Goal: Task Accomplishment & Management: Complete application form

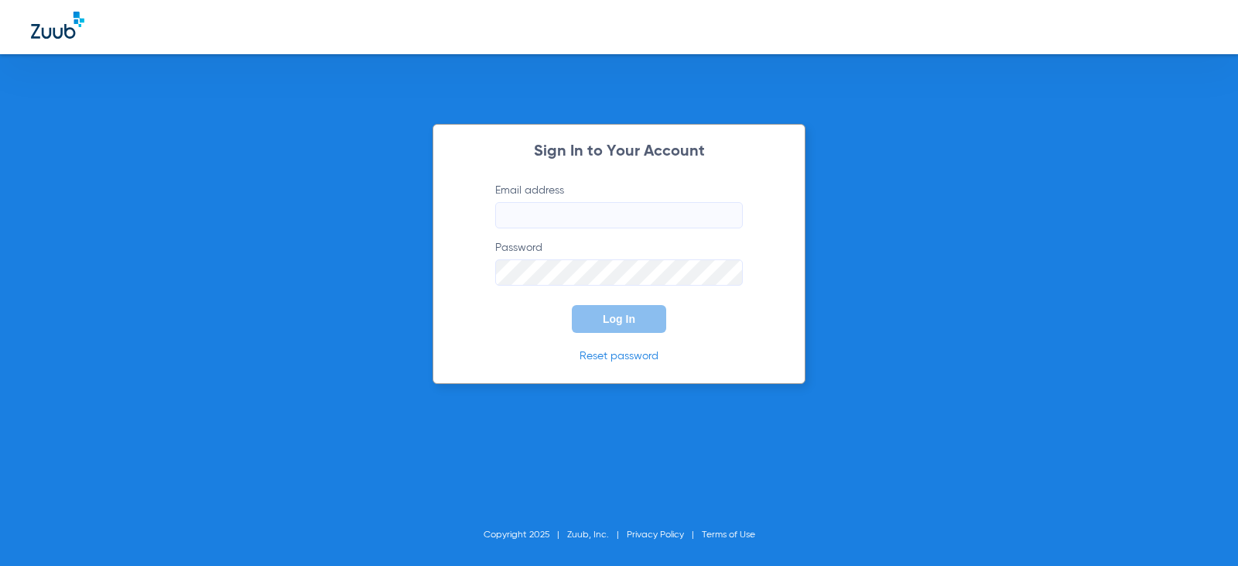
type input "[PERSON_NAME][EMAIL_ADDRESS][DOMAIN_NAME]"
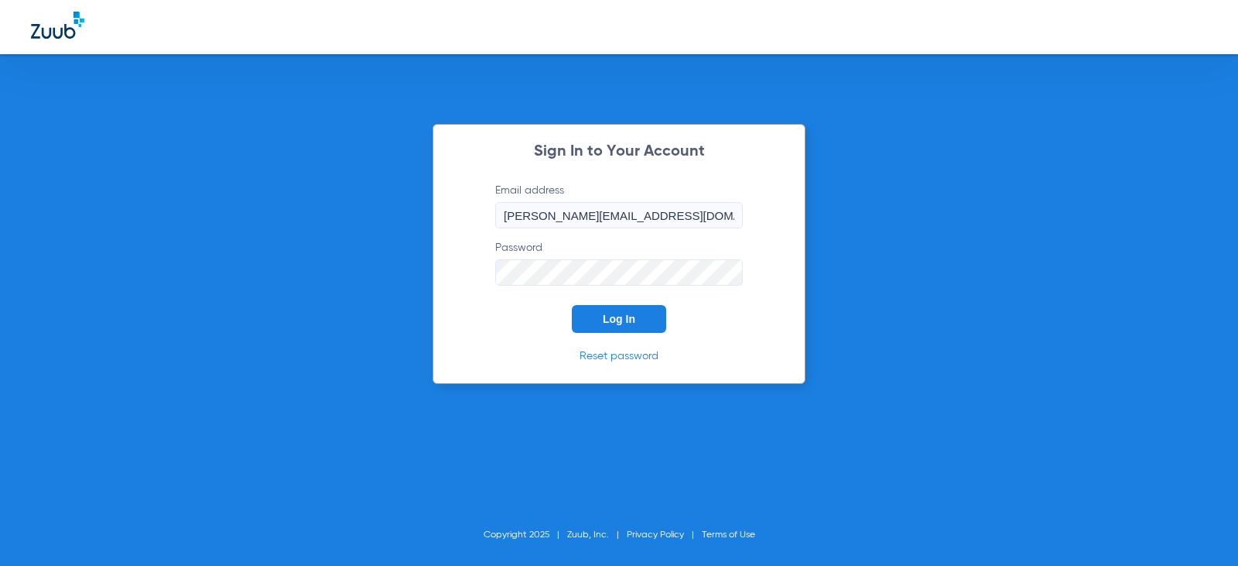
click at [608, 322] on span "Log In" at bounding box center [619, 319] width 32 height 12
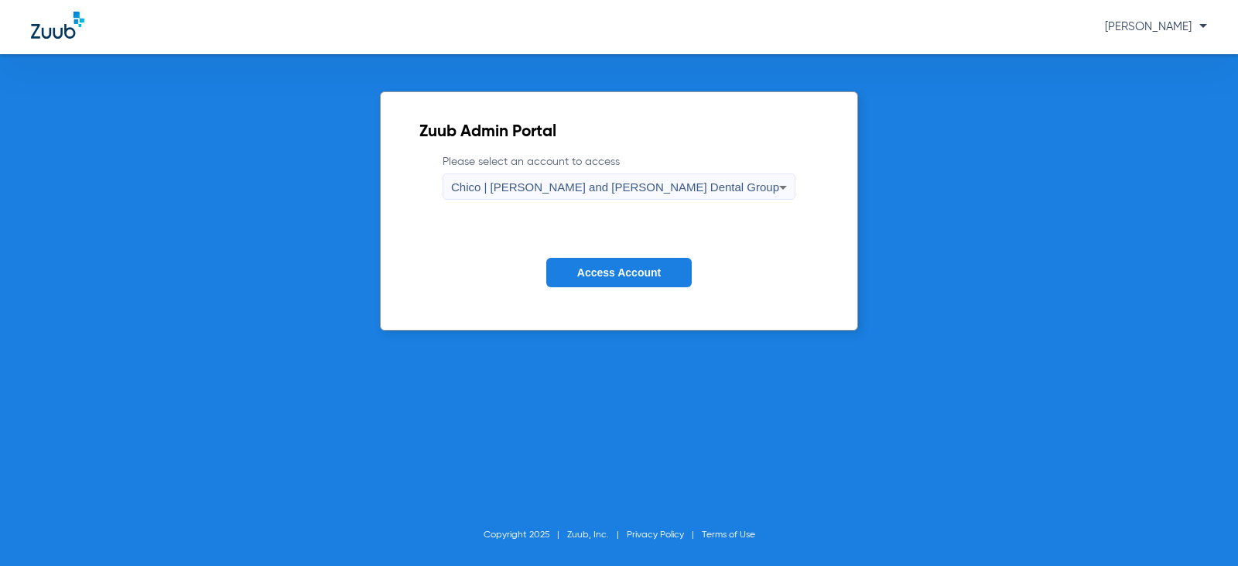
click at [607, 277] on span "Access Account" at bounding box center [619, 272] width 84 height 12
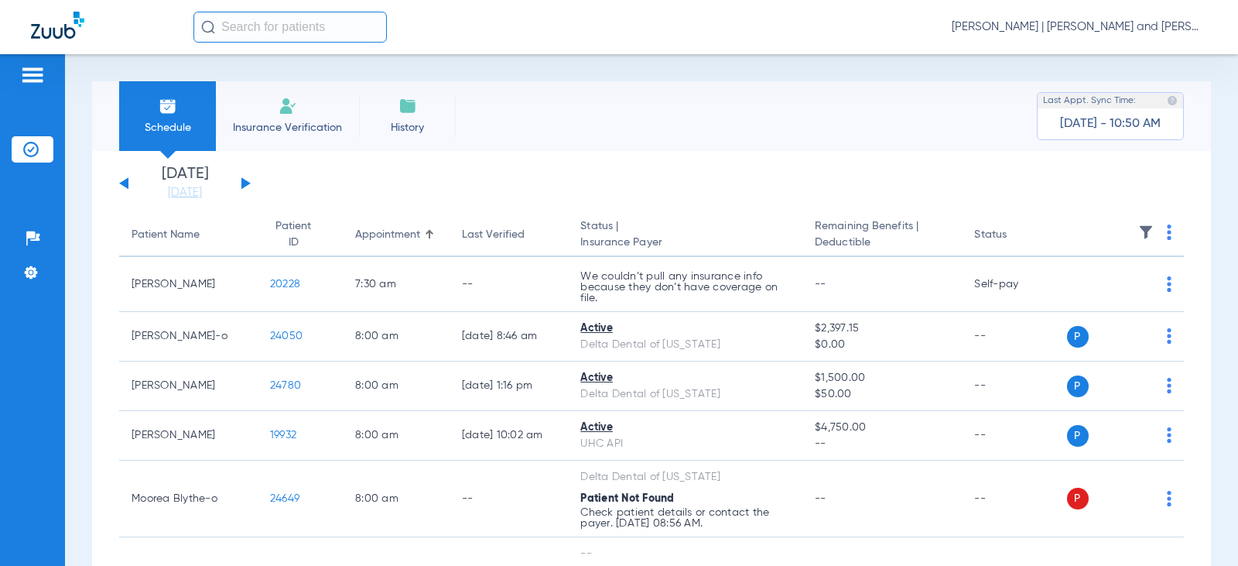
click at [279, 113] on img at bounding box center [288, 106] width 19 height 19
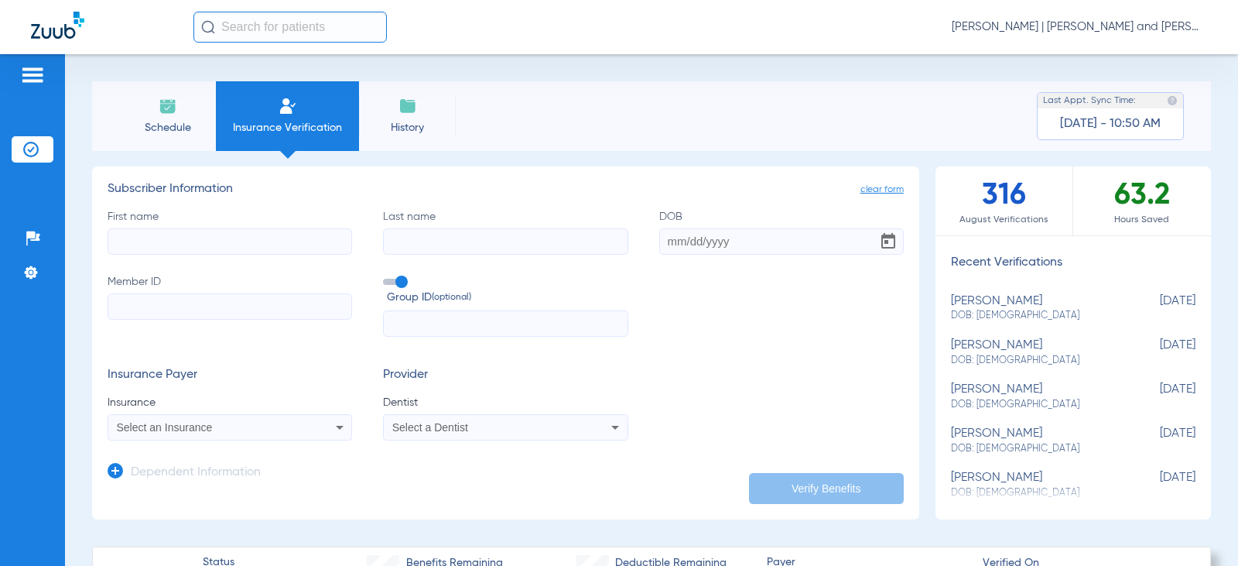
click at [245, 244] on input "First name" at bounding box center [230, 241] width 245 height 26
type input "[PERSON_NAME]"
type input "Norberry"
type input "[DATE]"
click at [169, 313] on input "Member ID" at bounding box center [230, 306] width 245 height 26
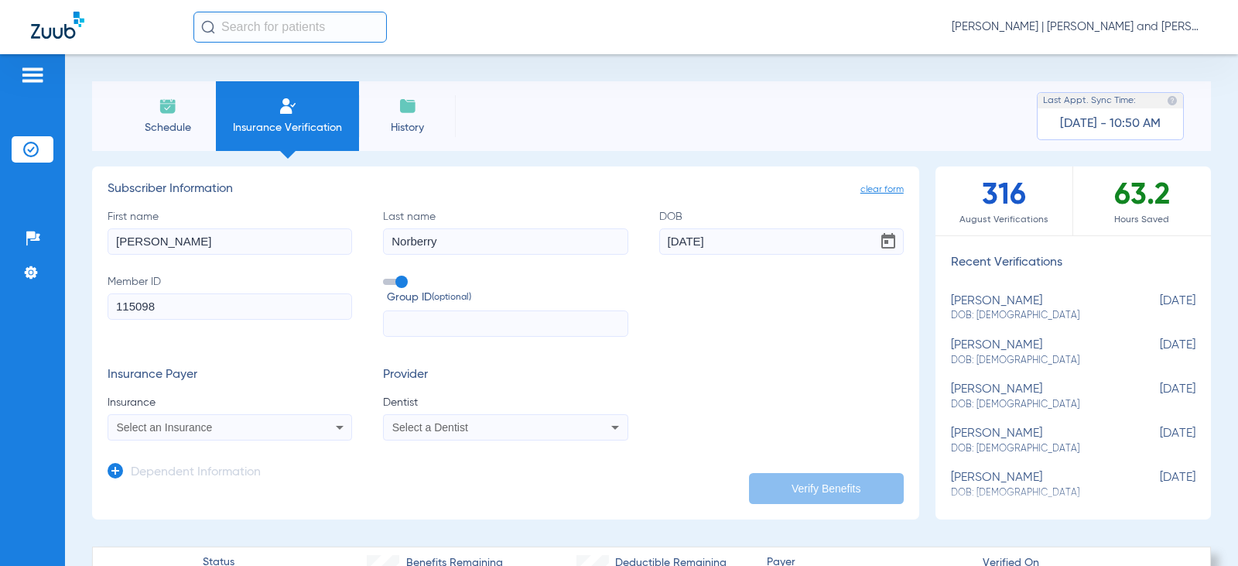
type input "115098"
click at [280, 429] on div "Select an Insurance" at bounding box center [208, 427] width 182 height 11
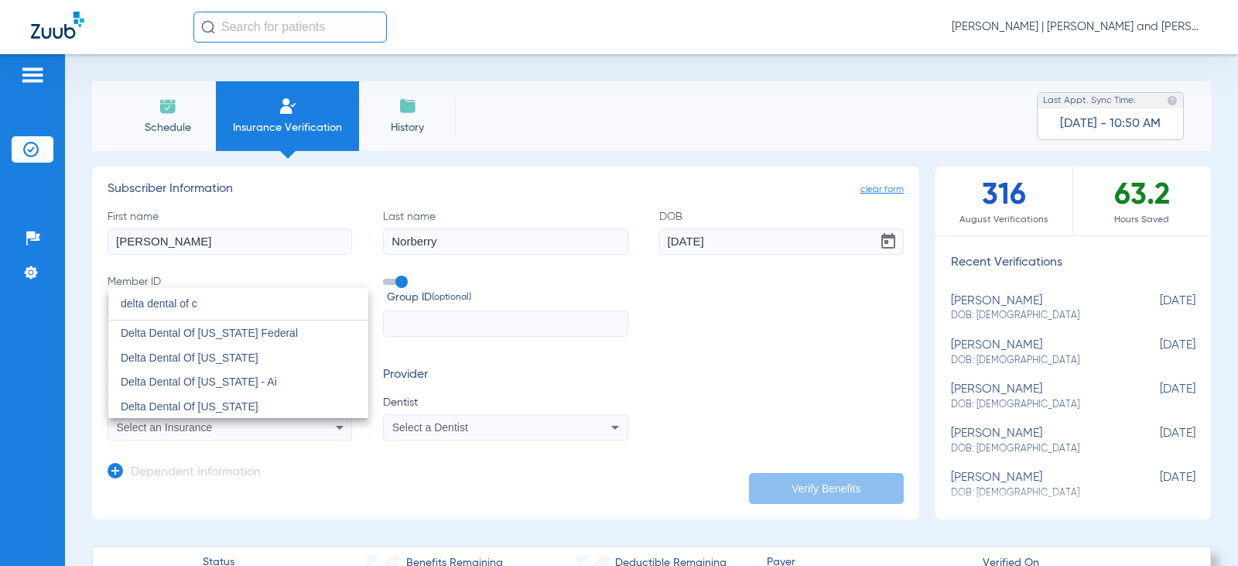
click at [227, 310] on input "delta dental of c" at bounding box center [238, 304] width 260 height 32
click at [229, 304] on input "delta dental of c" at bounding box center [238, 304] width 260 height 32
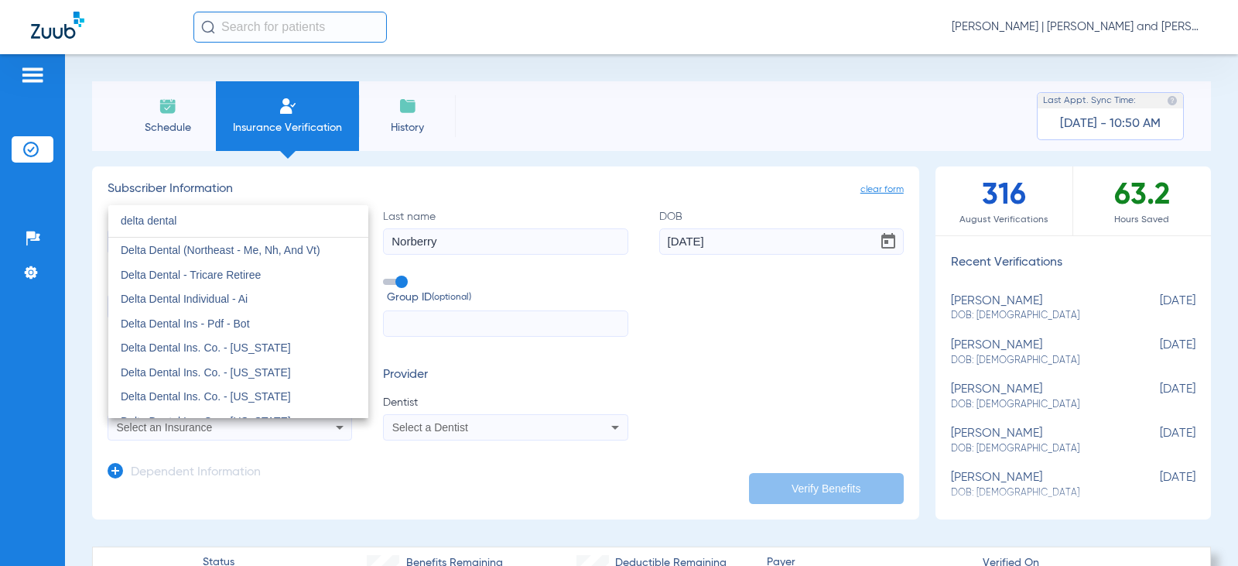
type input "delta dental"
click at [201, 322] on span "Delta Dental Ins - Pdf - Bot" at bounding box center [185, 323] width 129 height 12
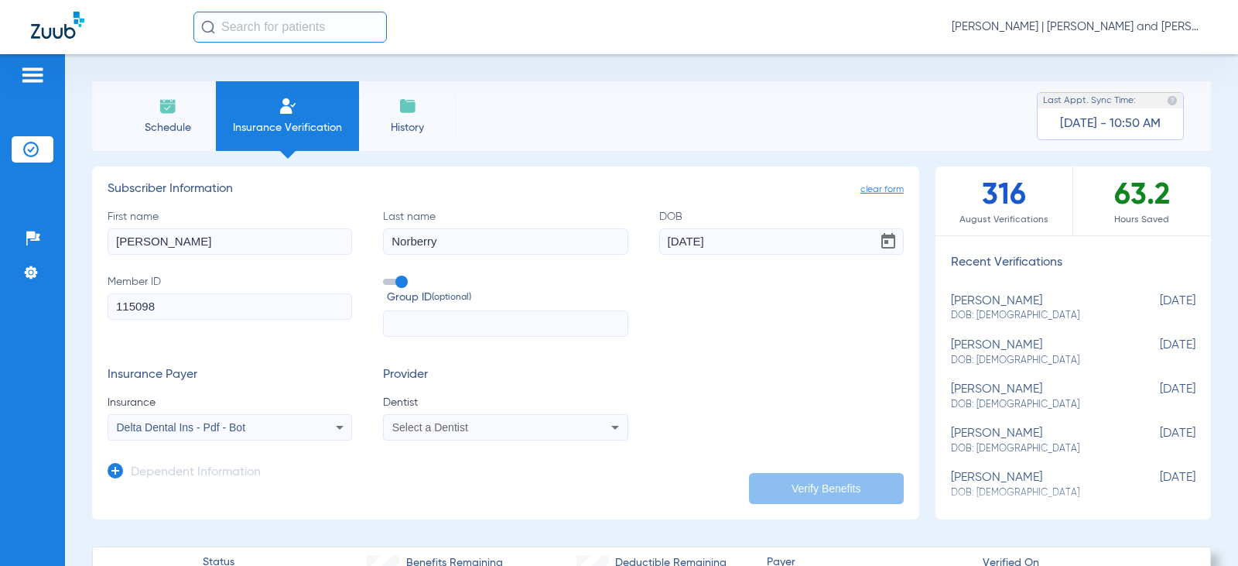
click at [463, 429] on span "Select a Dentist" at bounding box center [430, 427] width 76 height 12
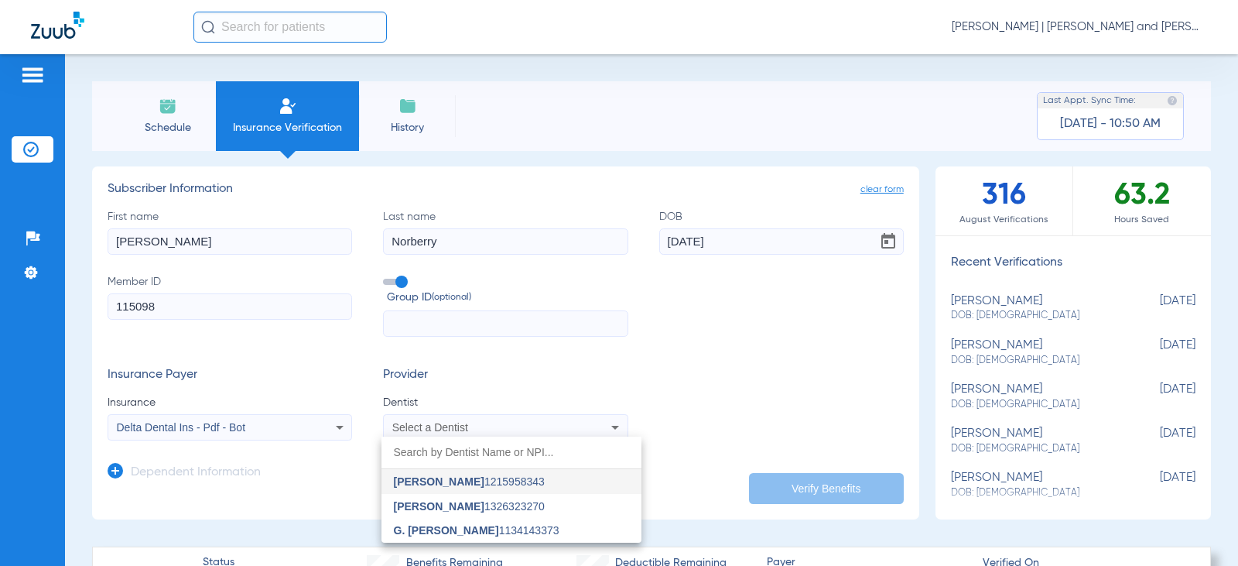
click at [457, 484] on span "[PERSON_NAME]" at bounding box center [439, 481] width 91 height 12
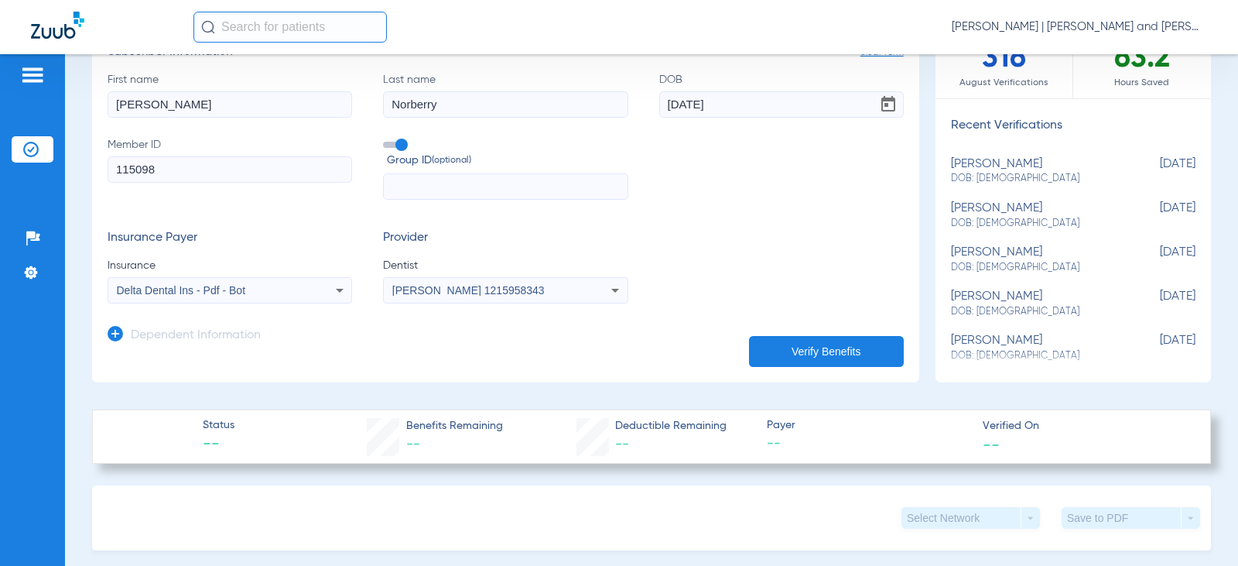
scroll to position [310, 0]
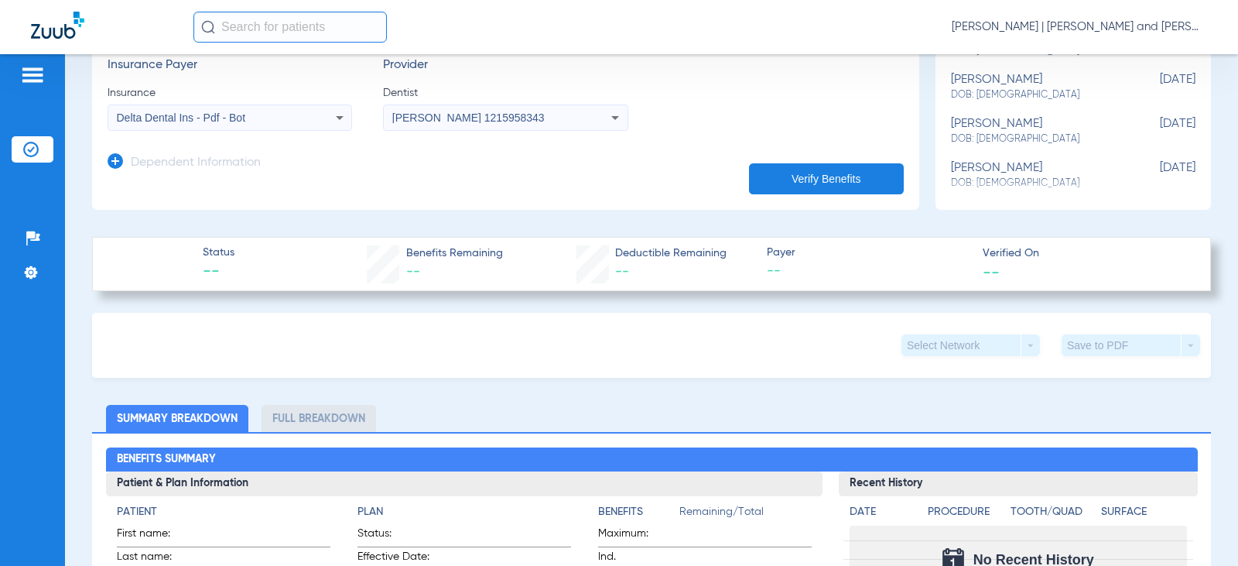
click at [115, 161] on icon at bounding box center [115, 160] width 15 height 15
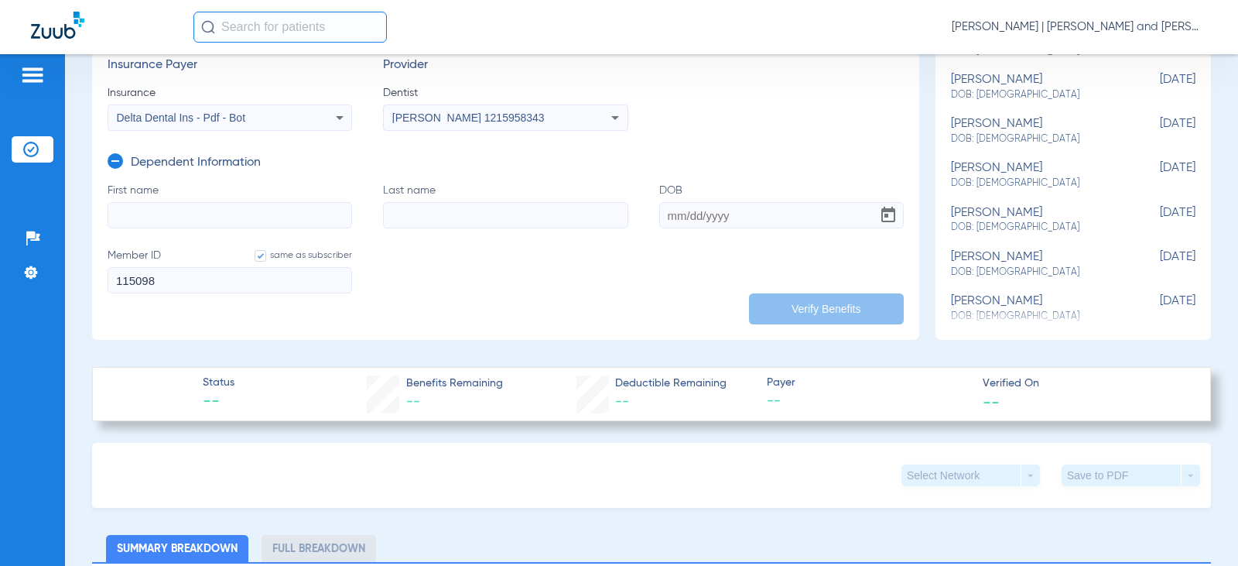
click at [171, 217] on input "First name" at bounding box center [230, 215] width 245 height 26
type input "[GEOGRAPHIC_DATA]"
type input "Norberry"
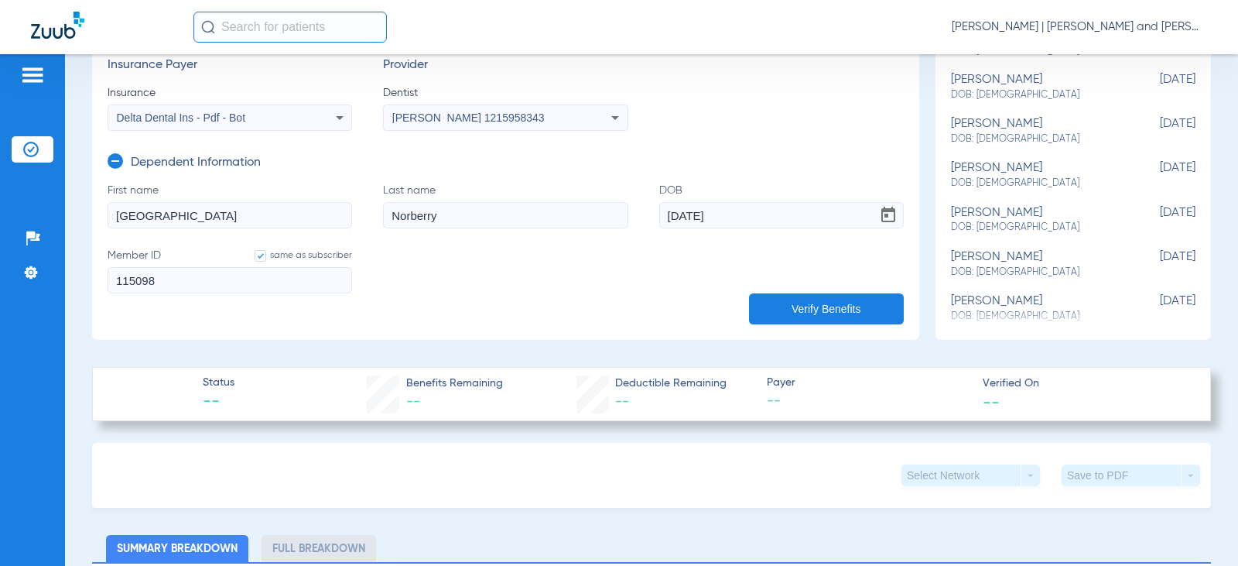
type input "[DATE]"
click at [837, 305] on button "Verify Benefits" at bounding box center [826, 308] width 155 height 31
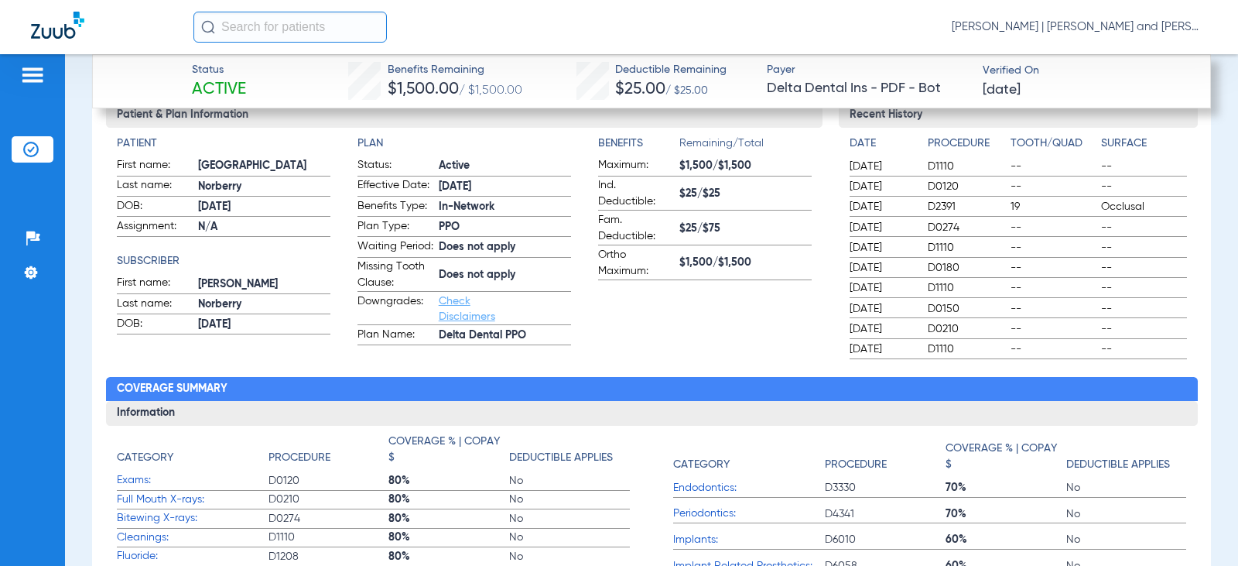
scroll to position [619, 0]
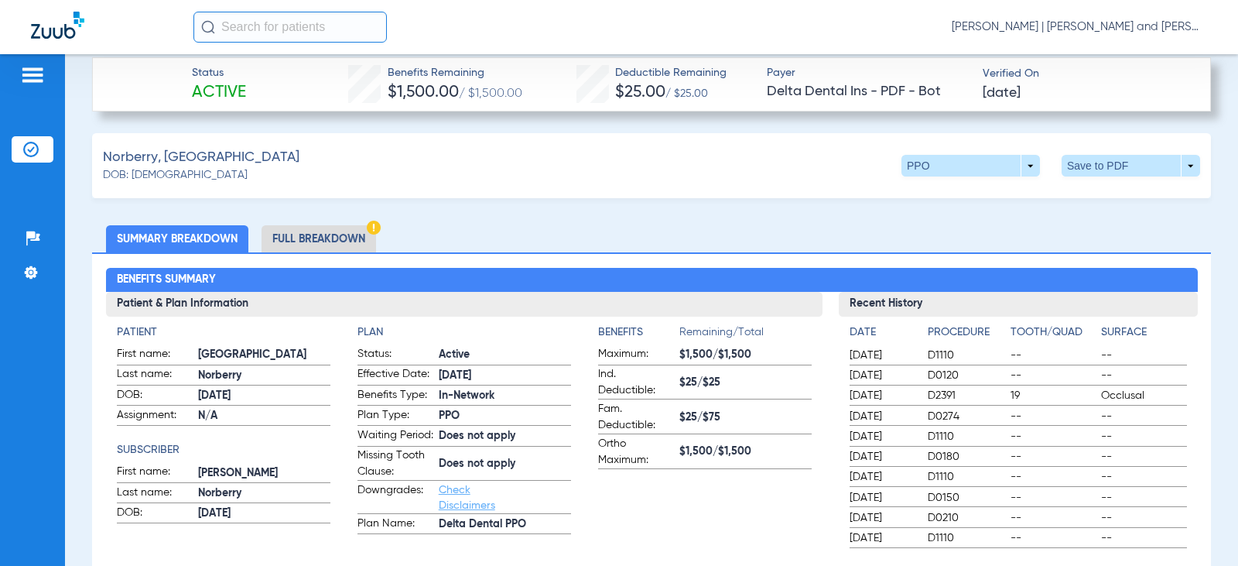
click at [328, 234] on li "Full Breakdown" at bounding box center [319, 238] width 115 height 27
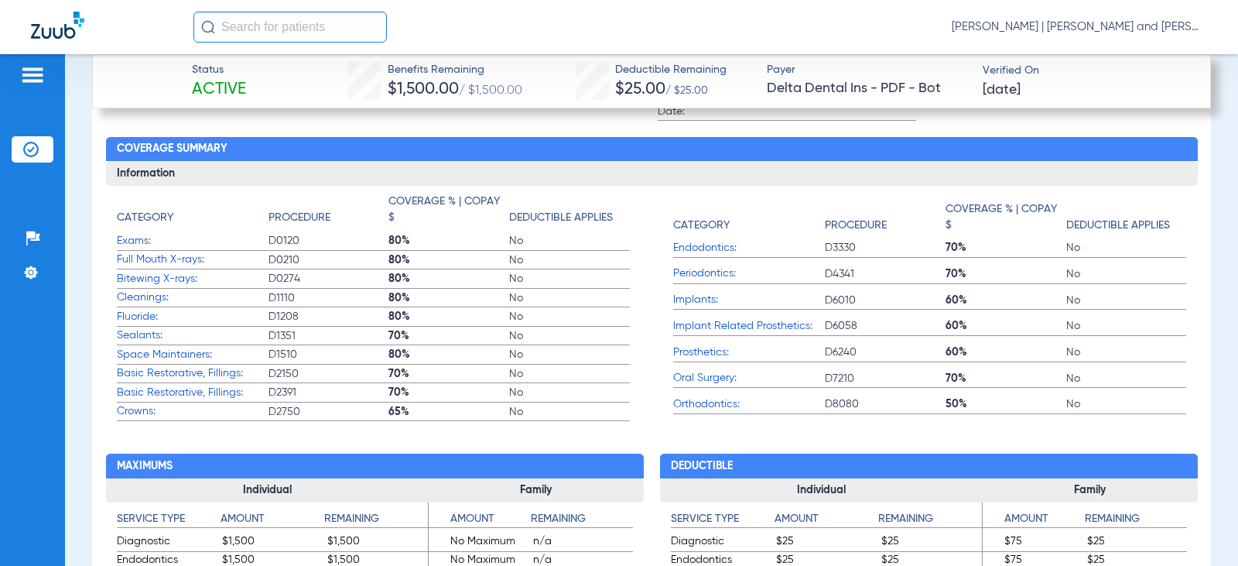
scroll to position [1238, 0]
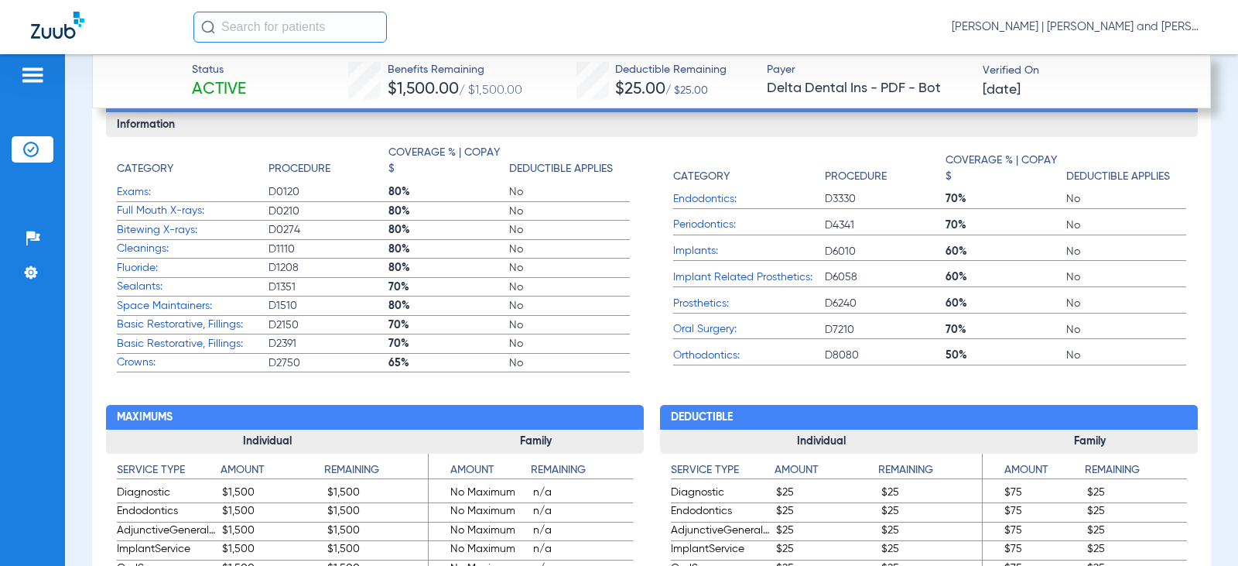
click at [124, 370] on span "Crowns:" at bounding box center [193, 362] width 152 height 16
click at [115, 370] on div "Category Procedure Coverage % | Copay $ Deductible Applies Exams: D0120 80% No …" at bounding box center [652, 255] width 1092 height 236
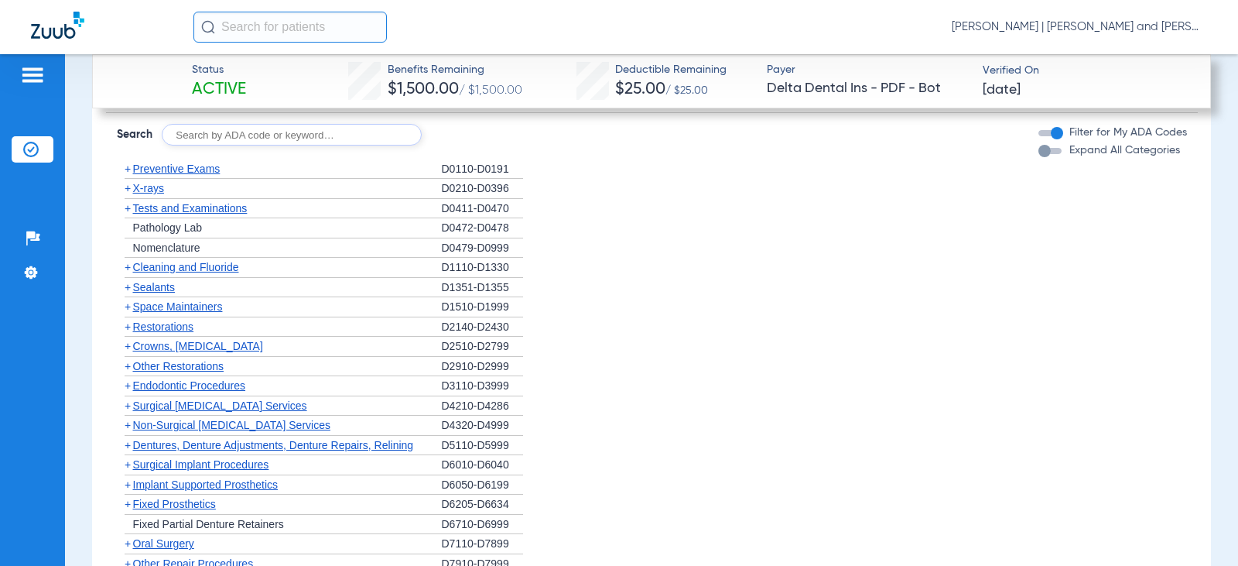
scroll to position [2476, 0]
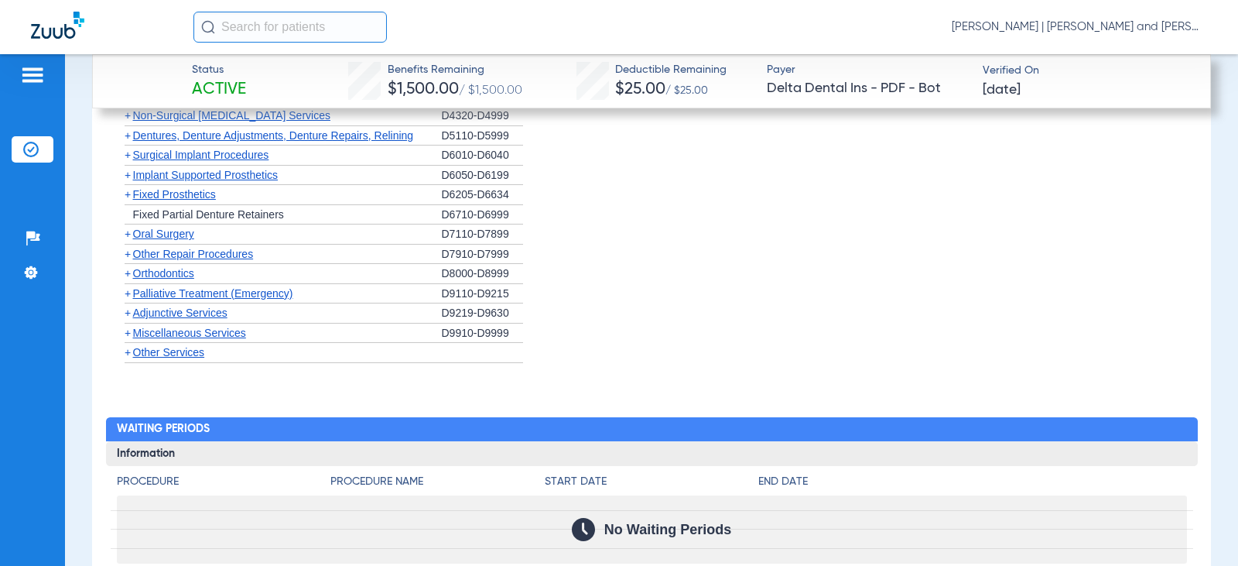
click at [128, 358] on span "+" at bounding box center [128, 352] width 6 height 12
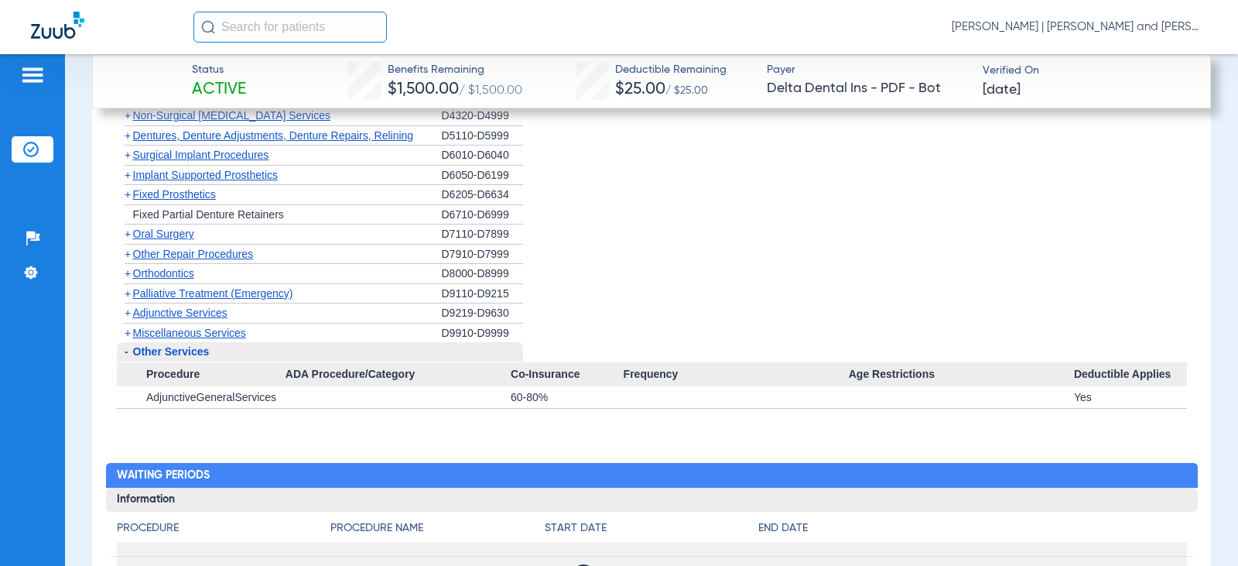
click at [126, 339] on span "+" at bounding box center [128, 333] width 6 height 12
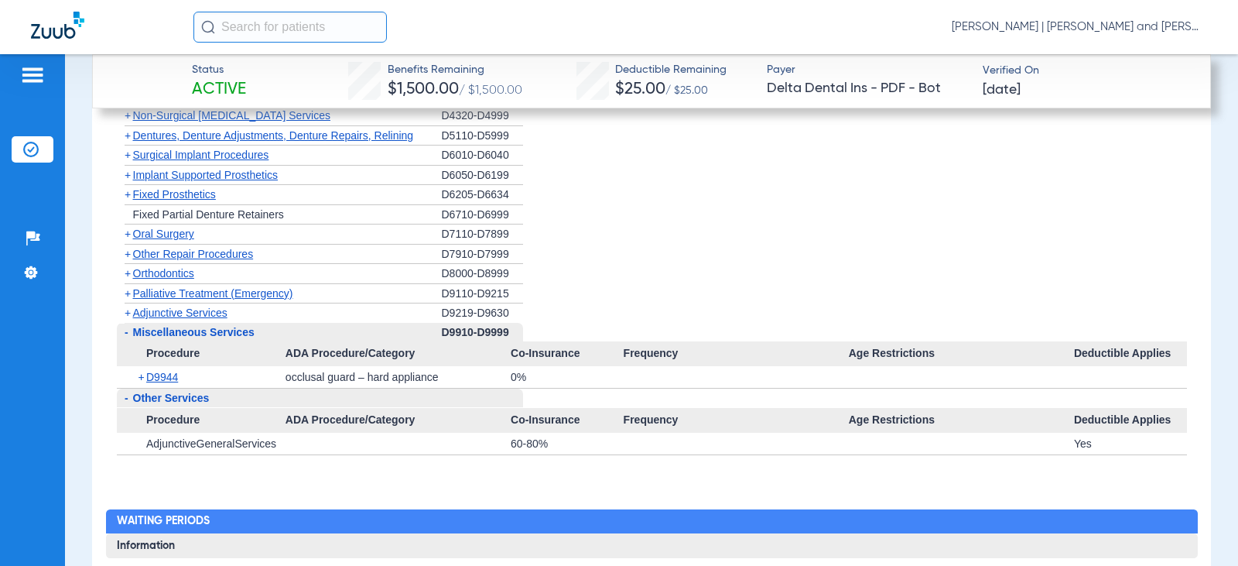
click at [128, 319] on span "+" at bounding box center [128, 312] width 6 height 12
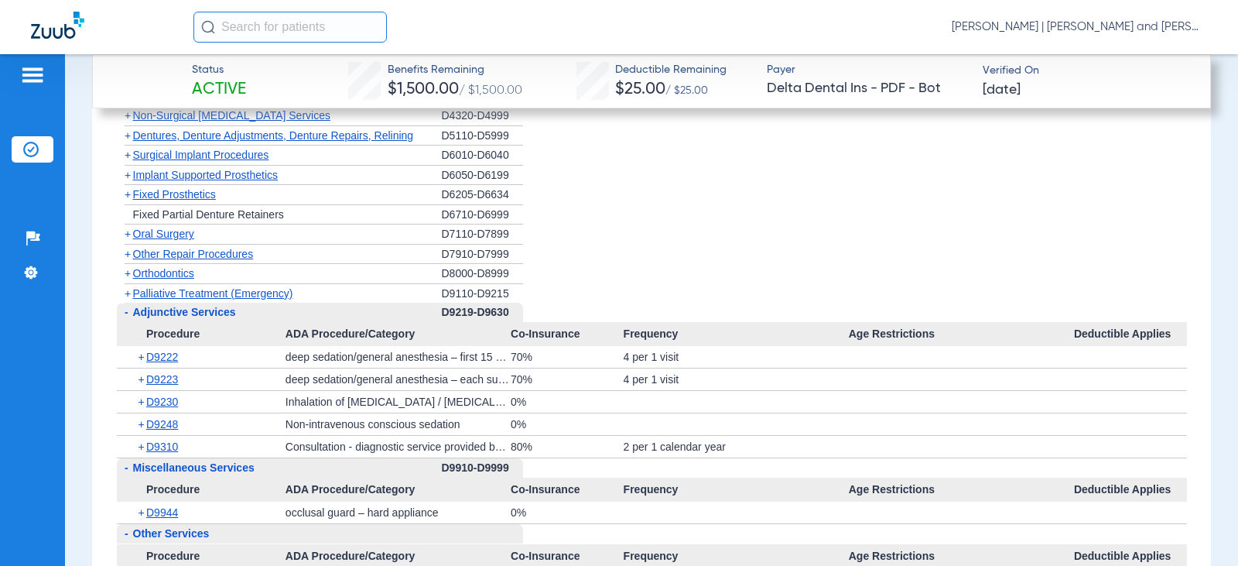
click at [128, 297] on span "+" at bounding box center [128, 293] width 6 height 12
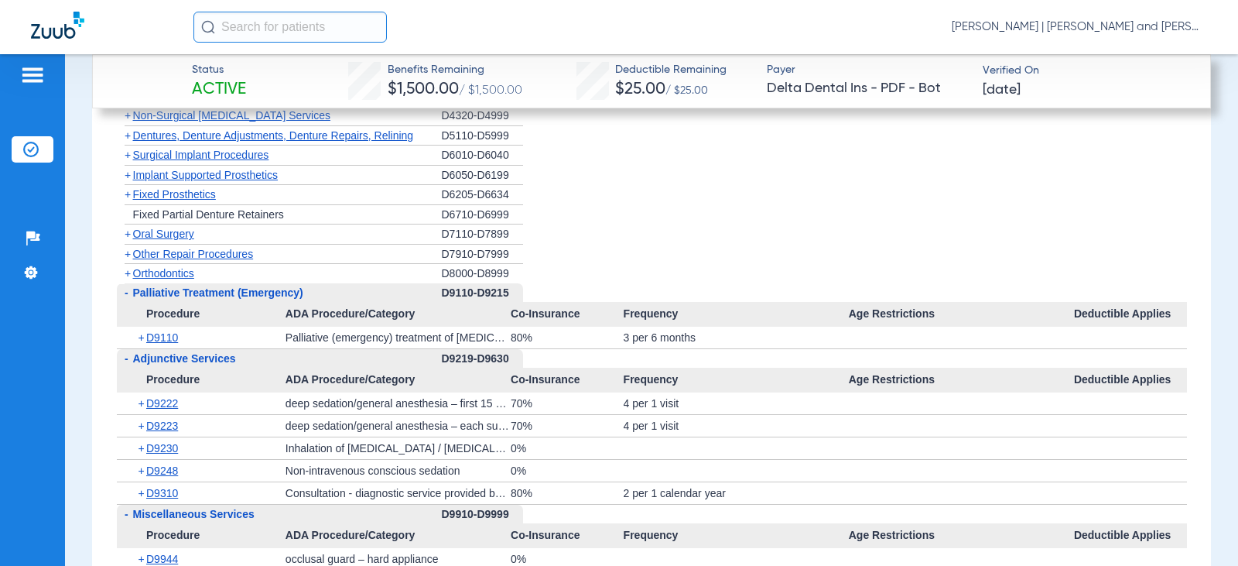
click at [129, 279] on span "+" at bounding box center [128, 273] width 6 height 12
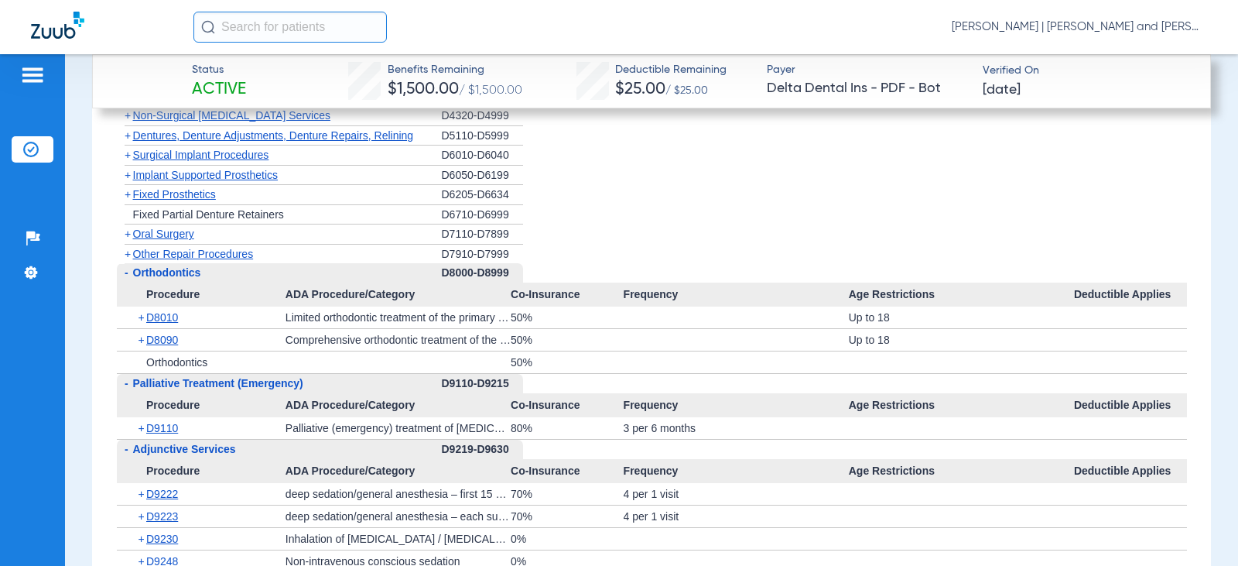
click at [126, 258] on span "+" at bounding box center [128, 254] width 6 height 12
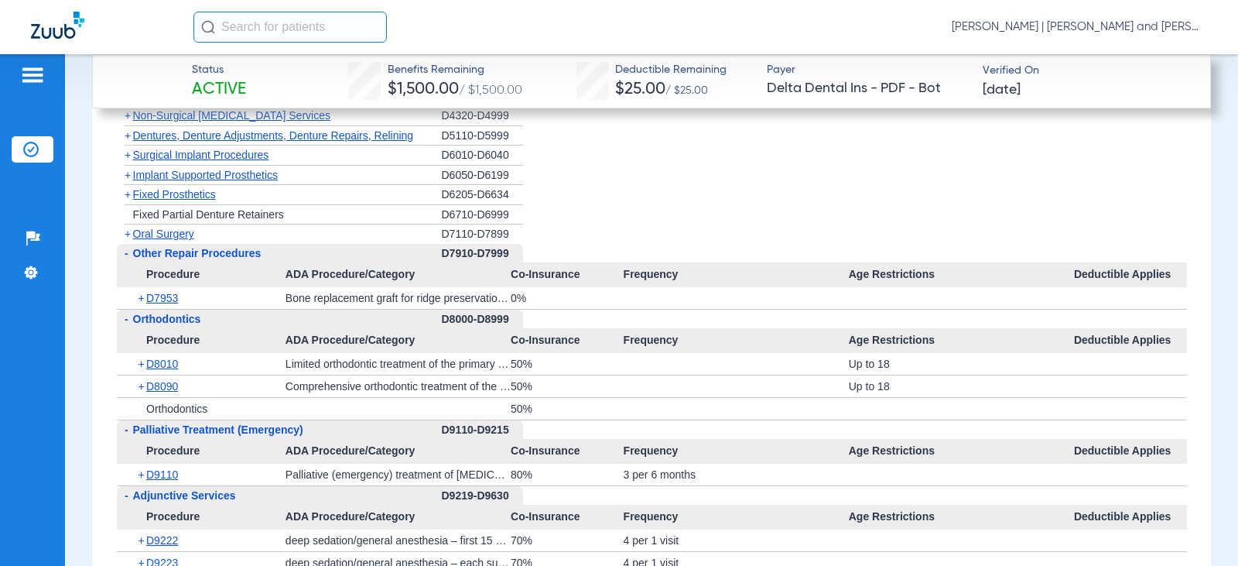
click at [128, 239] on span "+" at bounding box center [128, 233] width 6 height 12
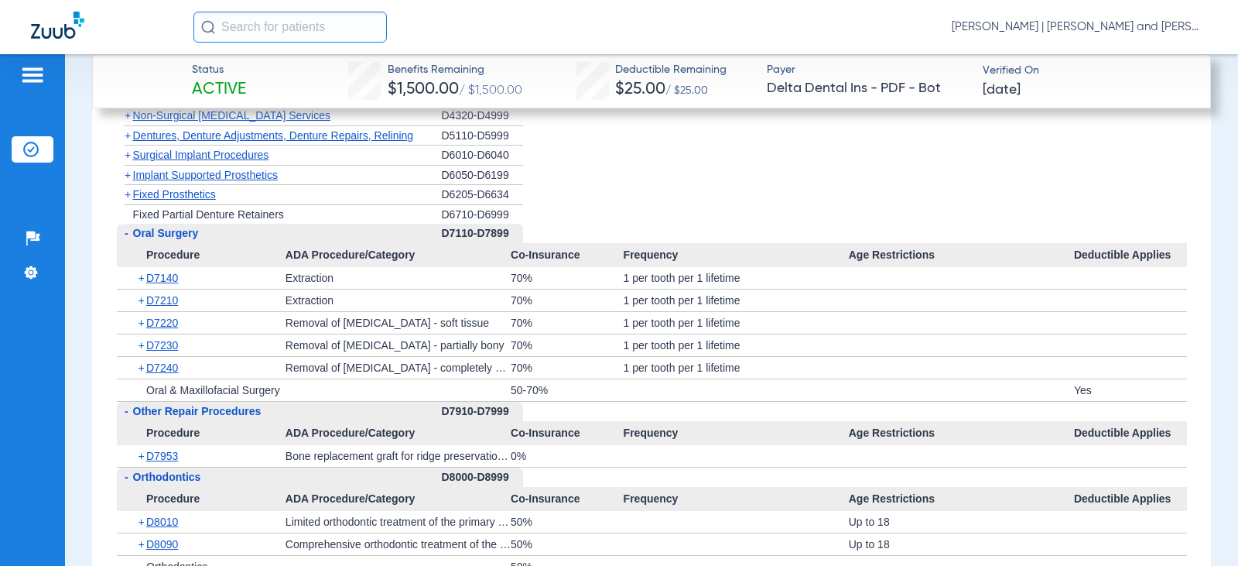
click at [126, 200] on span "+" at bounding box center [128, 194] width 6 height 12
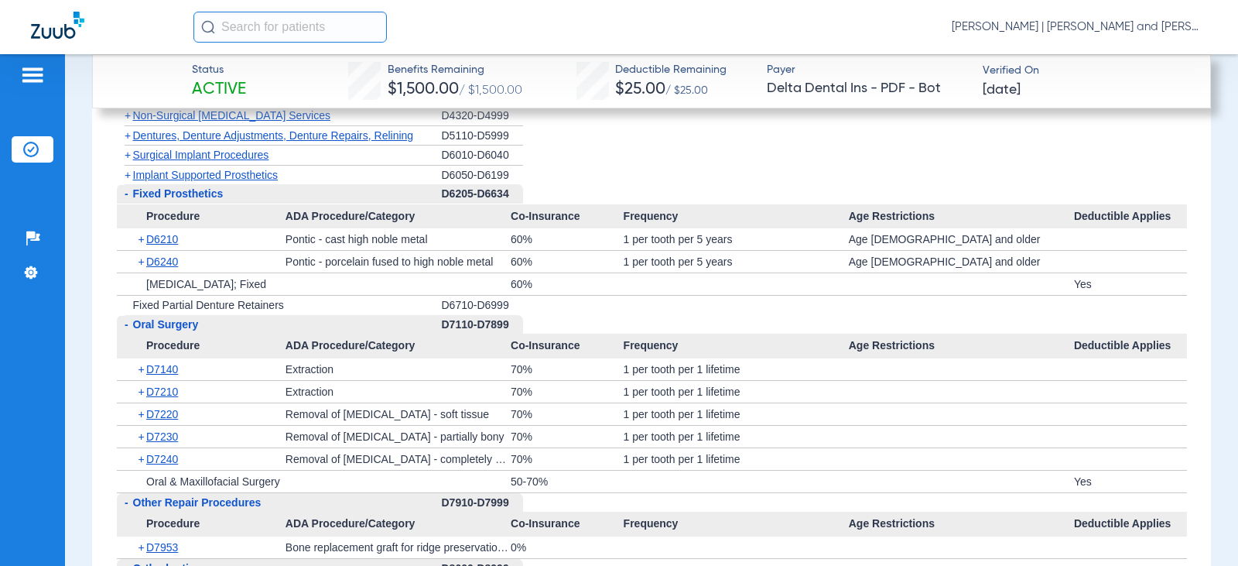
click at [128, 181] on span "+" at bounding box center [128, 175] width 6 height 12
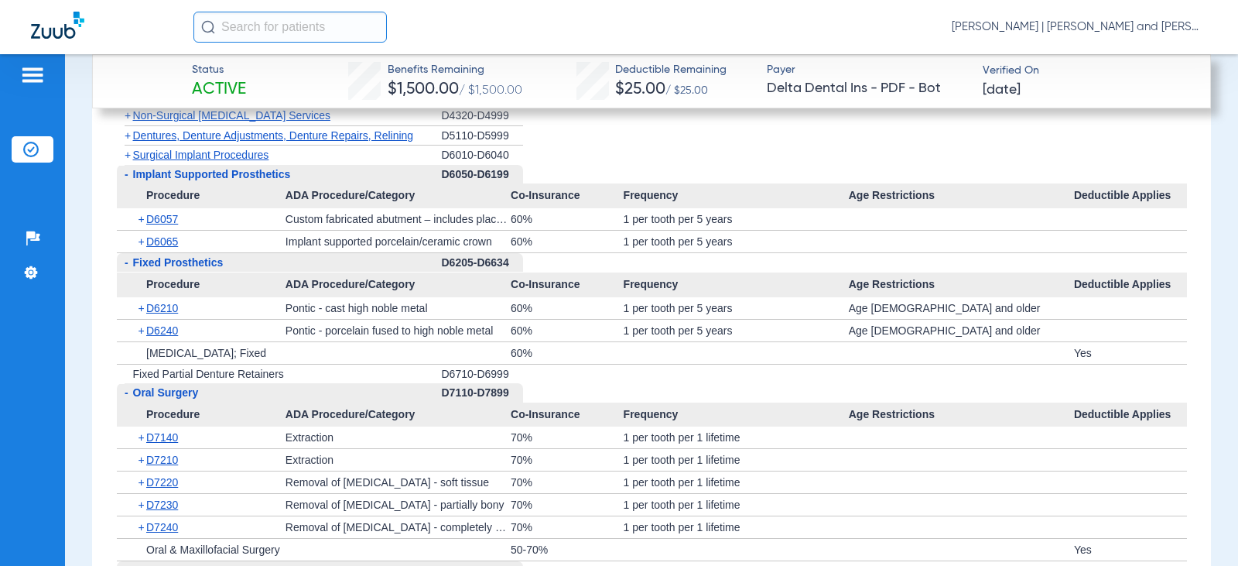
click at [128, 161] on span "+" at bounding box center [128, 155] width 6 height 12
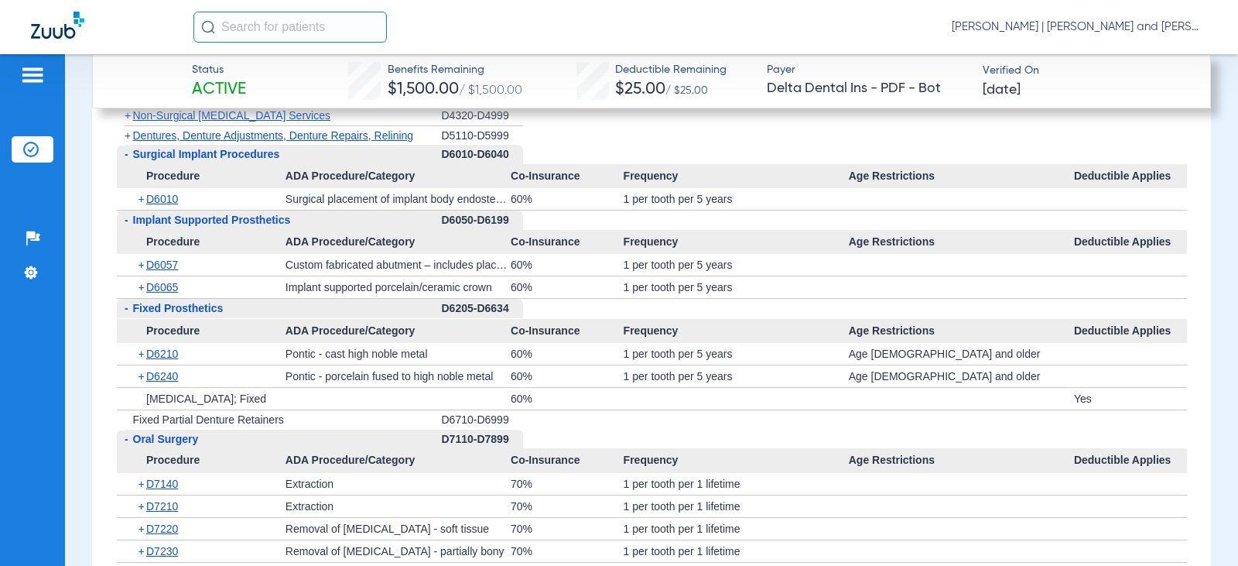
click at [128, 142] on span "+" at bounding box center [128, 135] width 6 height 12
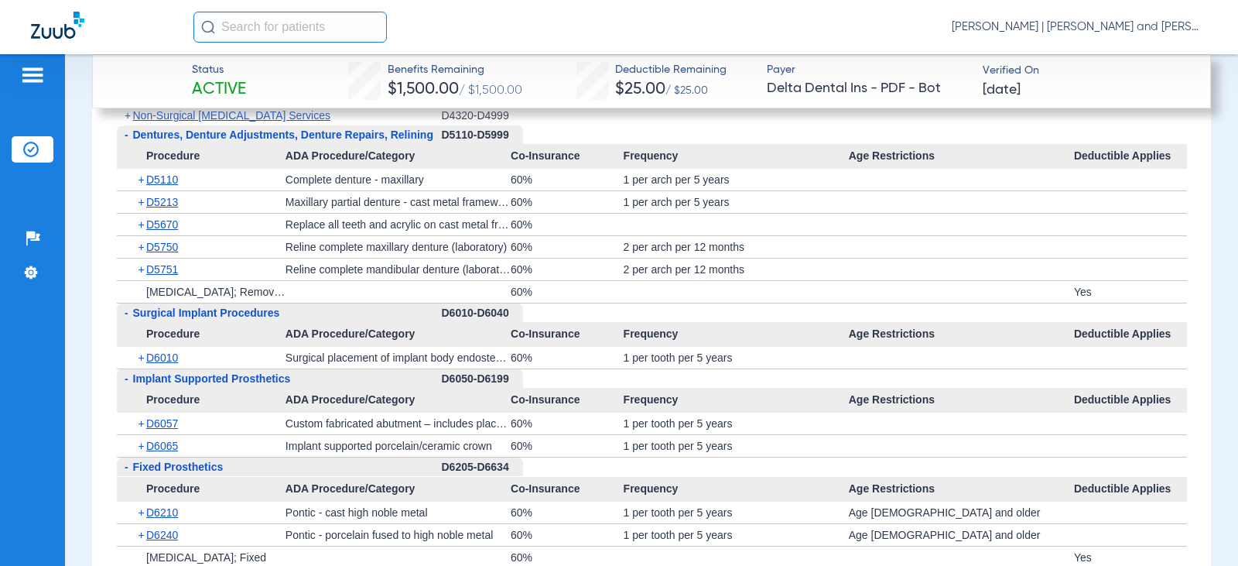
click at [128, 119] on span "+" at bounding box center [128, 115] width 6 height 12
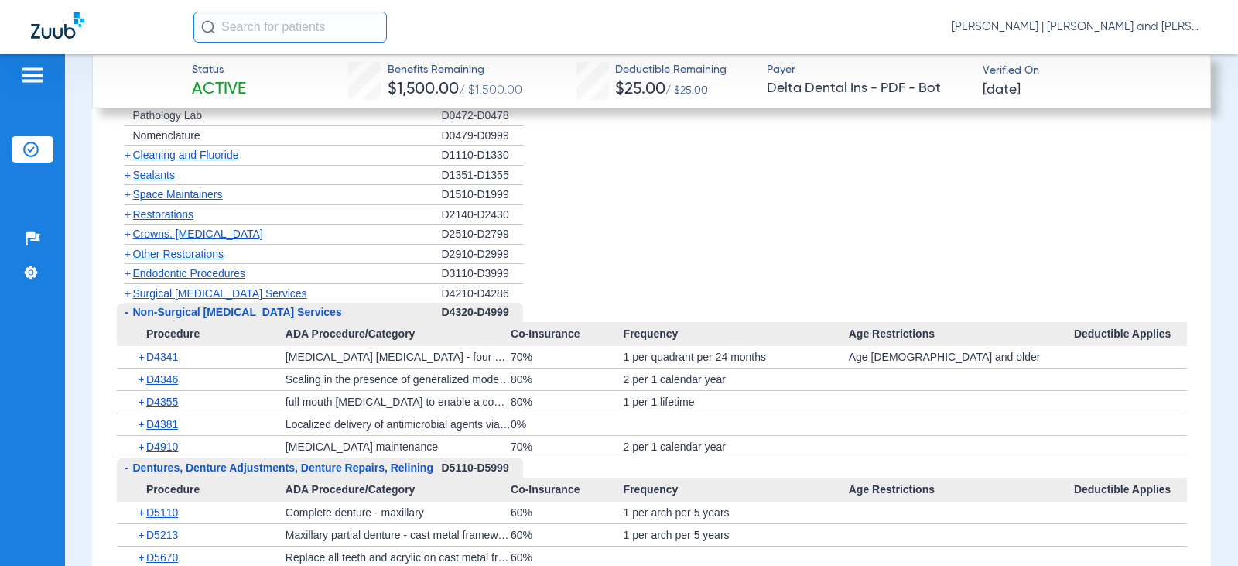
scroll to position [2321, 0]
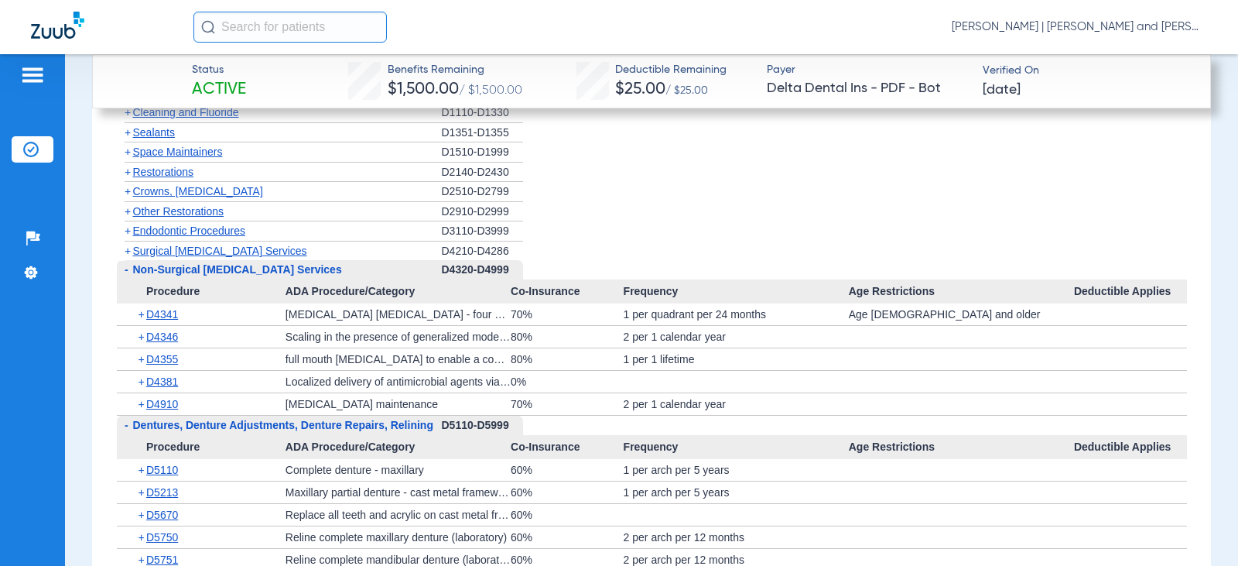
click at [128, 255] on span "+" at bounding box center [128, 251] width 6 height 12
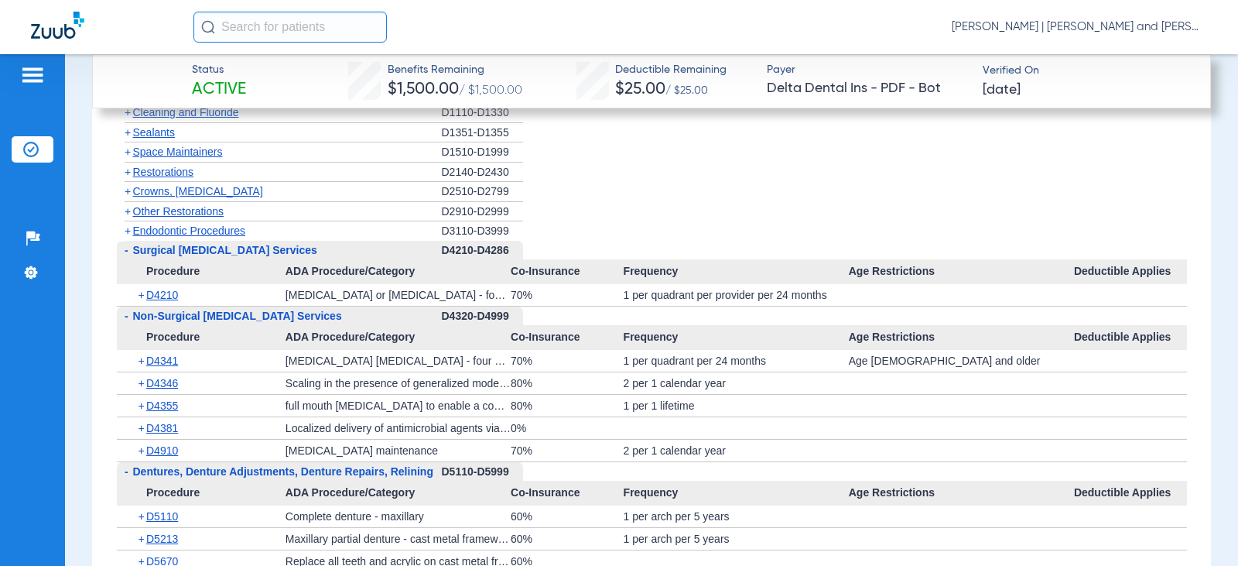
click at [128, 237] on span "+" at bounding box center [128, 230] width 6 height 12
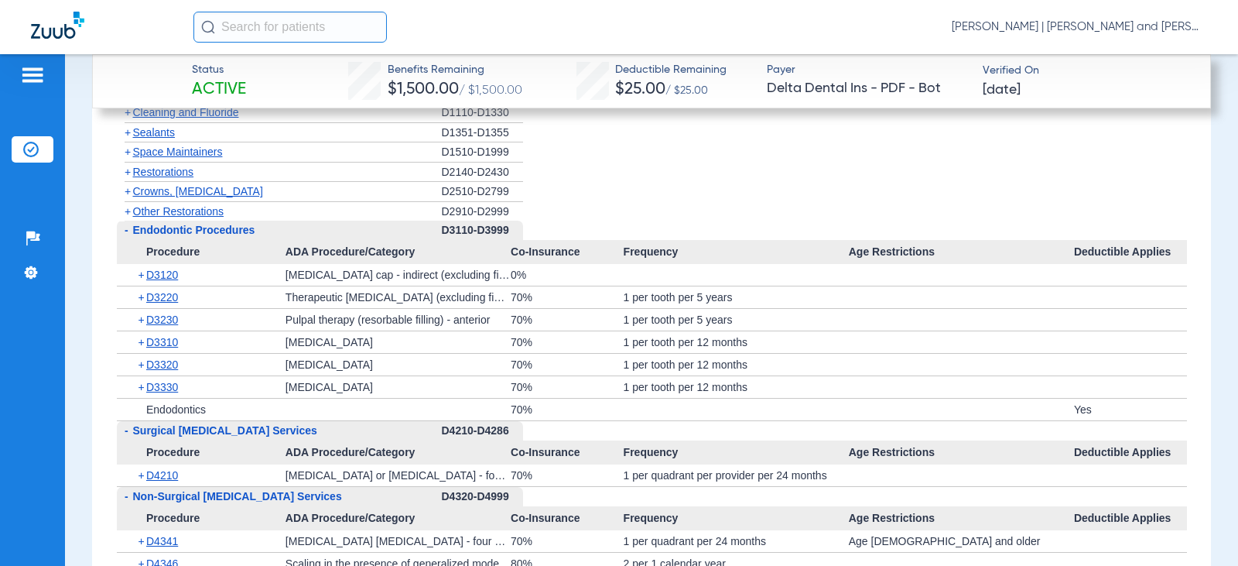
click at [128, 217] on span "+" at bounding box center [128, 211] width 6 height 12
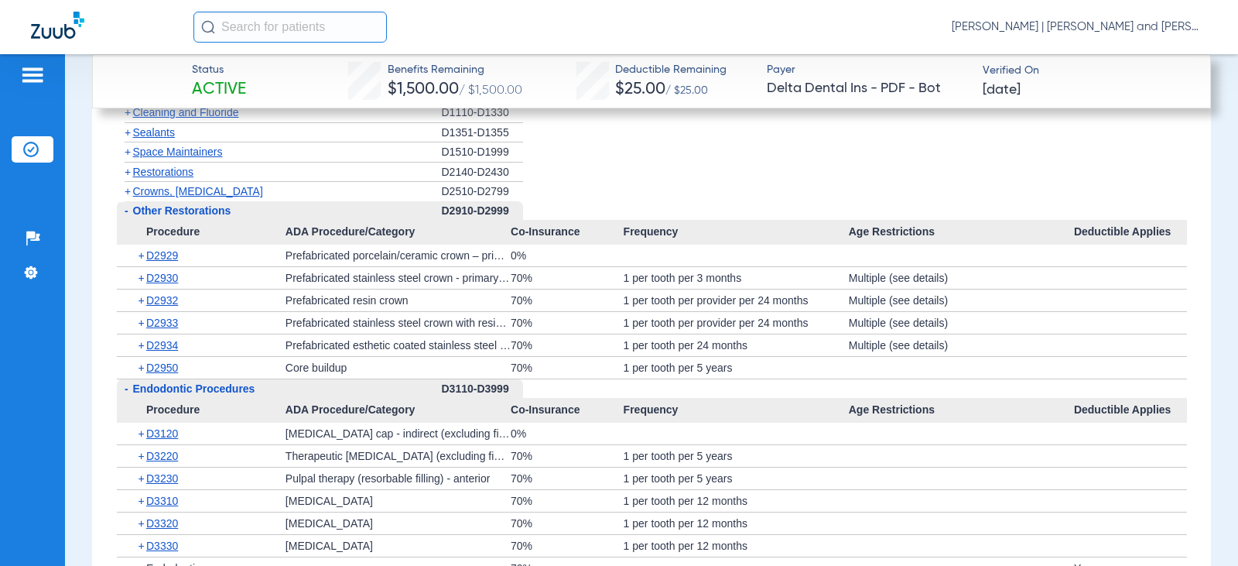
click at [127, 197] on span "+" at bounding box center [128, 191] width 6 height 12
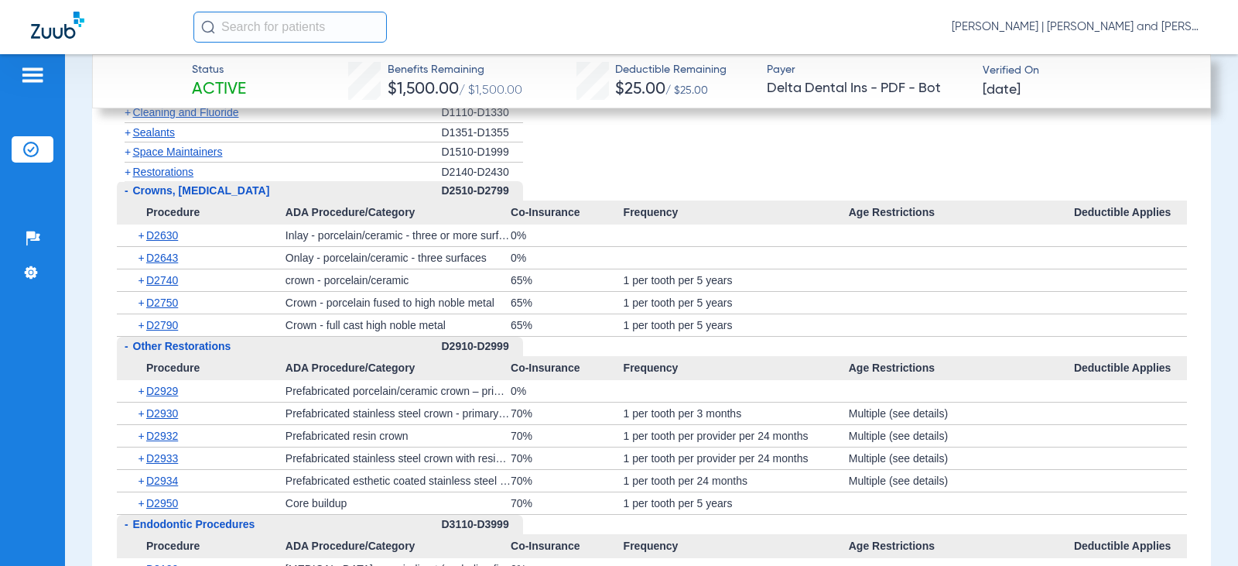
click at [127, 178] on span "+" at bounding box center [128, 172] width 6 height 12
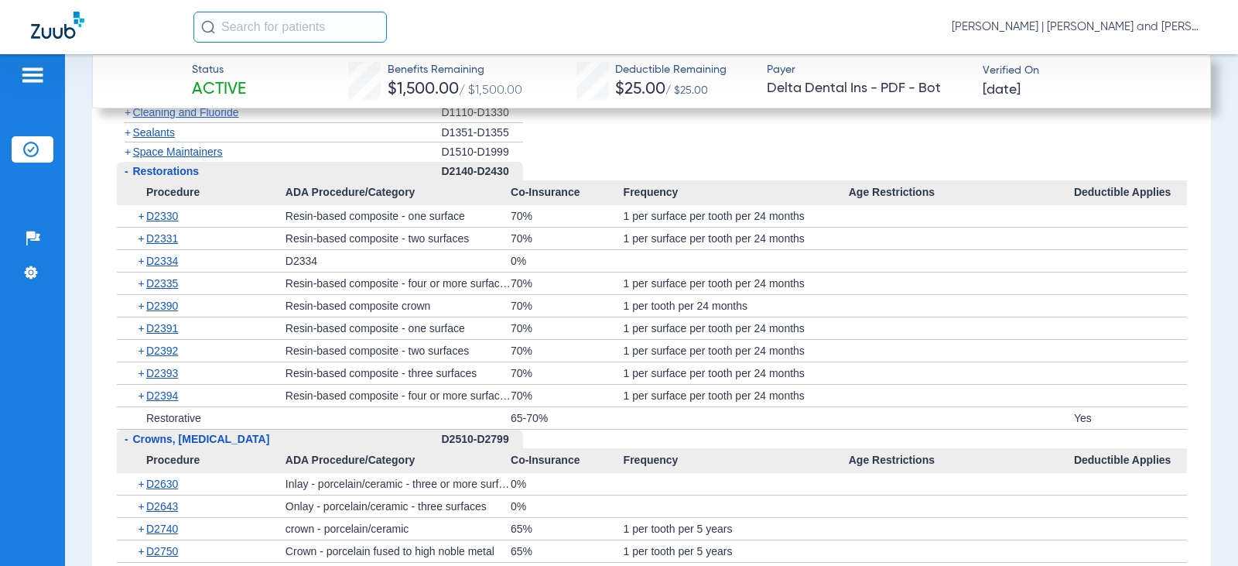
click at [128, 158] on span "+" at bounding box center [128, 151] width 6 height 12
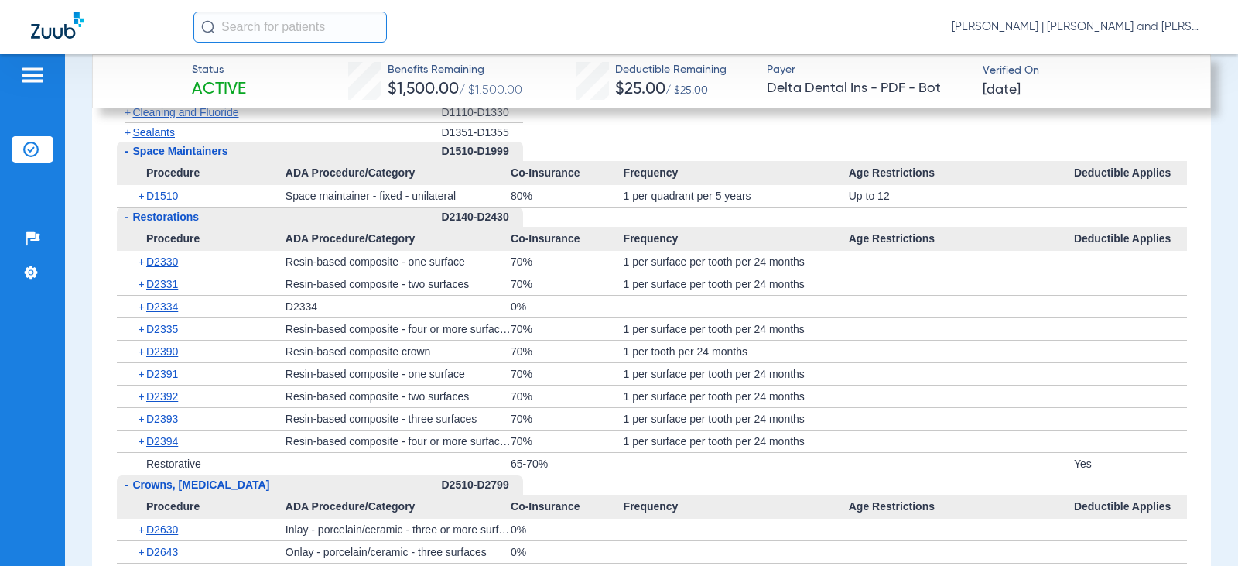
click at [128, 138] on span "+" at bounding box center [128, 132] width 6 height 12
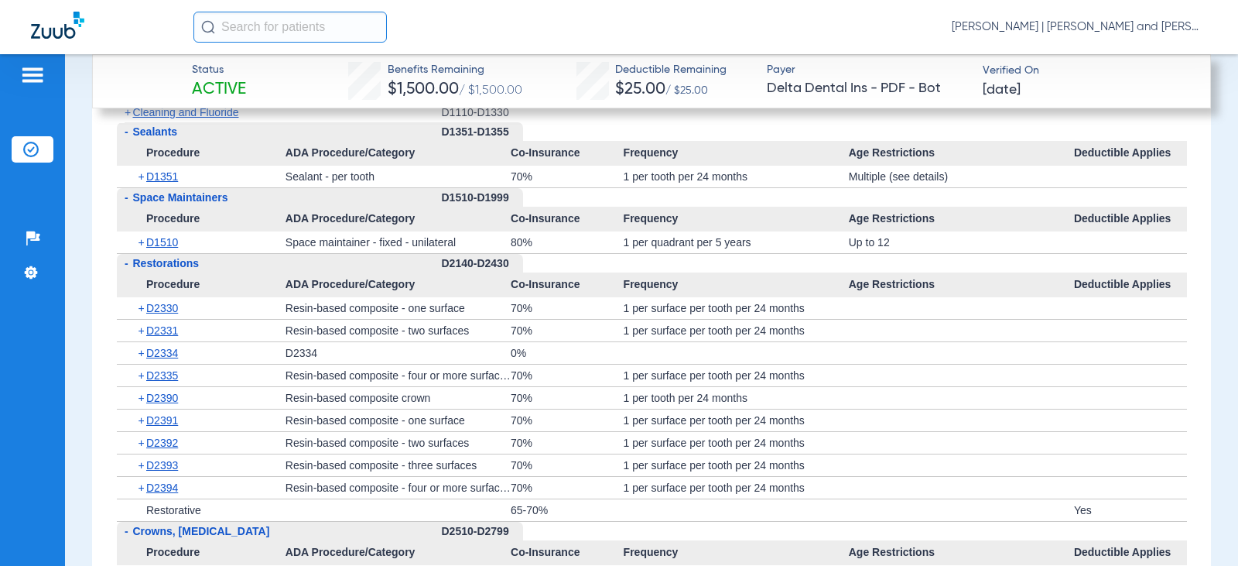
click at [128, 118] on span "+" at bounding box center [128, 112] width 6 height 12
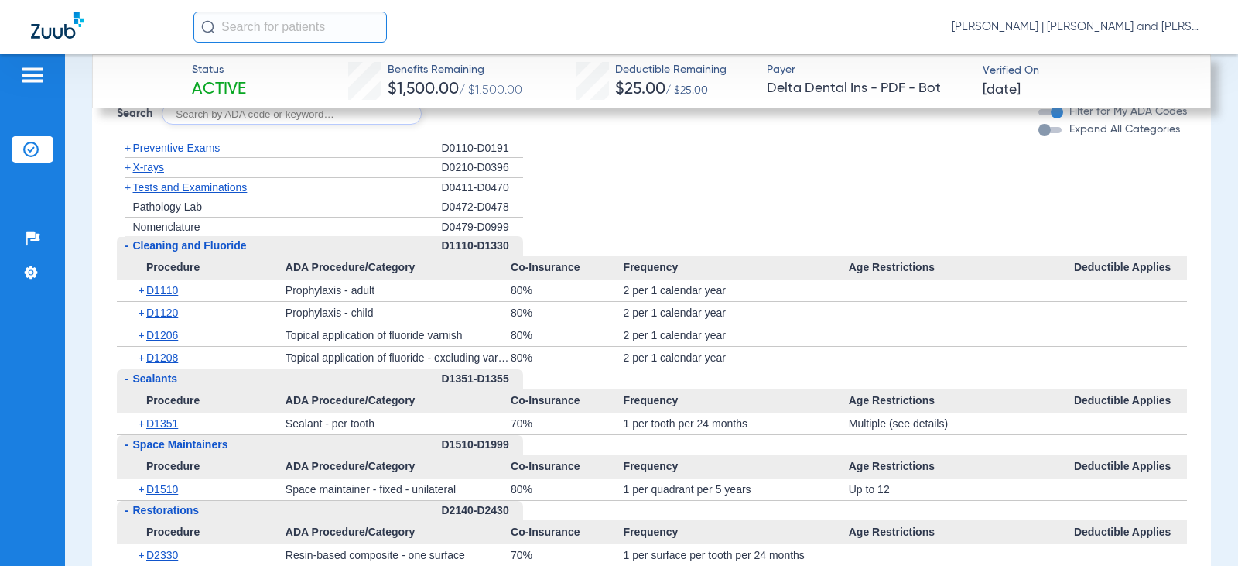
scroll to position [2167, 0]
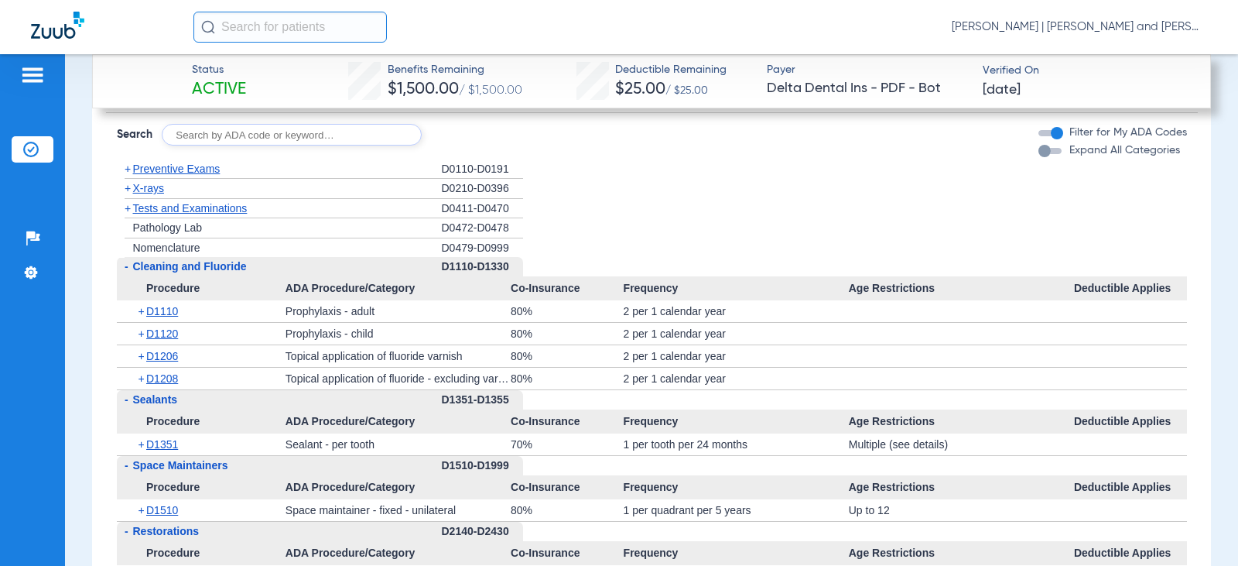
click at [127, 214] on span "+" at bounding box center [128, 208] width 6 height 12
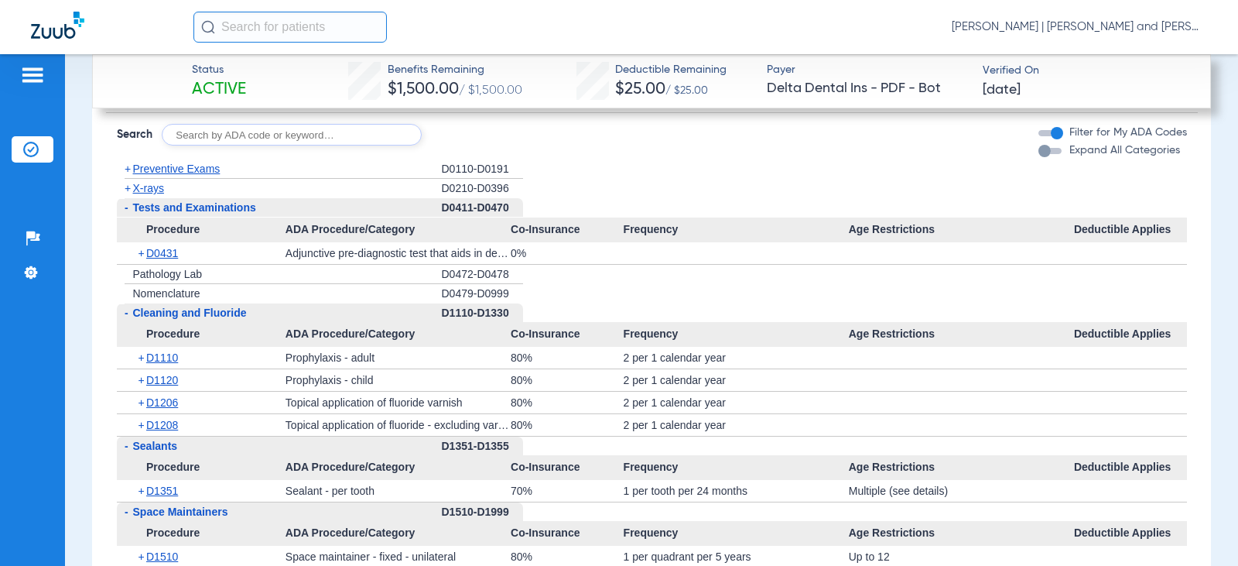
click at [127, 194] on span "+" at bounding box center [128, 188] width 6 height 12
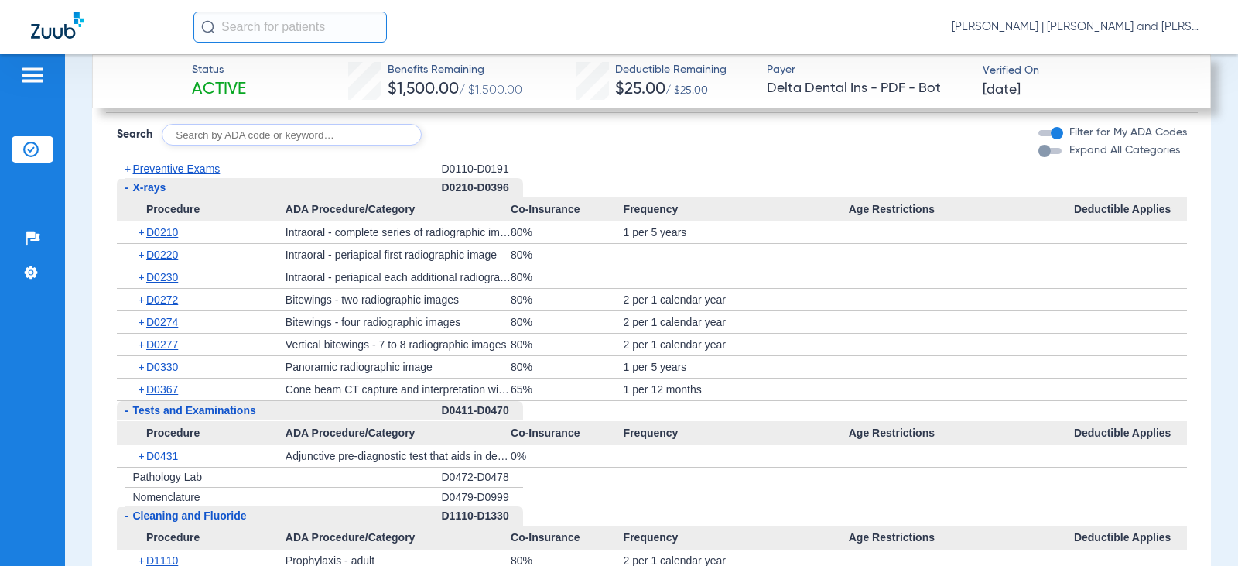
click at [128, 175] on span "+" at bounding box center [128, 168] width 6 height 12
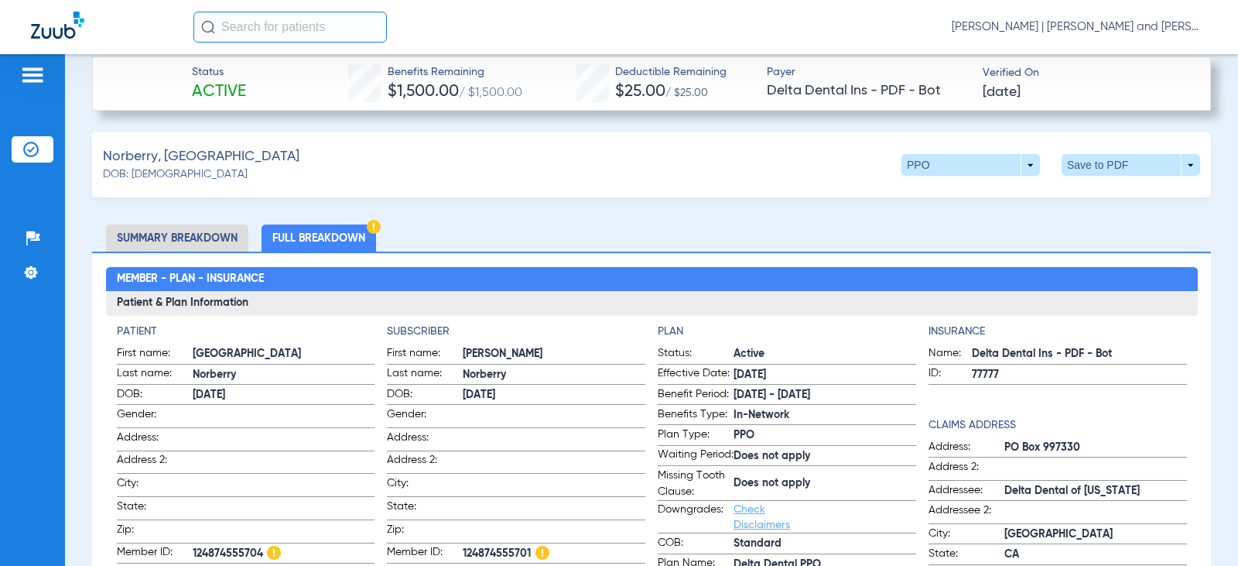
scroll to position [619, 0]
click at [1093, 164] on span at bounding box center [1131, 166] width 139 height 22
click at [1031, 193] on span "Save to PDF" at bounding box center [1003, 195] width 61 height 11
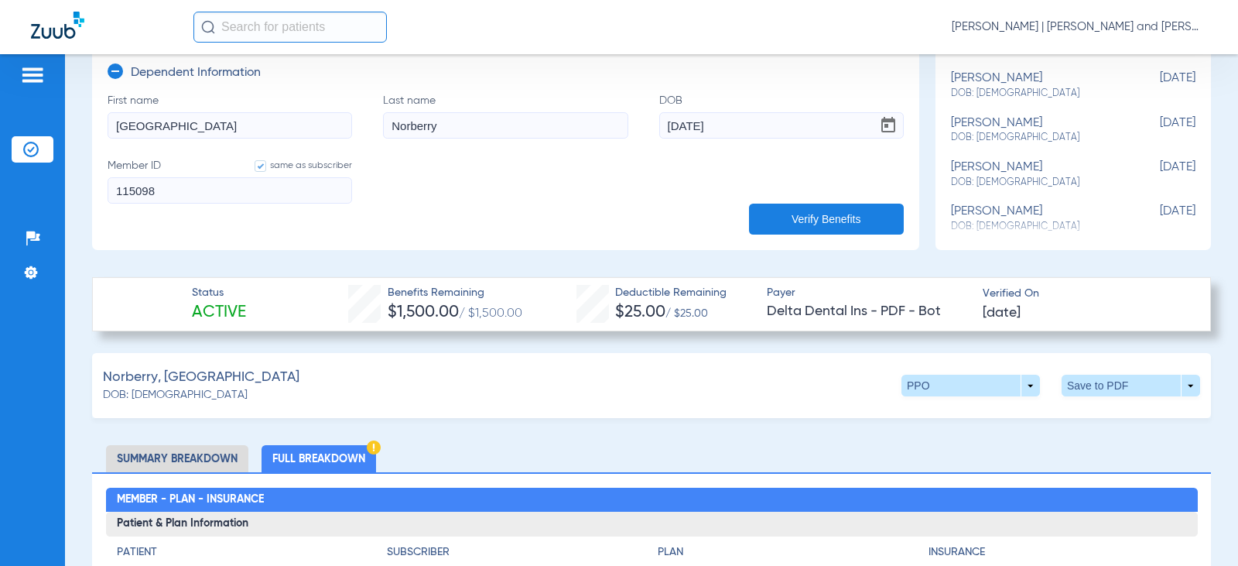
scroll to position [310, 0]
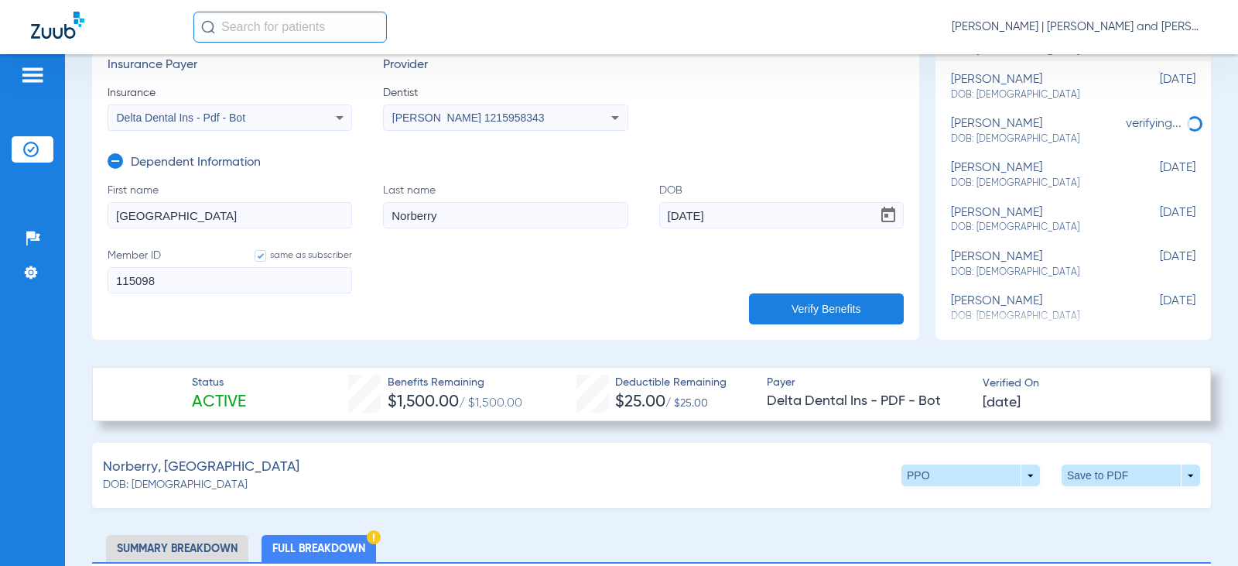
click at [270, 506] on div "Norberry, [PERSON_NAME] DOB: [DEMOGRAPHIC_DATA] PPO arrow_drop_down Save to PDF…" at bounding box center [651, 475] width 1119 height 65
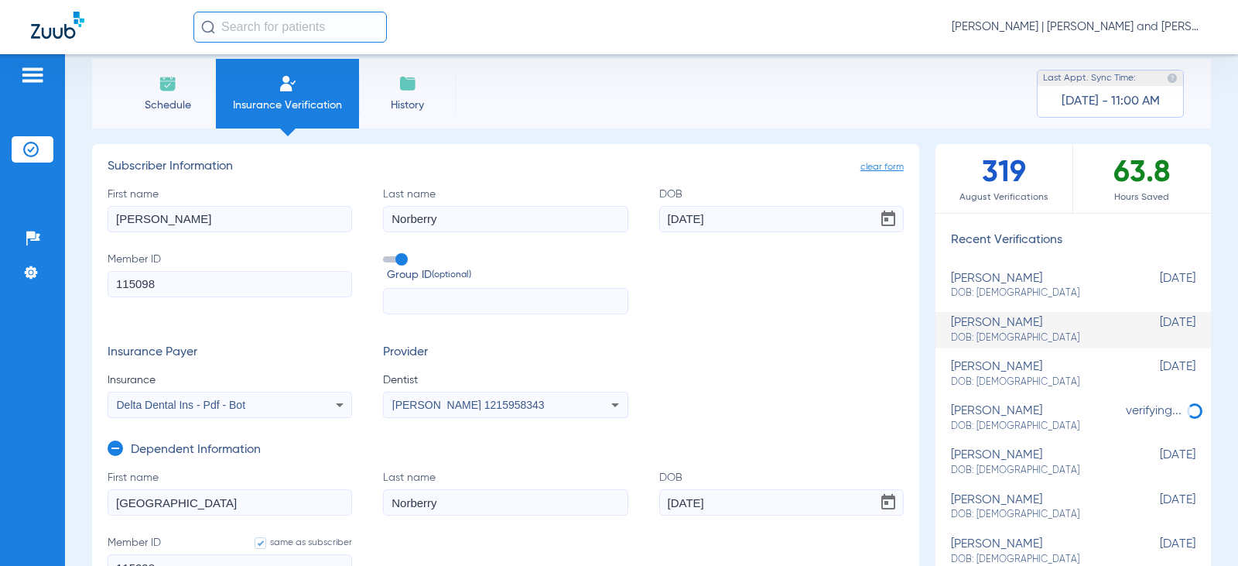
scroll to position [0, 0]
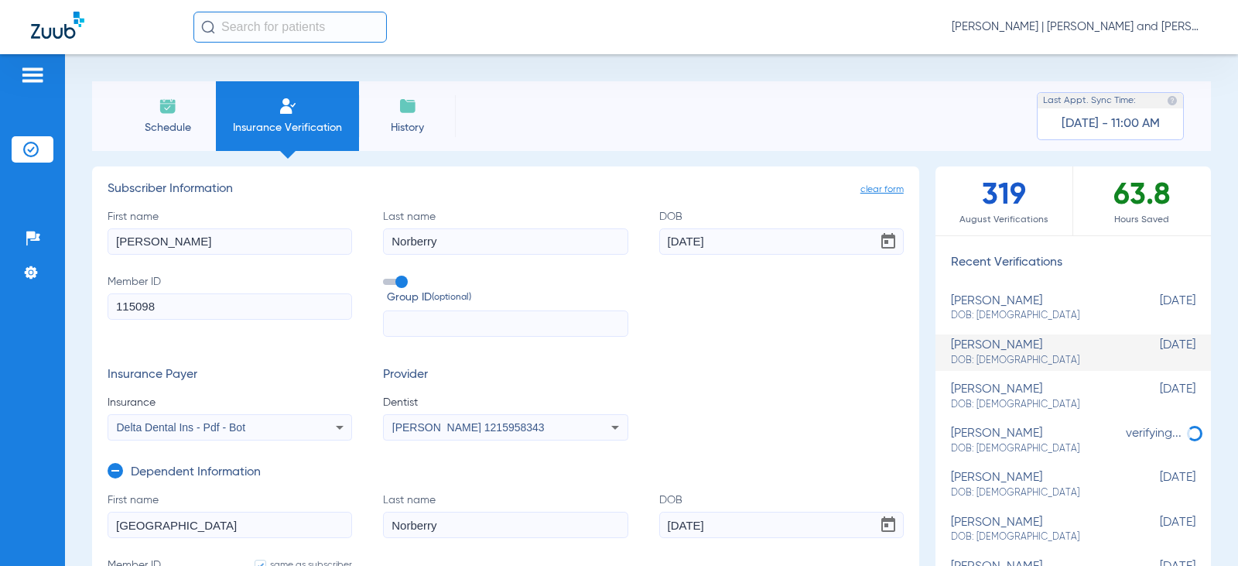
click at [163, 310] on input "115098" at bounding box center [230, 306] width 245 height 26
type input "11509"
type input "1150"
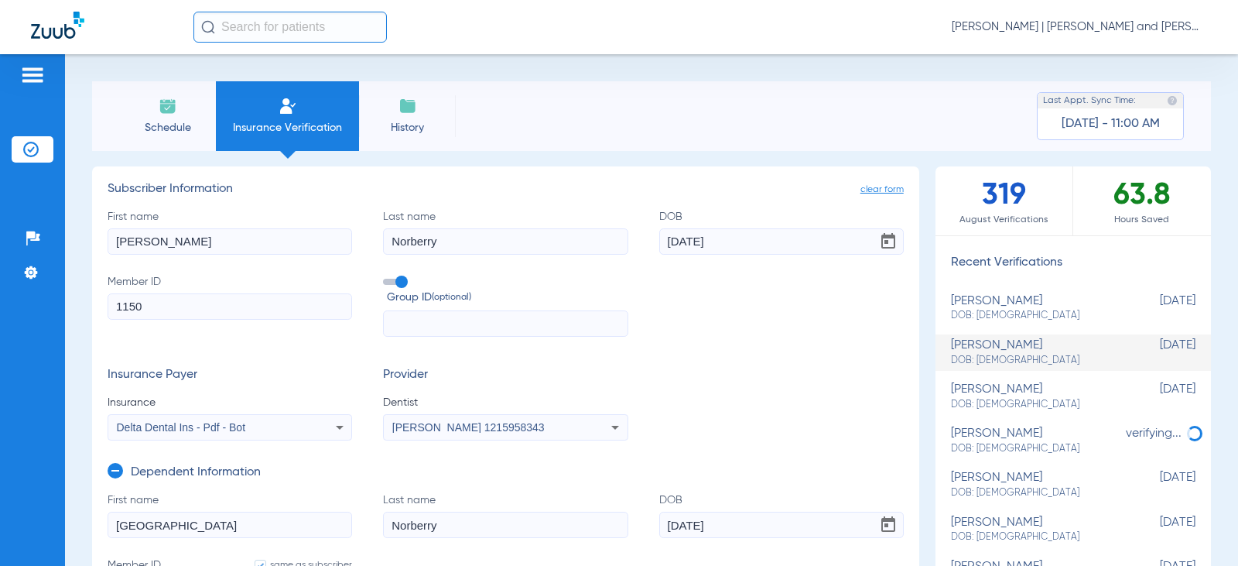
type input "115"
type input "11"
type input "1"
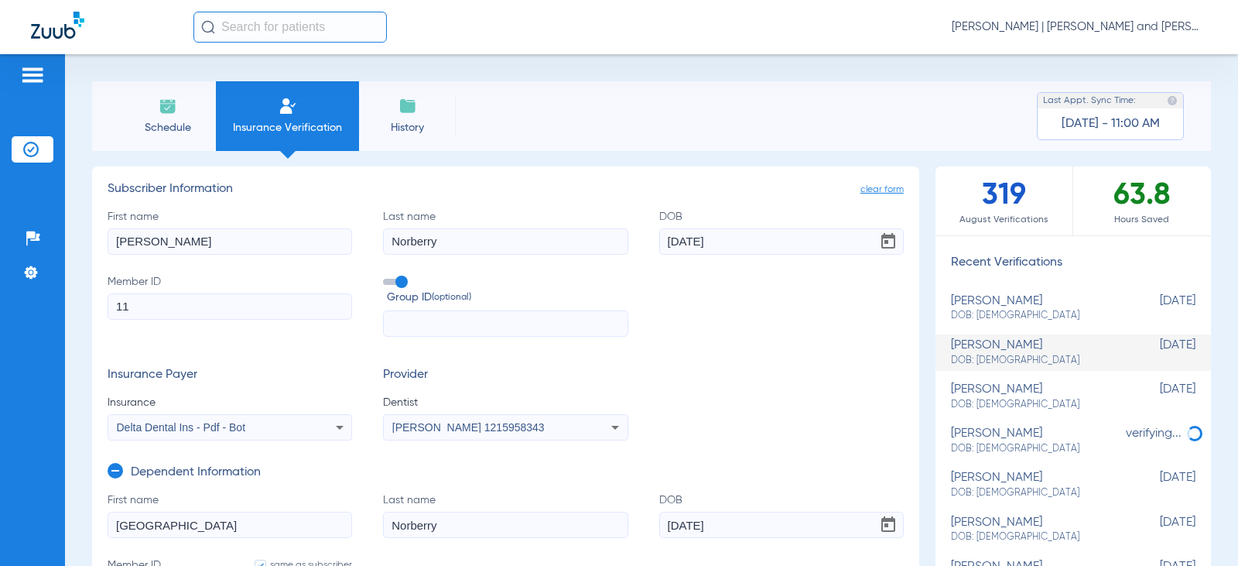
type input "1"
click at [275, 310] on input "Member ID Required" at bounding box center [230, 306] width 245 height 26
type input "1"
type input "12"
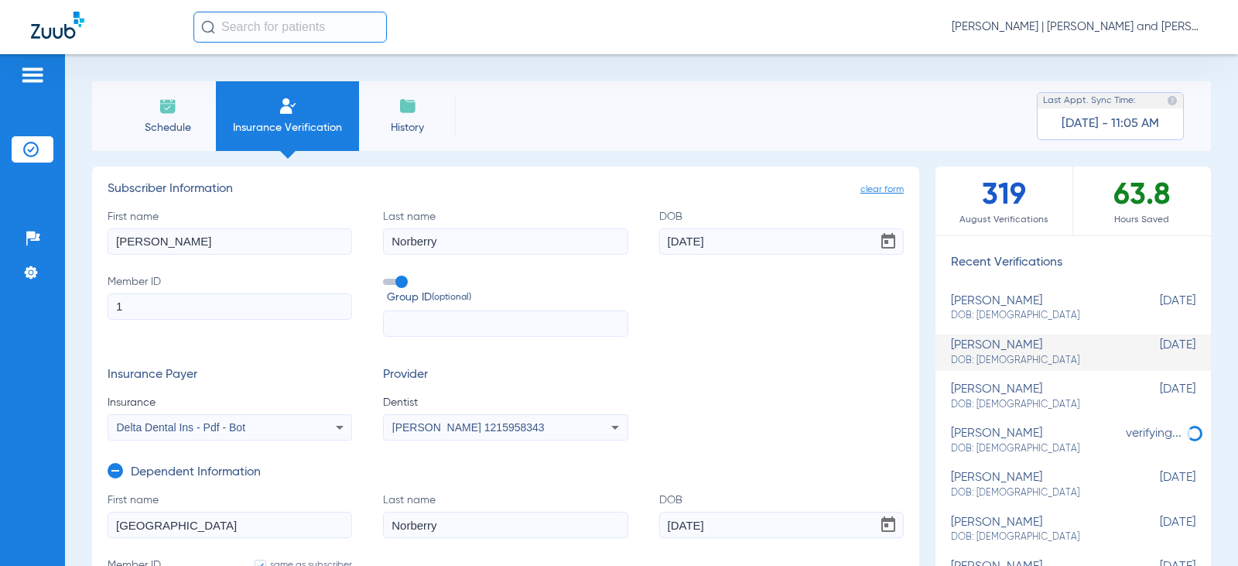
type input "12"
type input "124"
type input "1248"
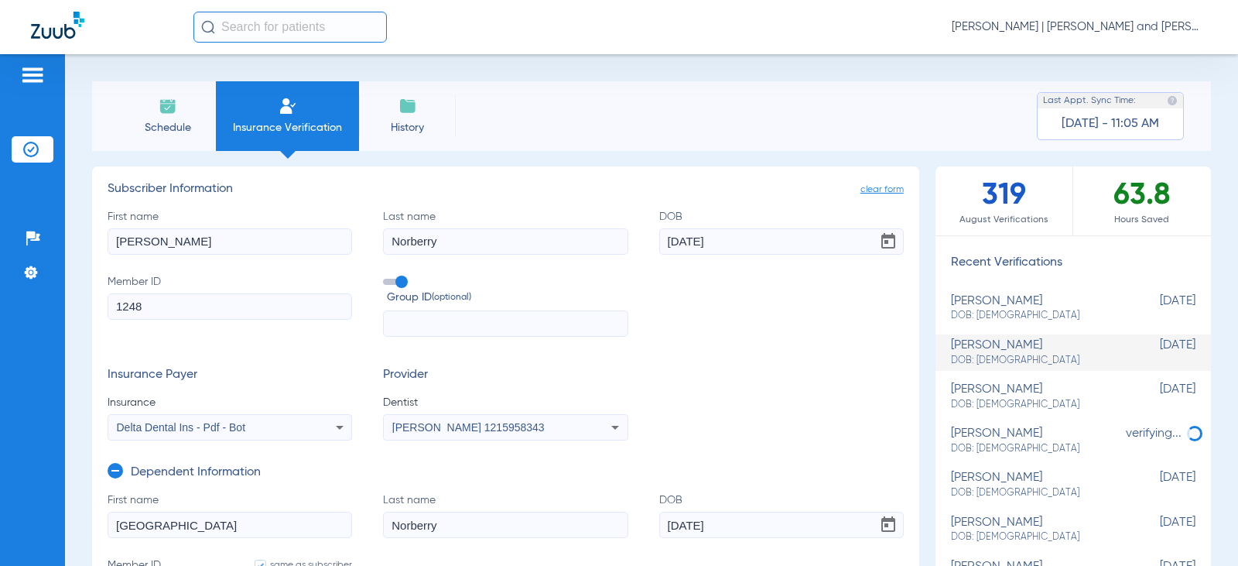
type input "12487"
type input "124874"
type input "1248745"
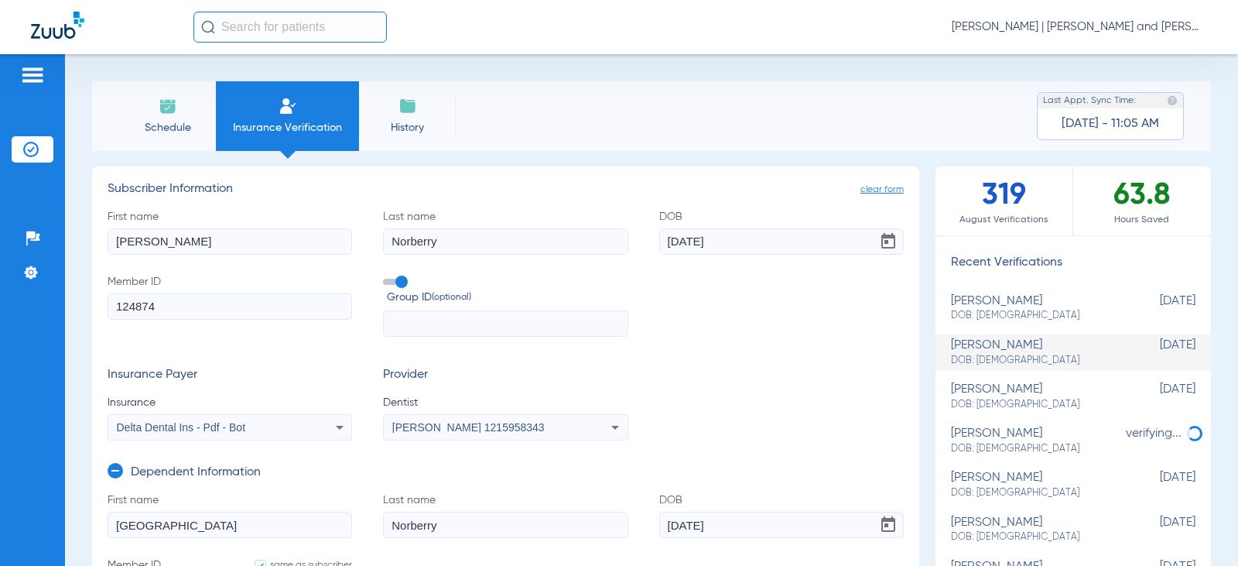
type input "1248745"
type input "12487455"
type input "124874555"
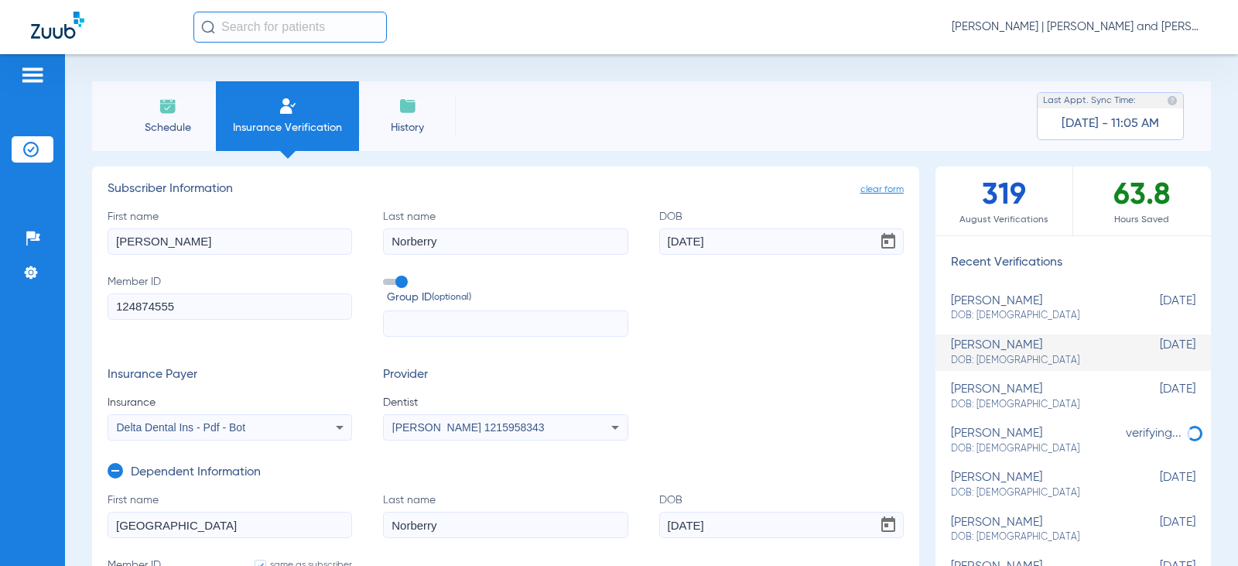
type input "1248745557"
type input "12487455570"
type input "124874555701"
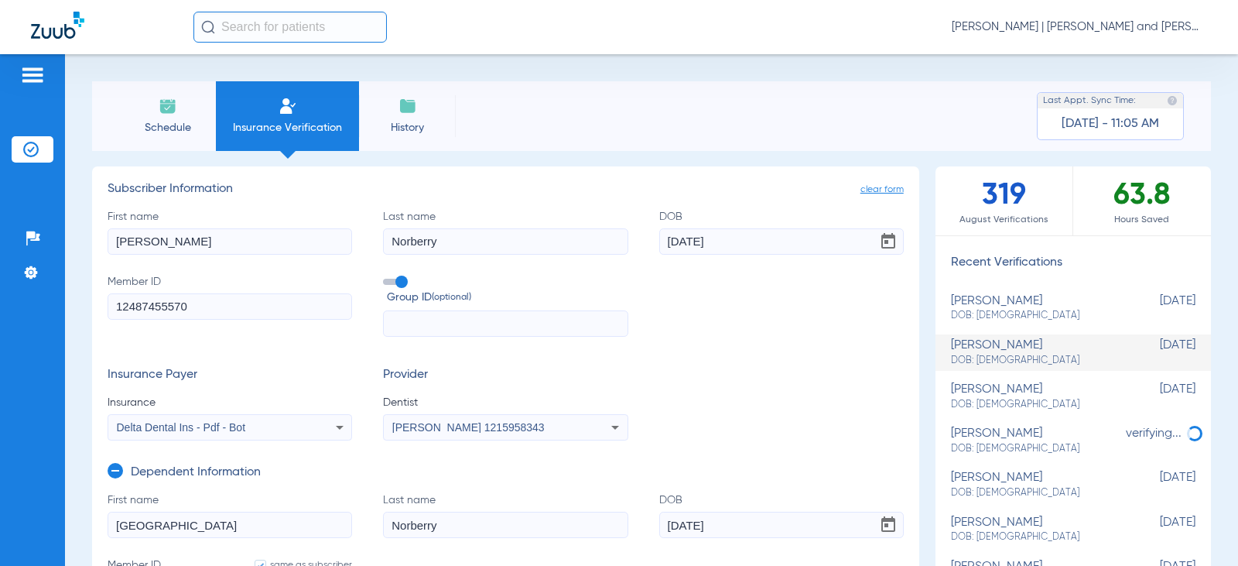
type input "124874555701"
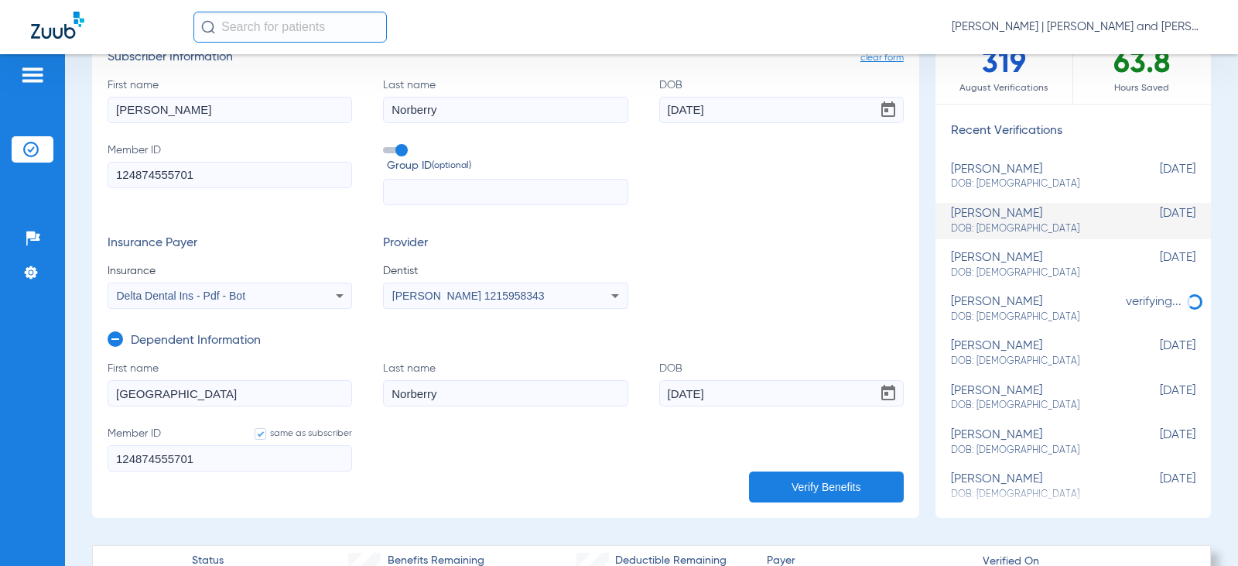
scroll to position [155, 0]
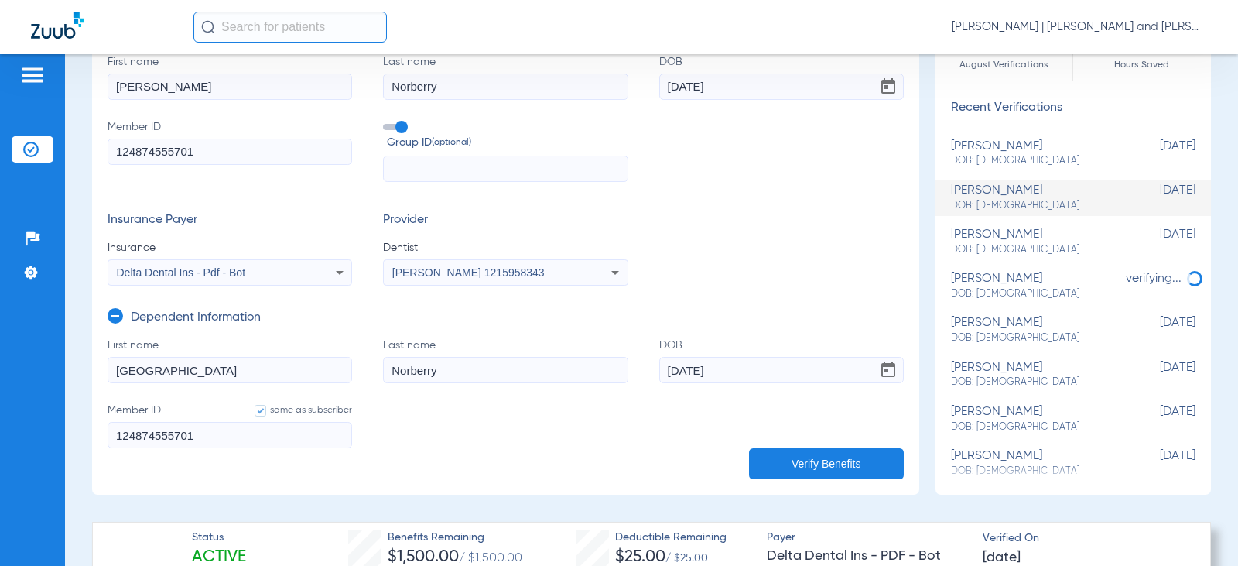
type input "124874555701"
click at [802, 463] on button "Verify Benefits" at bounding box center [826, 463] width 155 height 31
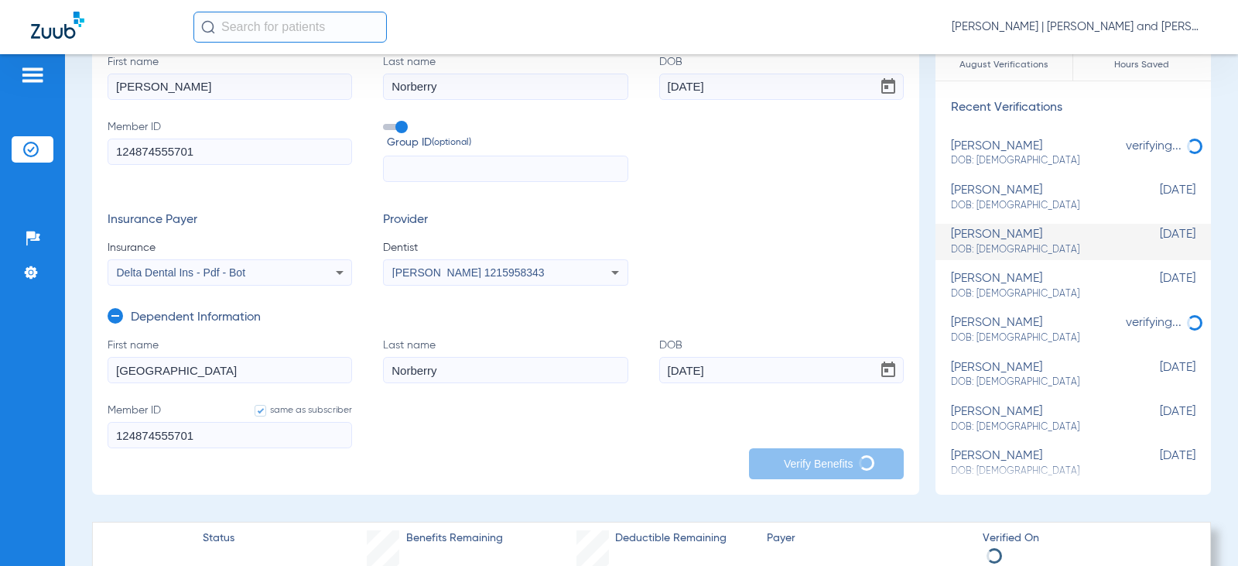
click at [658, 471] on app-manual-verification-form "clear form Subscriber Information First name [PERSON_NAME] Last name [PERSON_NA…" at bounding box center [505, 253] width 827 height 483
click at [593, 453] on form "First name [PERSON_NAME] Last name [PERSON_NAME] DOB [DEMOGRAPHIC_DATA] Member …" at bounding box center [506, 402] width 796 height 130
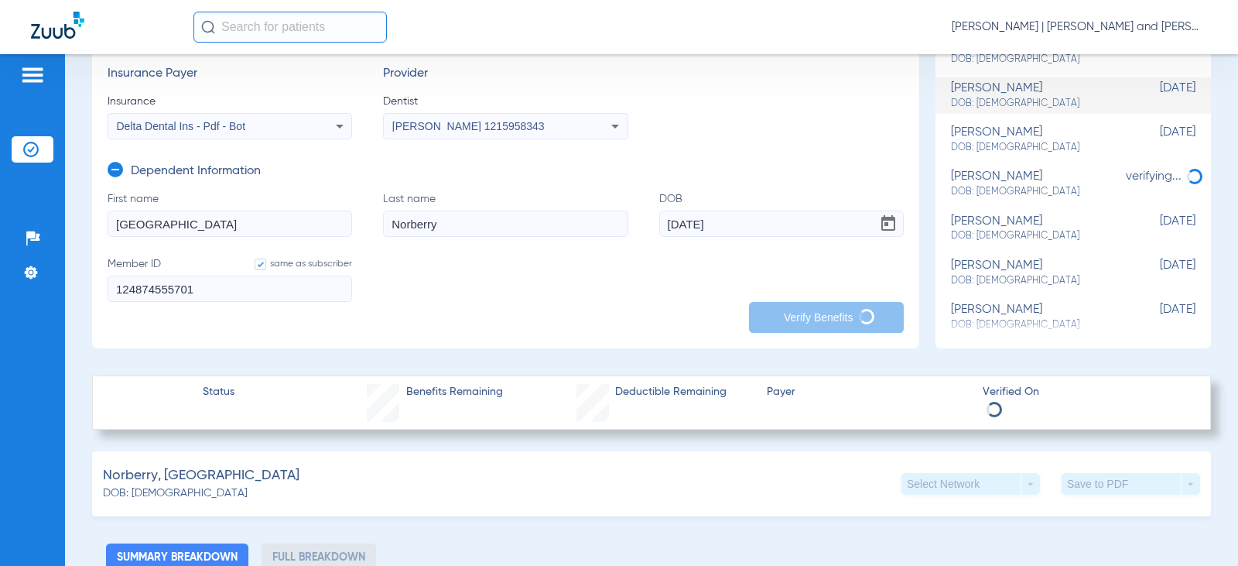
scroll to position [310, 0]
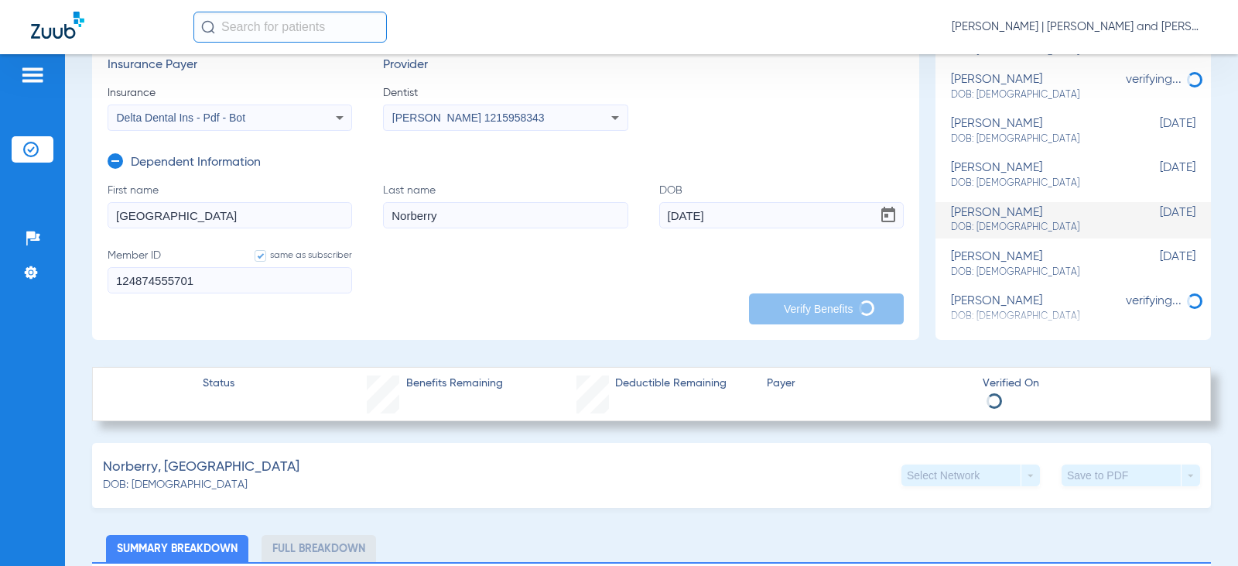
type input "115098"
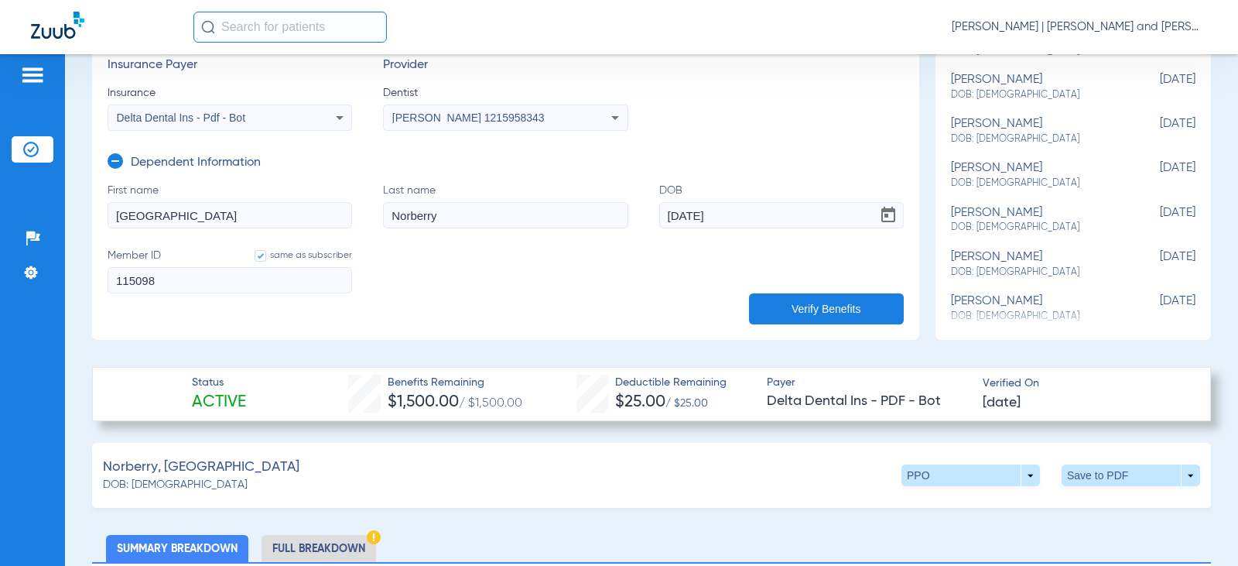
click at [475, 488] on div "Norberry, [PERSON_NAME] DOB: [DEMOGRAPHIC_DATA] PPO arrow_drop_down Save to PDF…" at bounding box center [651, 475] width 1119 height 65
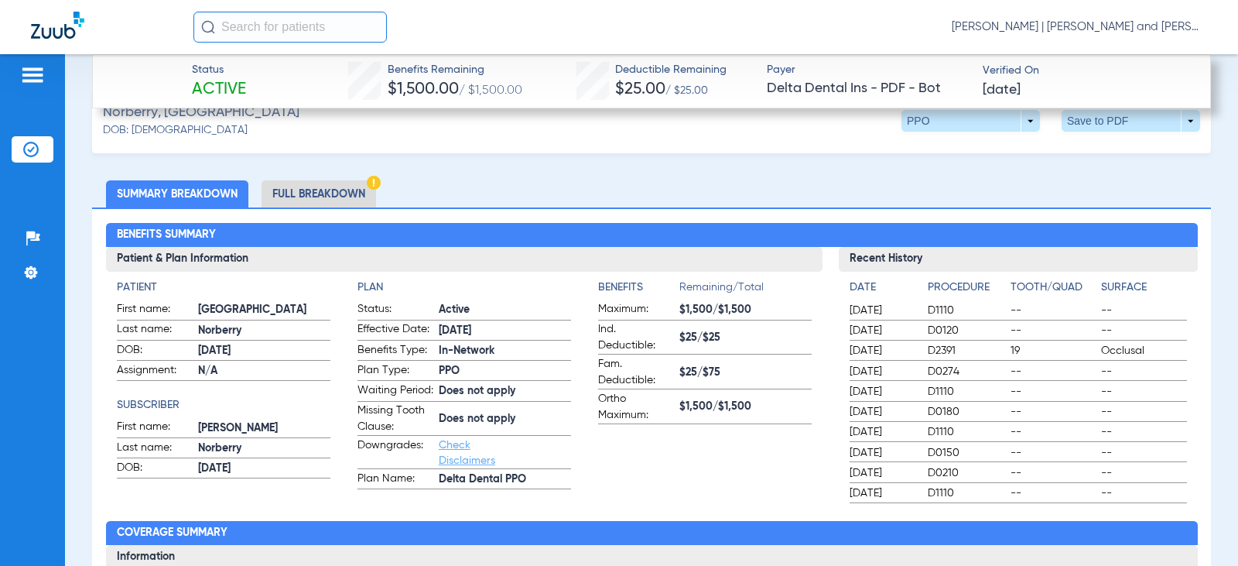
scroll to position [619, 0]
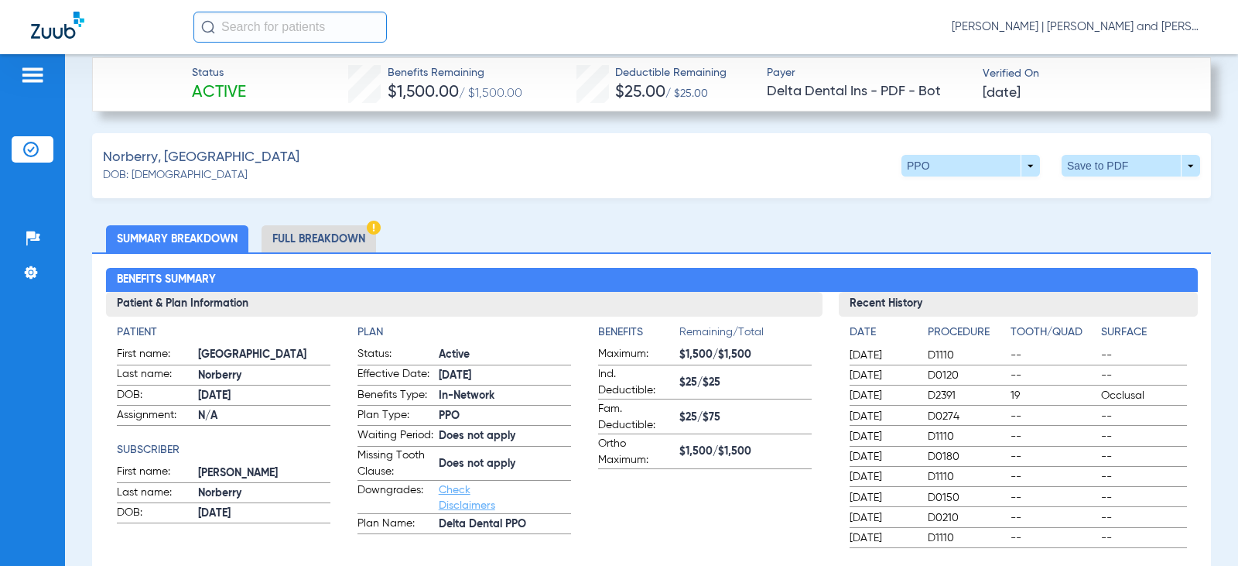
click at [377, 225] on img at bounding box center [374, 228] width 14 height 14
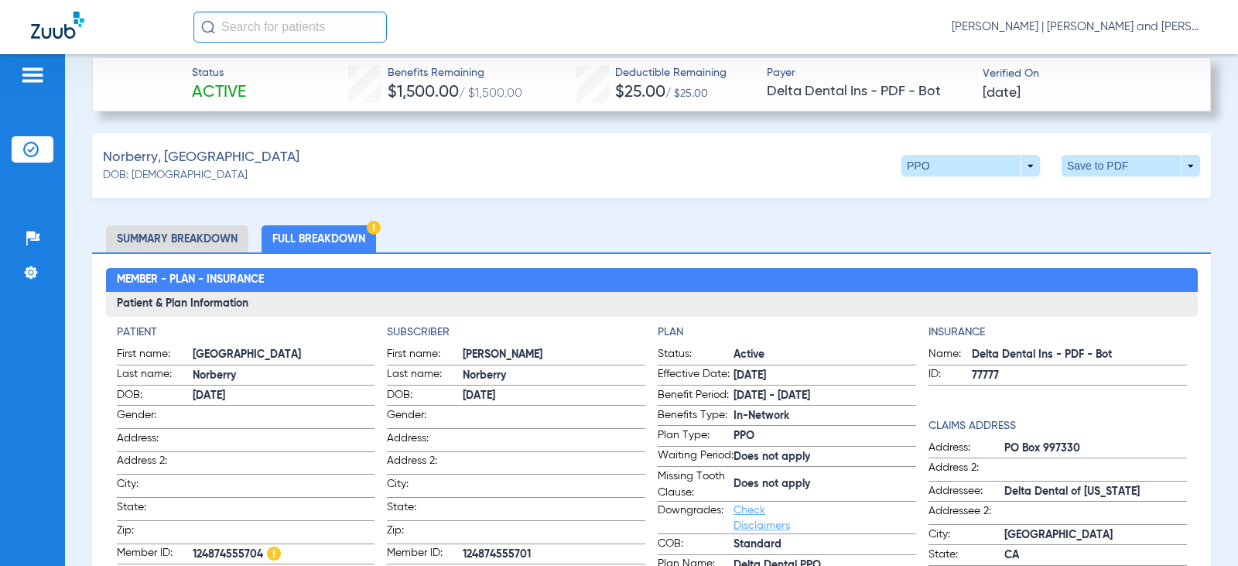
click at [191, 235] on li "Summary Breakdown" at bounding box center [177, 238] width 142 height 27
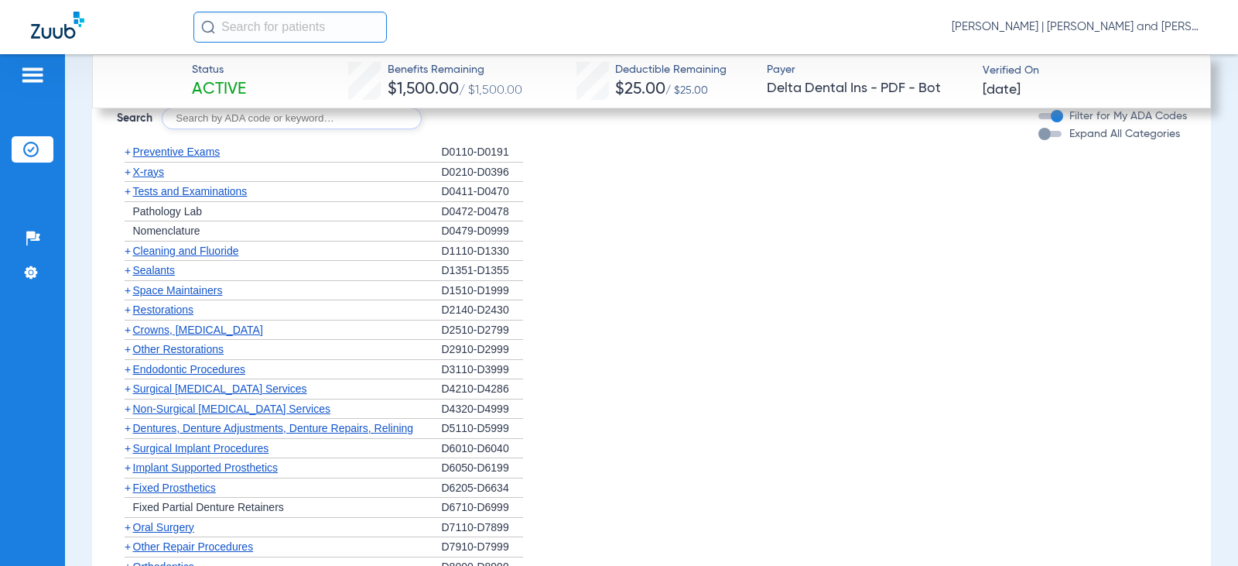
scroll to position [1857, 0]
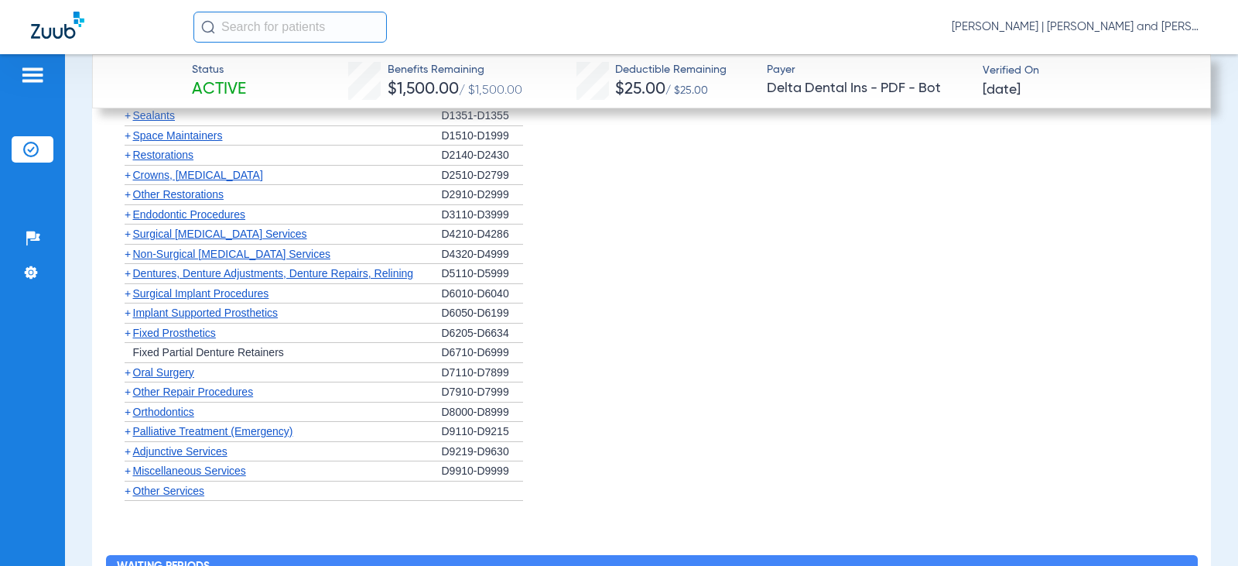
click at [127, 489] on span "+" at bounding box center [128, 490] width 6 height 12
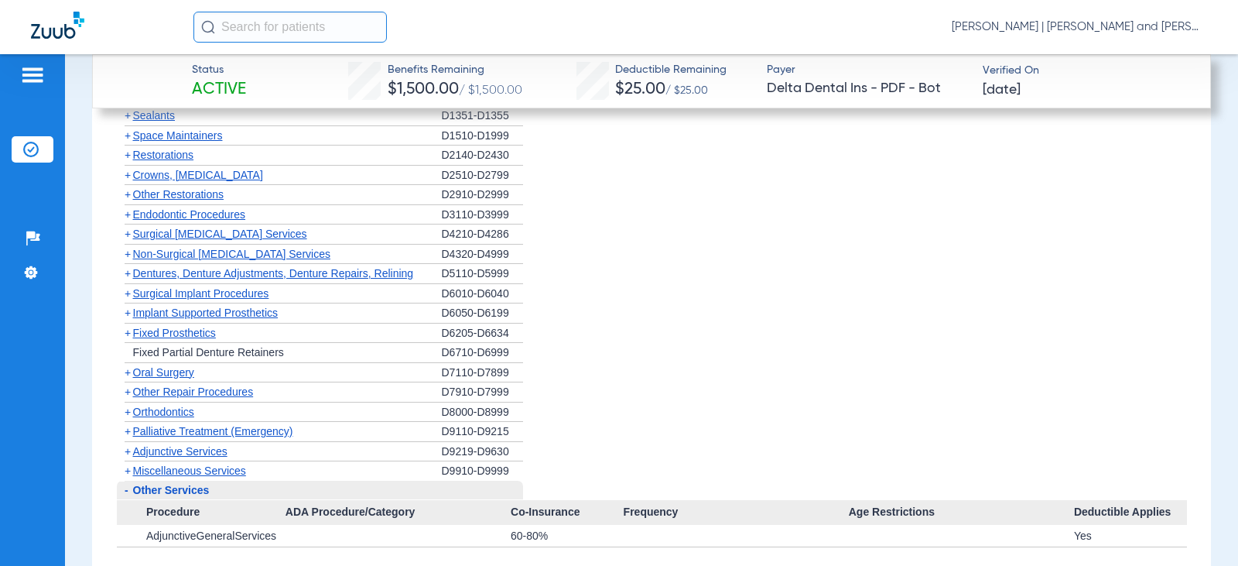
click at [125, 467] on span "+" at bounding box center [128, 470] width 6 height 12
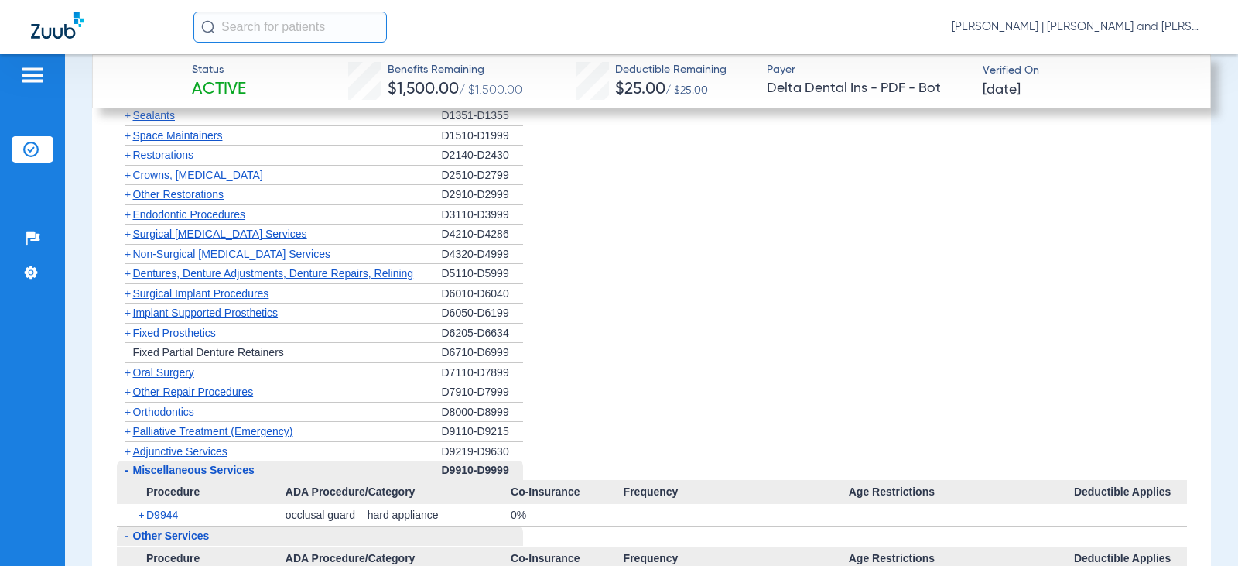
click at [125, 450] on span "+" at bounding box center [128, 451] width 6 height 12
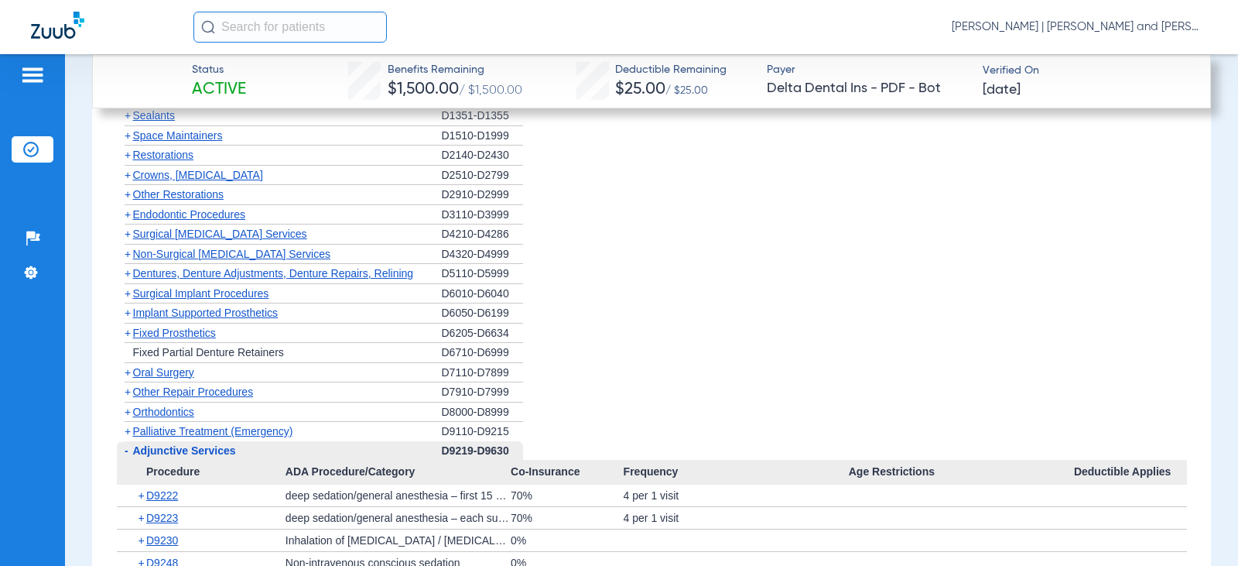
click at [128, 433] on span "+" at bounding box center [128, 431] width 6 height 12
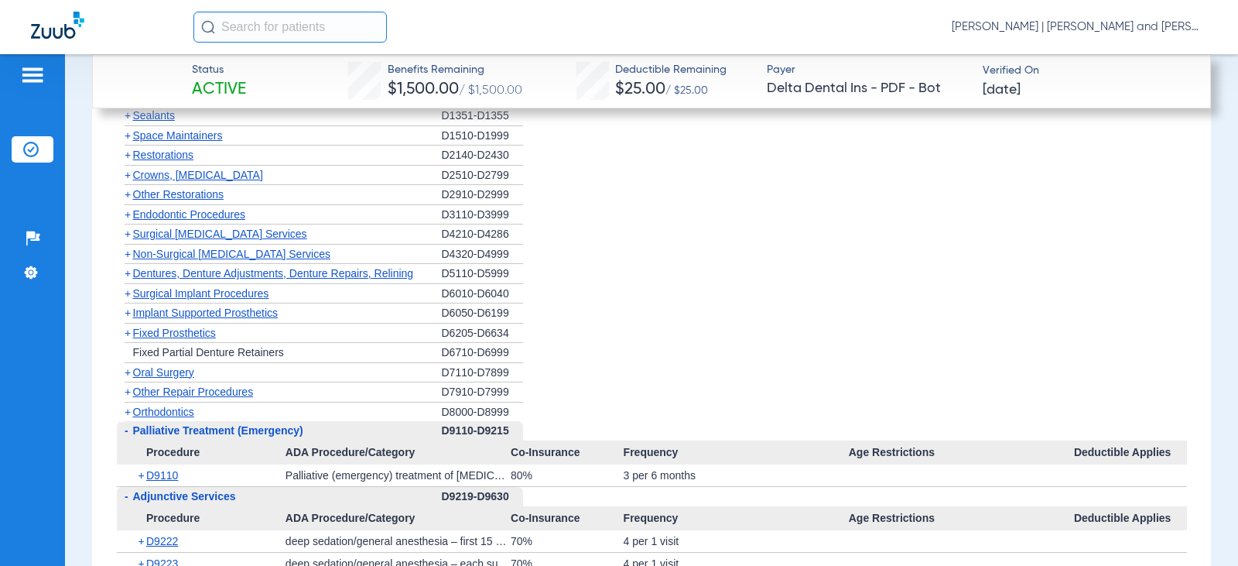
click at [128, 410] on span "+" at bounding box center [128, 411] width 6 height 12
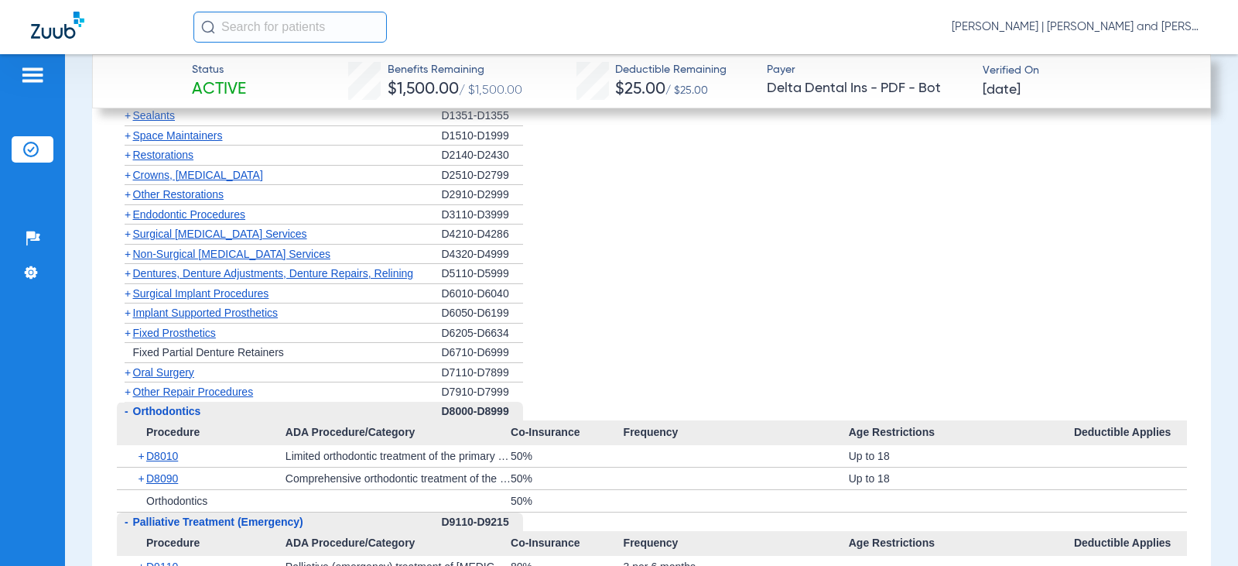
click at [128, 392] on span "+" at bounding box center [128, 391] width 6 height 12
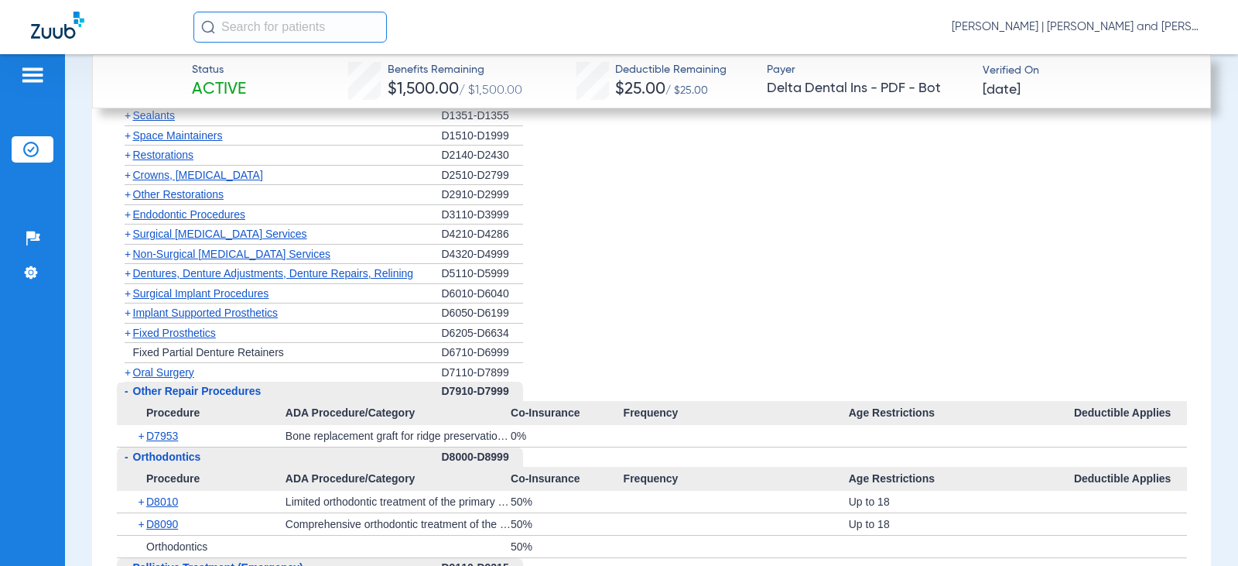
click at [125, 371] on span "+" at bounding box center [128, 372] width 6 height 12
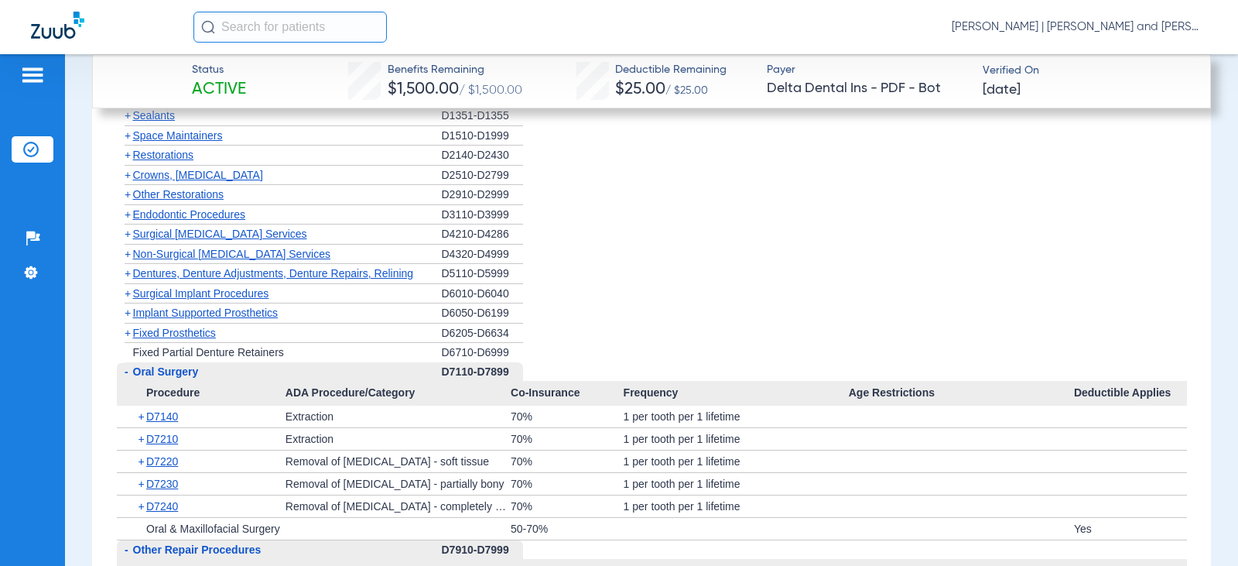
click at [128, 333] on span "+" at bounding box center [128, 333] width 6 height 12
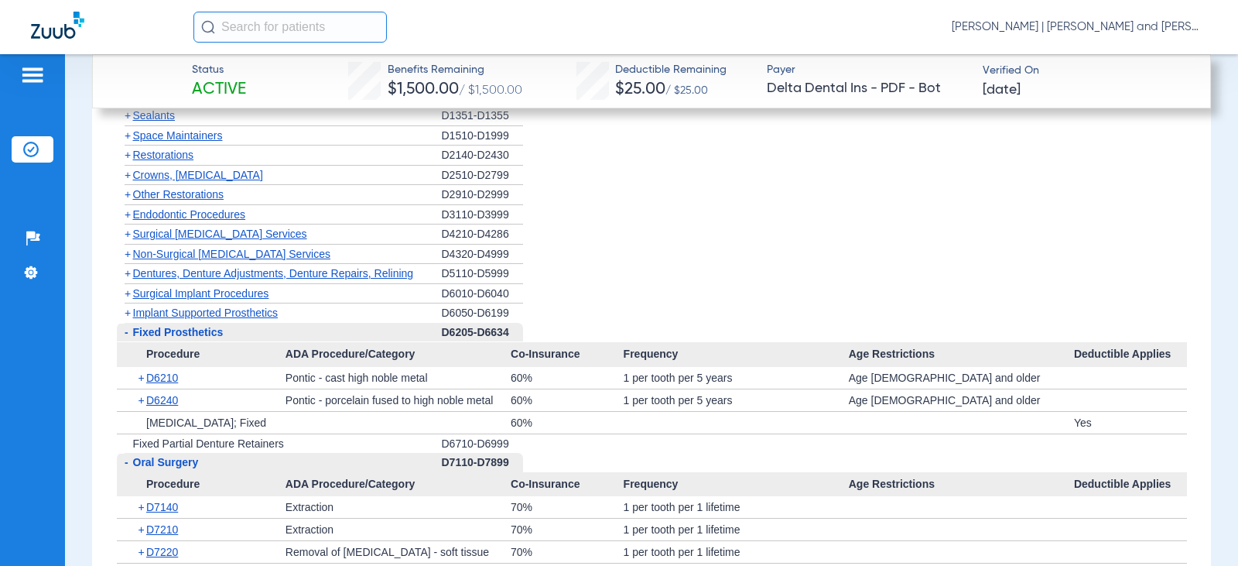
click at [127, 310] on span "+" at bounding box center [128, 312] width 6 height 12
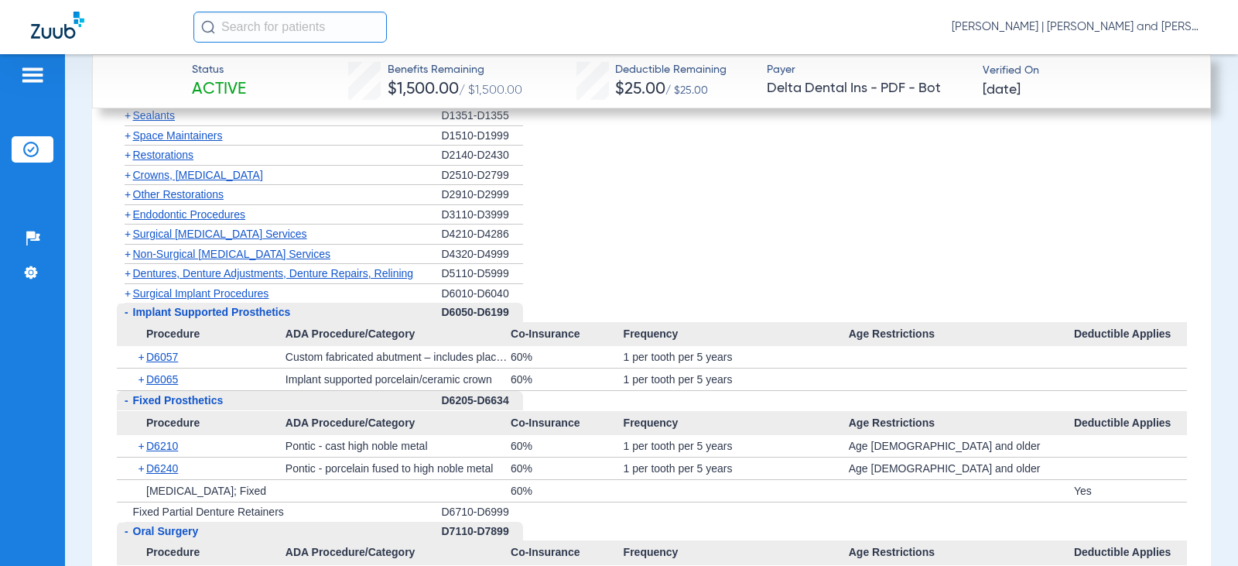
click at [127, 292] on span "+" at bounding box center [128, 293] width 6 height 12
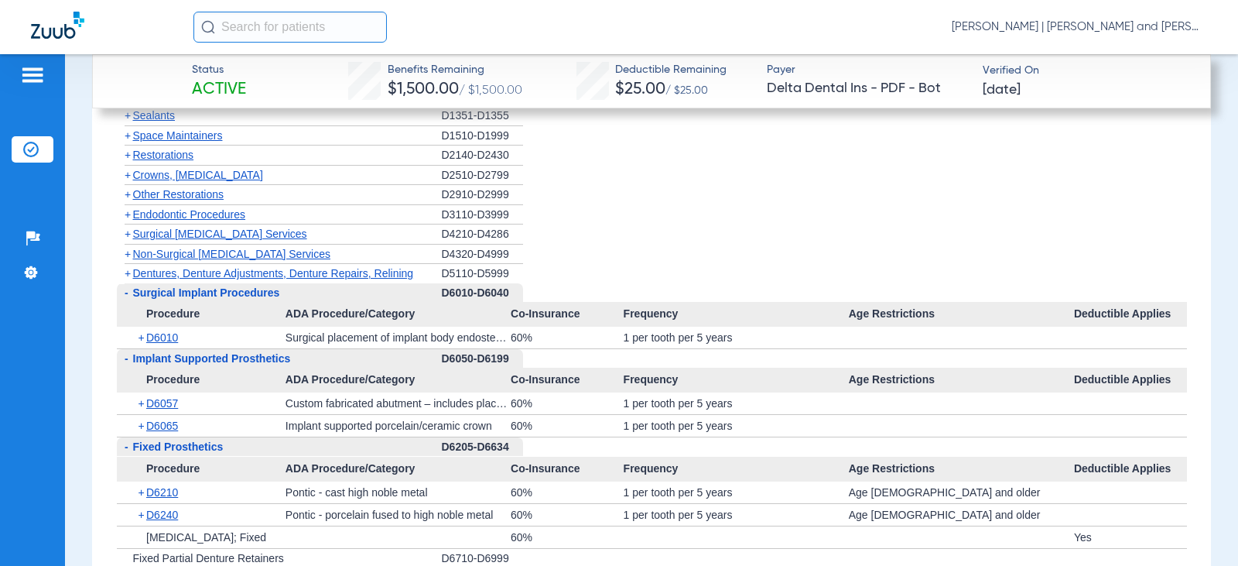
click at [128, 272] on span "+" at bounding box center [128, 273] width 6 height 12
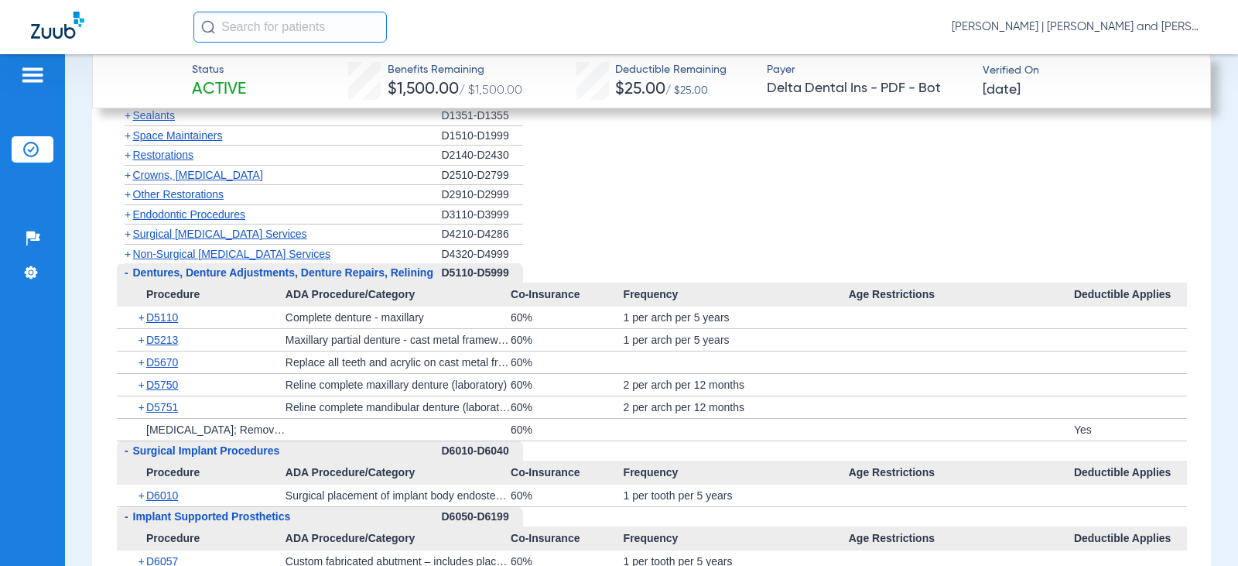
click at [128, 254] on span "+" at bounding box center [128, 254] width 6 height 12
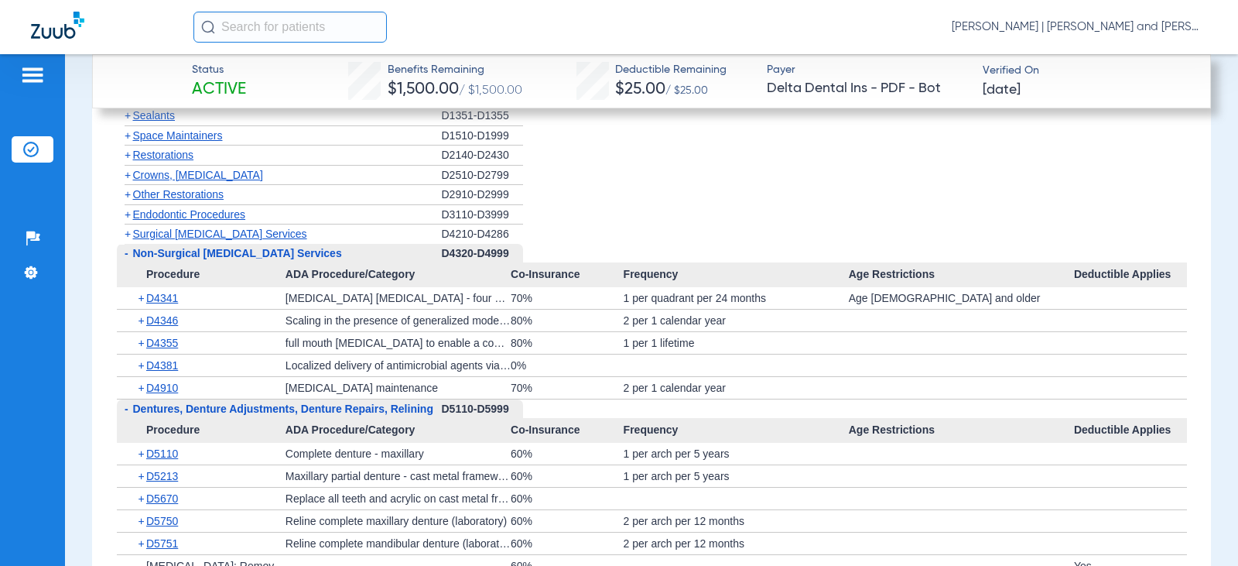
click at [128, 234] on span "+" at bounding box center [128, 233] width 6 height 12
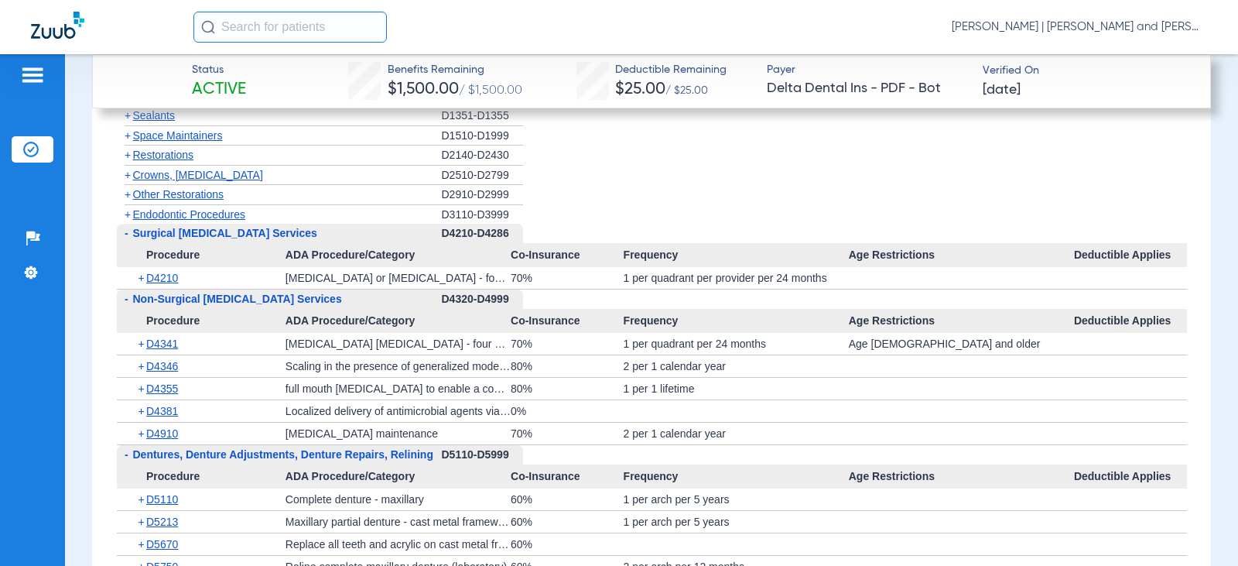
click at [127, 210] on span "+" at bounding box center [128, 214] width 6 height 12
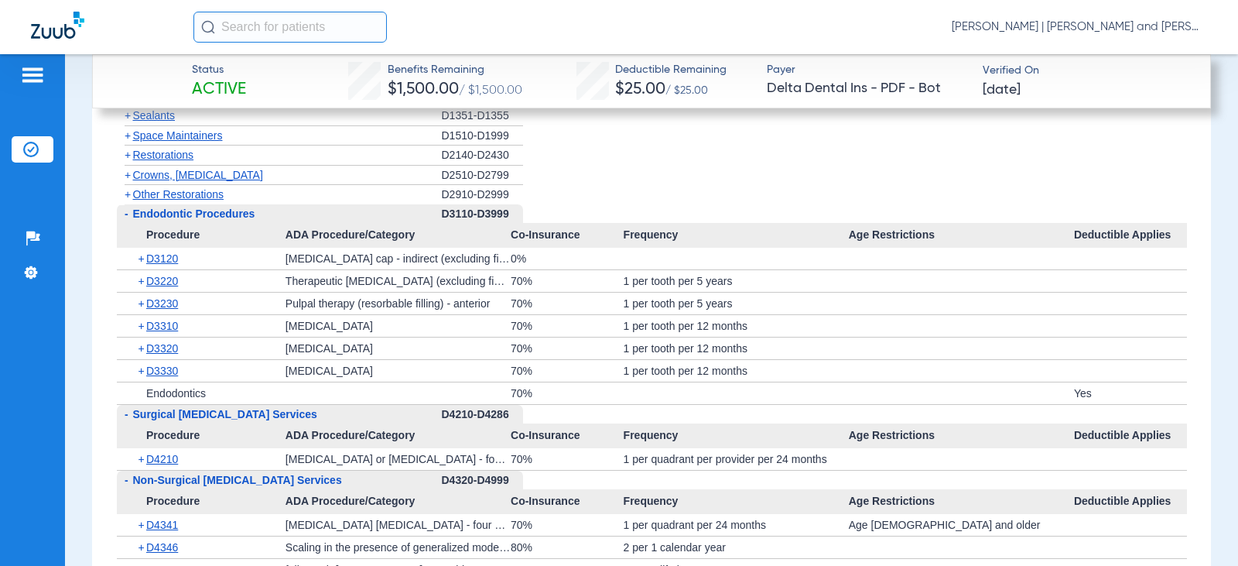
click at [127, 192] on span "+" at bounding box center [128, 194] width 6 height 12
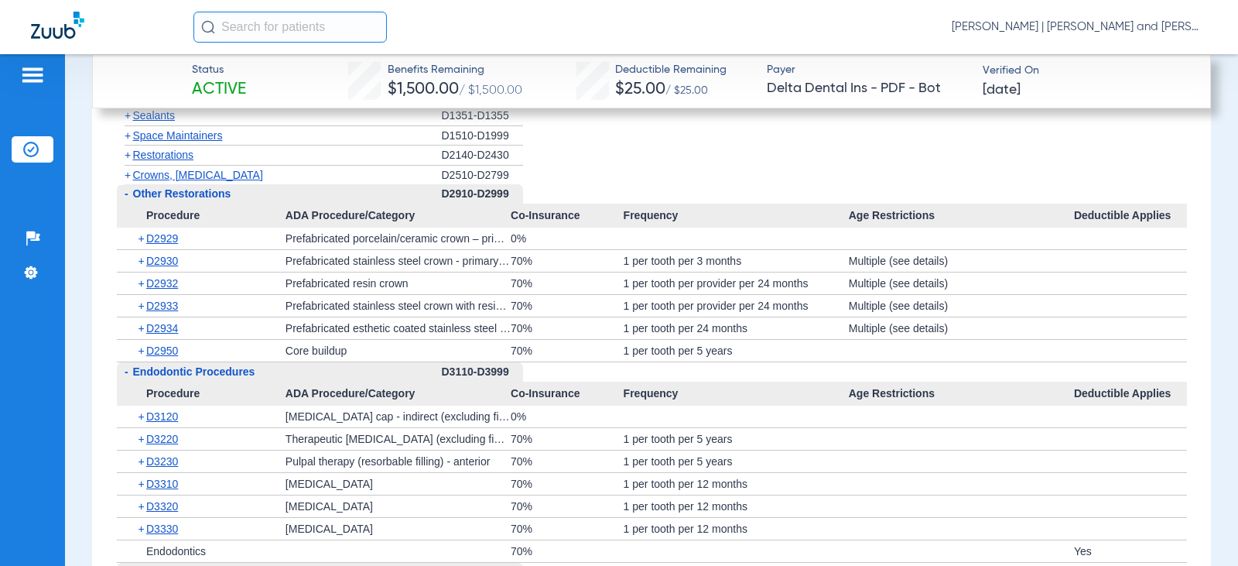
click at [125, 169] on span "+" at bounding box center [128, 175] width 6 height 12
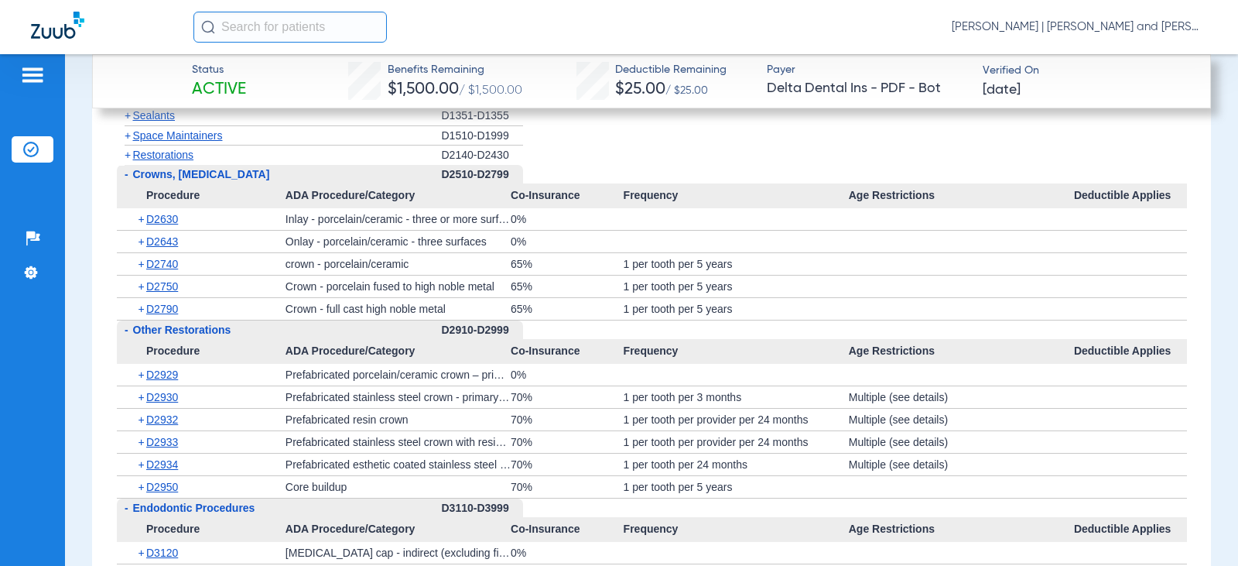
click at [125, 153] on span "+" at bounding box center [128, 155] width 6 height 12
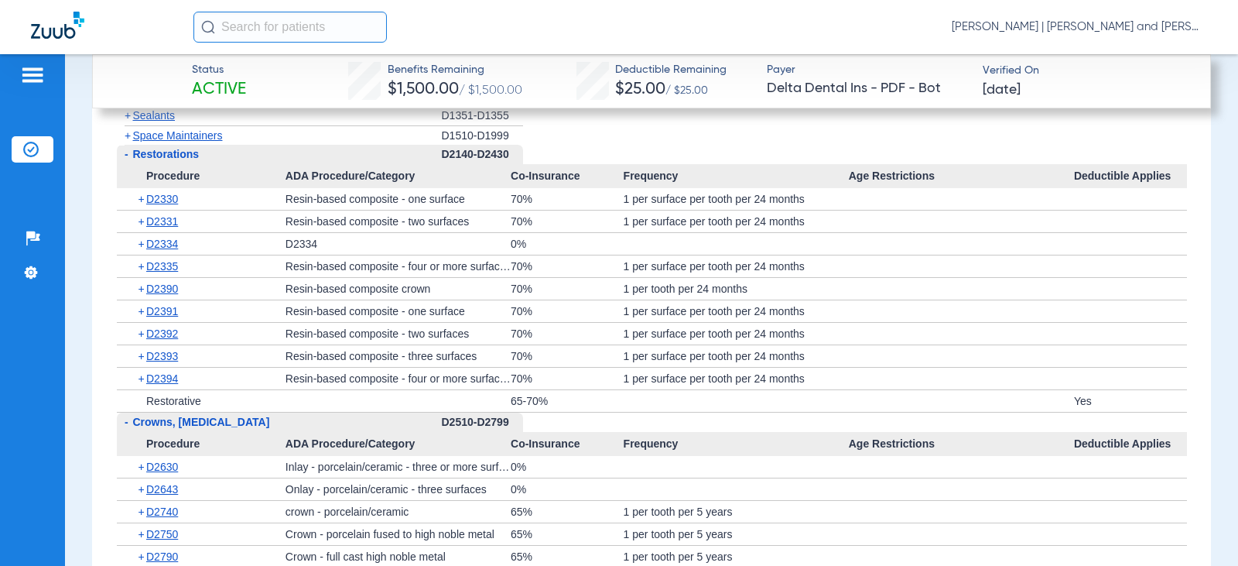
click at [128, 137] on span "+" at bounding box center [128, 135] width 6 height 12
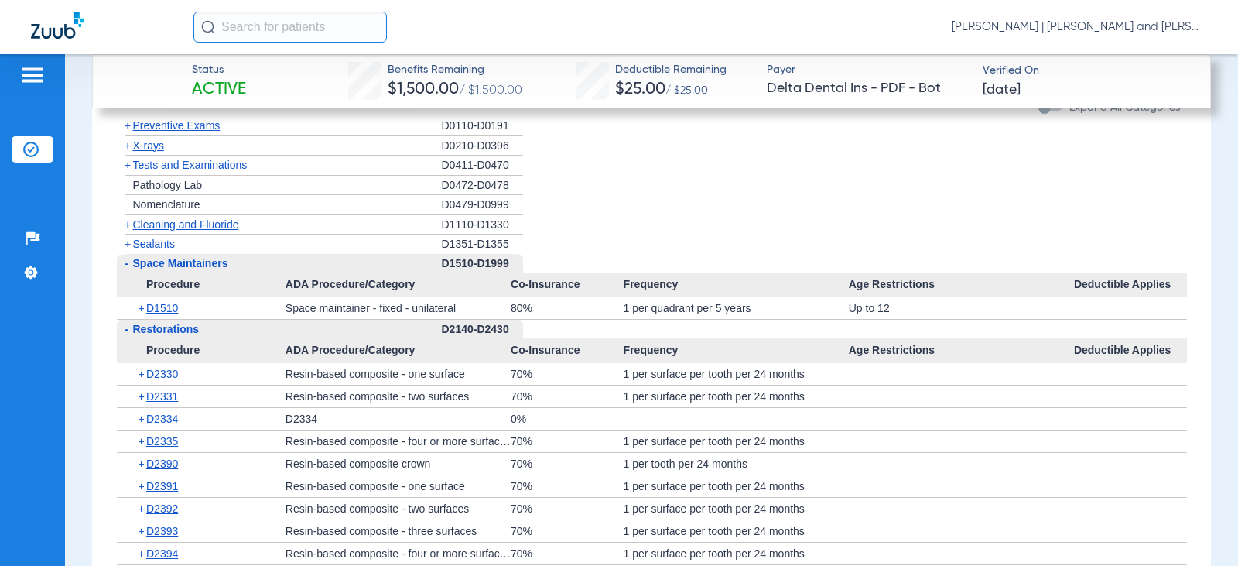
scroll to position [1702, 0]
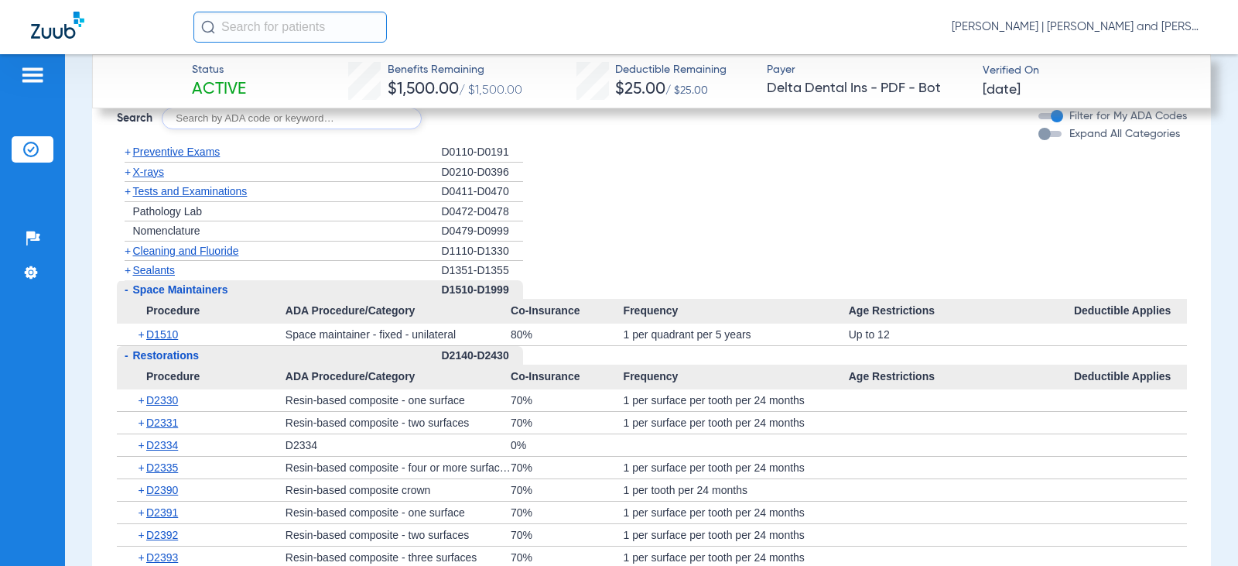
click at [128, 268] on span "+" at bounding box center [128, 270] width 6 height 12
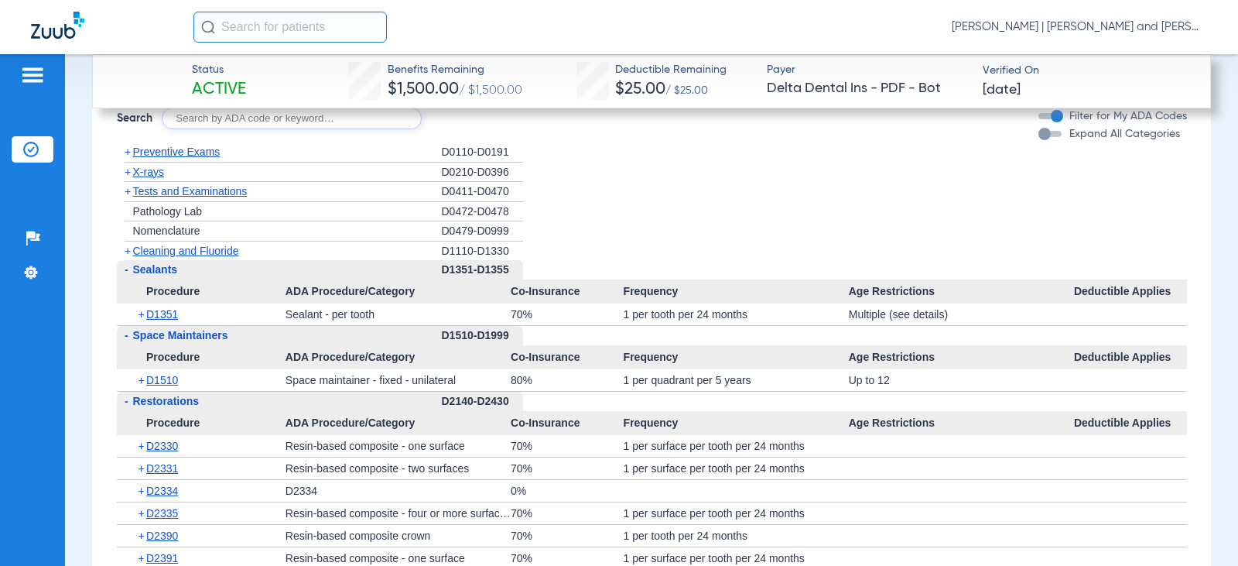
click at [128, 249] on span "+" at bounding box center [128, 251] width 6 height 12
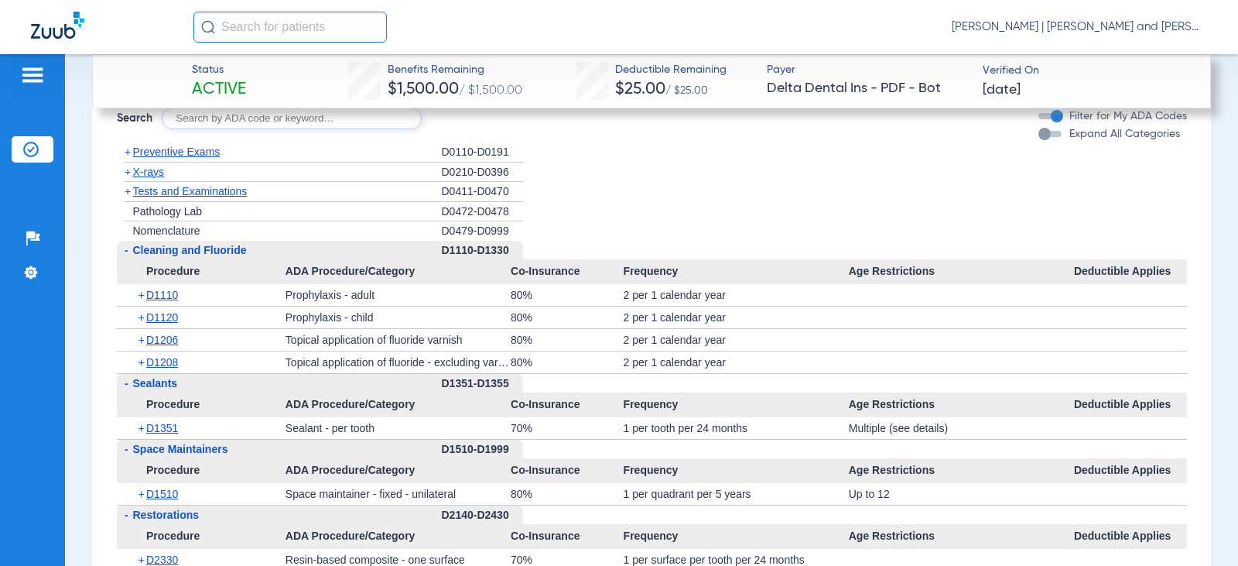
click at [125, 189] on span "+" at bounding box center [128, 191] width 6 height 12
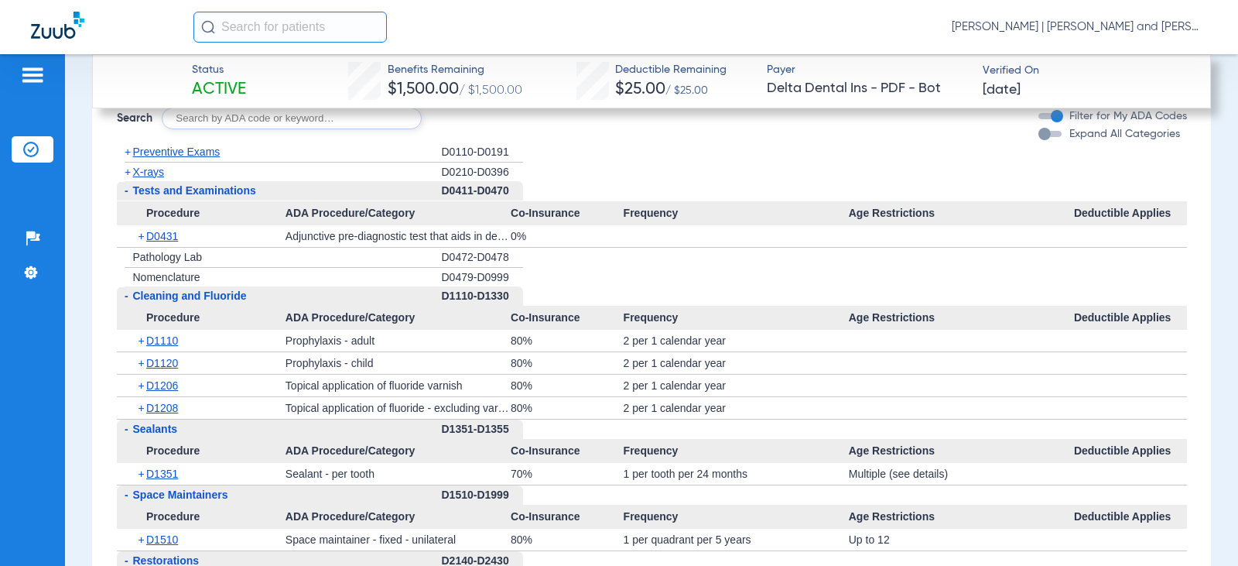
click at [128, 169] on span "+" at bounding box center [128, 172] width 6 height 12
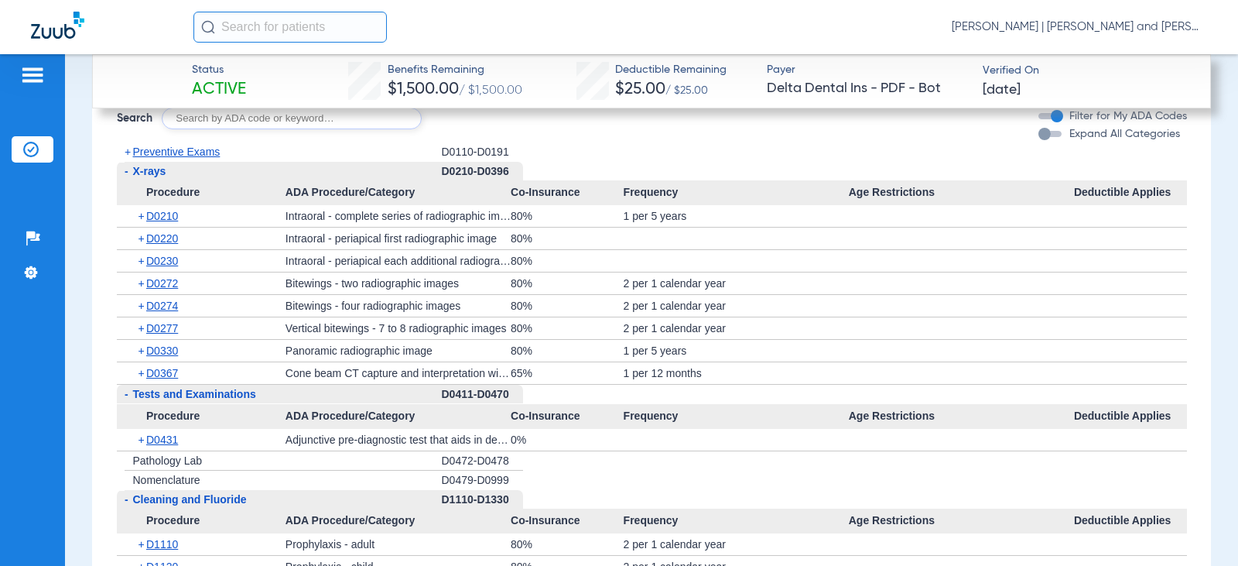
click at [128, 151] on span "+" at bounding box center [128, 151] width 6 height 12
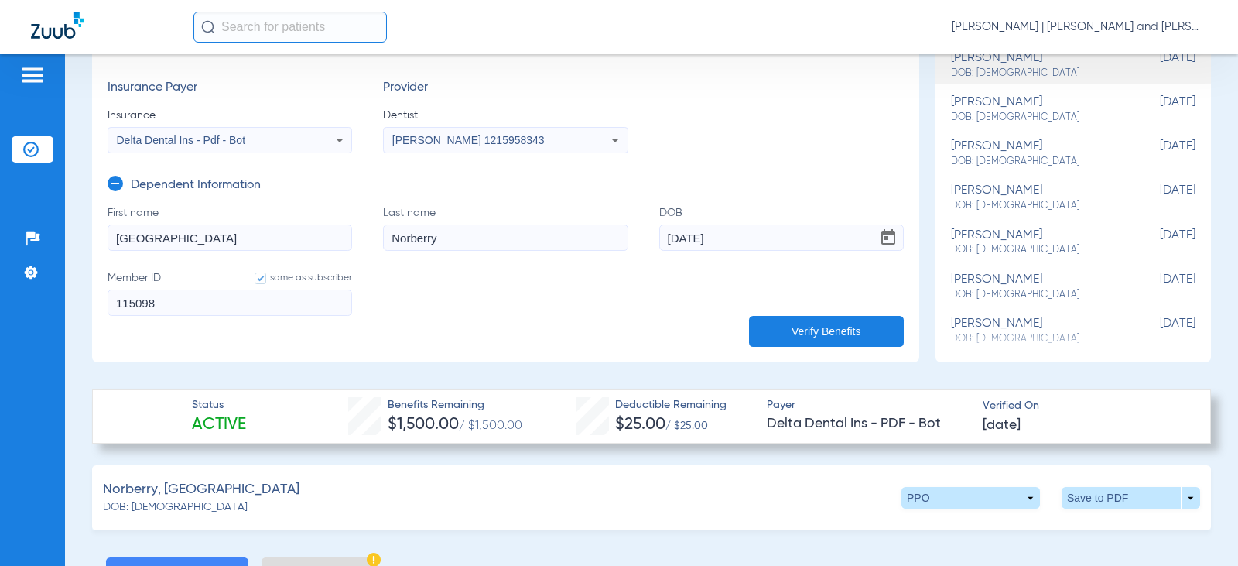
scroll to position [310, 0]
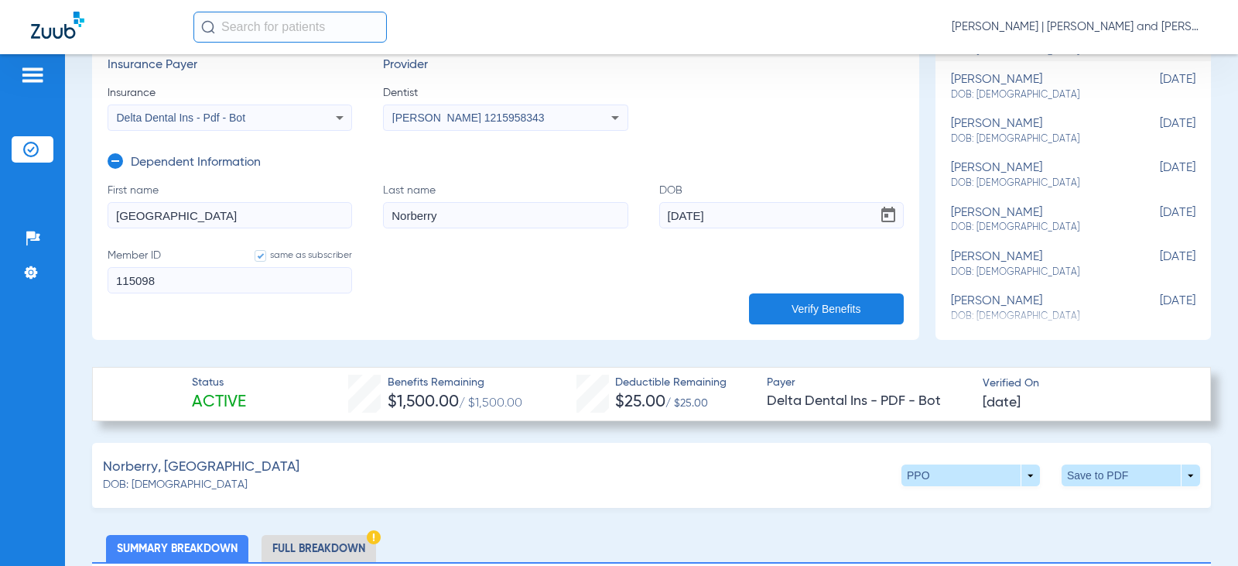
click at [1113, 474] on span at bounding box center [1131, 475] width 37 height 37
click at [1032, 511] on button "insert_drive_file Save to PDF" at bounding box center [987, 504] width 117 height 31
click at [747, 154] on app-dependent-form "Dependent Information First name [PERSON_NAME] Last name [PERSON_NAME] DOB [DEM…" at bounding box center [506, 222] width 796 height 182
drag, startPoint x: 214, startPoint y: 219, endPoint x: 63, endPoint y: 191, distance: 154.2
click at [63, 191] on div "Patients Insurance Verification Setup Help Center Settings Schedule Insurance V…" at bounding box center [619, 337] width 1238 height 566
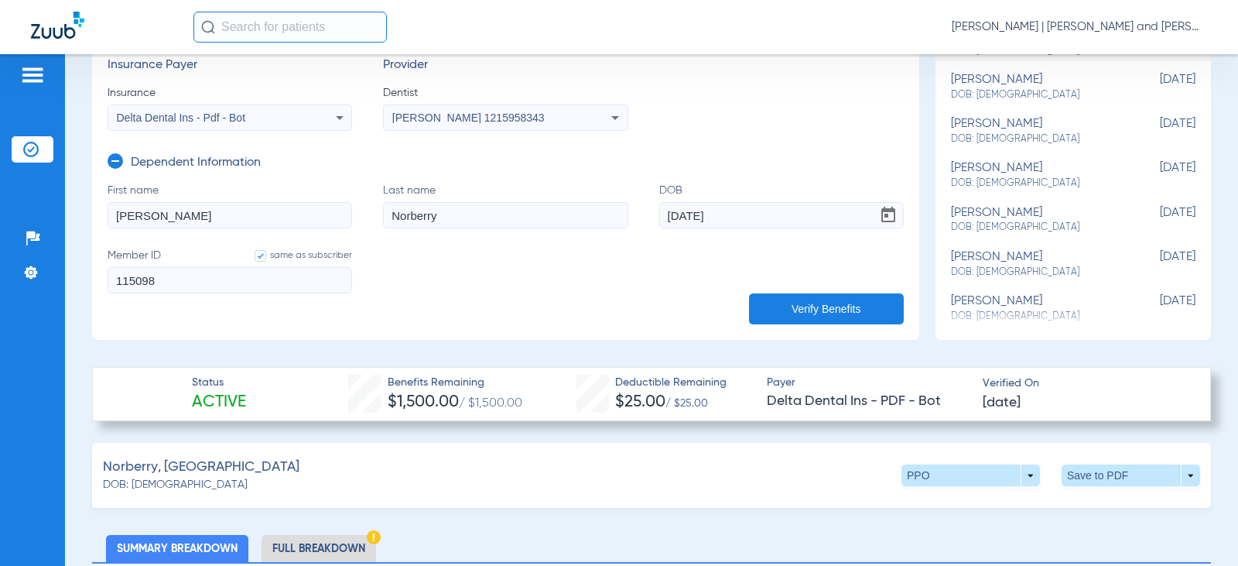
type input "[PERSON_NAME]"
click at [673, 217] on input "[DATE]" at bounding box center [781, 215] width 245 height 26
click at [690, 217] on input "[DATE]" at bounding box center [781, 215] width 245 height 26
click at [720, 214] on input "[DATE]" at bounding box center [781, 215] width 245 height 26
type input "[DATE]"
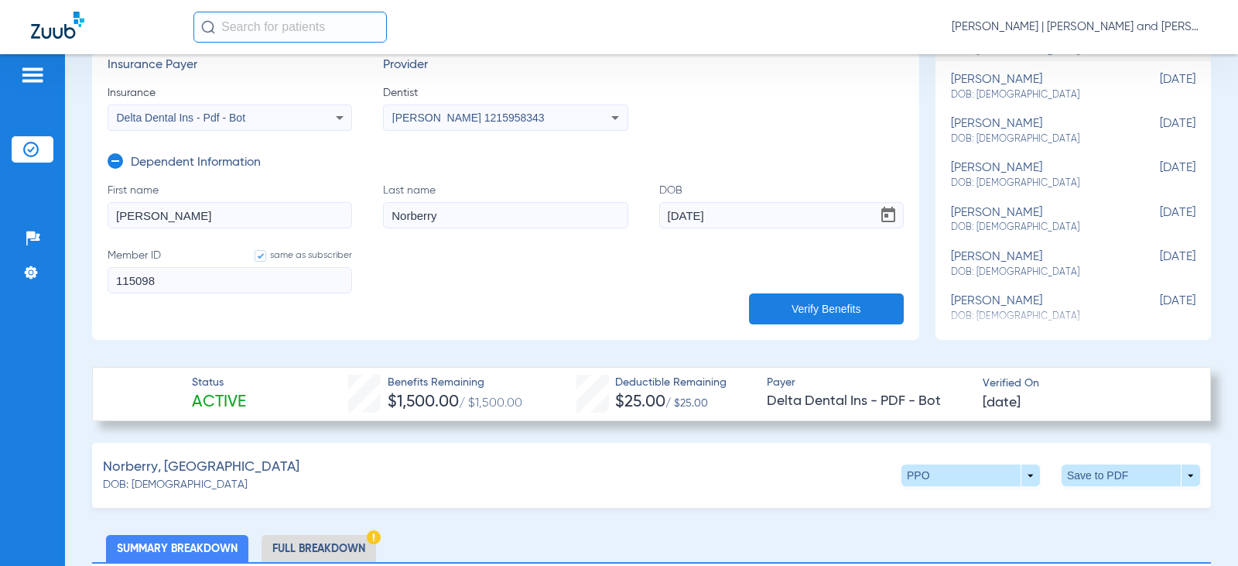
click at [803, 309] on button "Verify Benefits" at bounding box center [826, 308] width 155 height 31
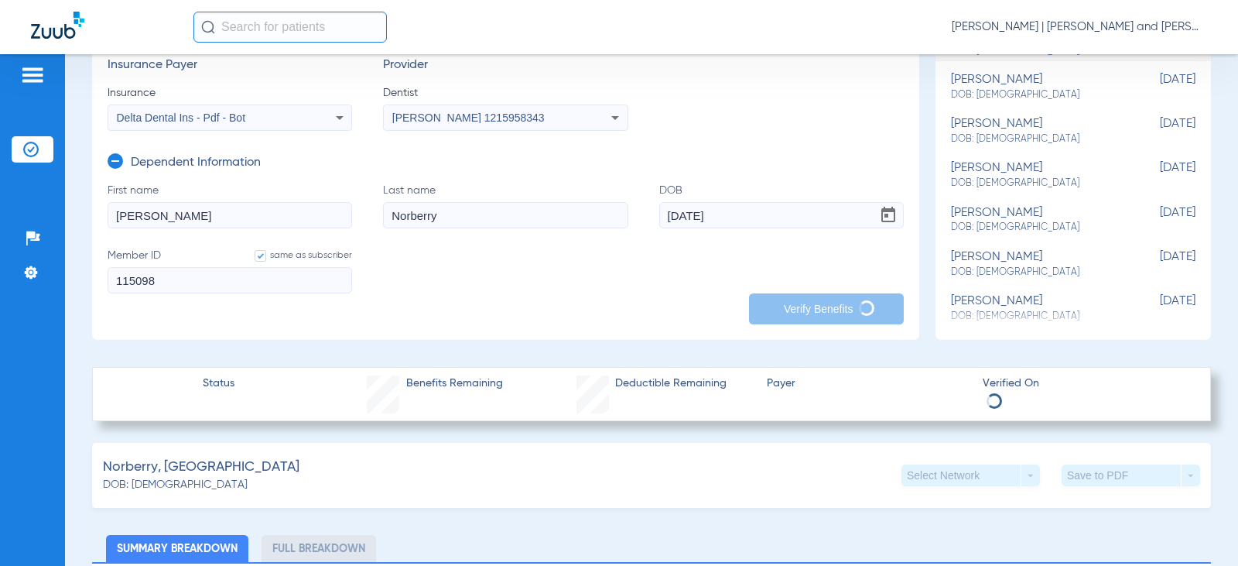
click at [507, 286] on form "First name [PERSON_NAME] Last name [PERSON_NAME] DOB [DEMOGRAPHIC_DATA] Member …" at bounding box center [506, 248] width 796 height 130
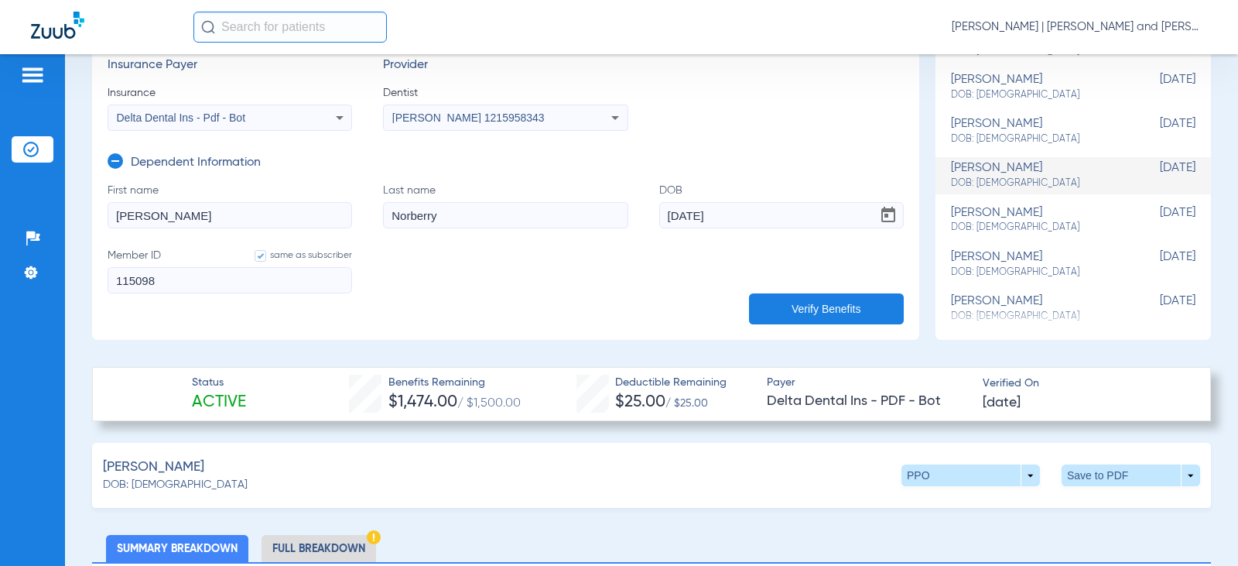
click at [559, 482] on div "[PERSON_NAME]: [DEMOGRAPHIC_DATA] PPO arrow_drop_down Save to PDF arrow_drop_do…" at bounding box center [651, 475] width 1119 height 65
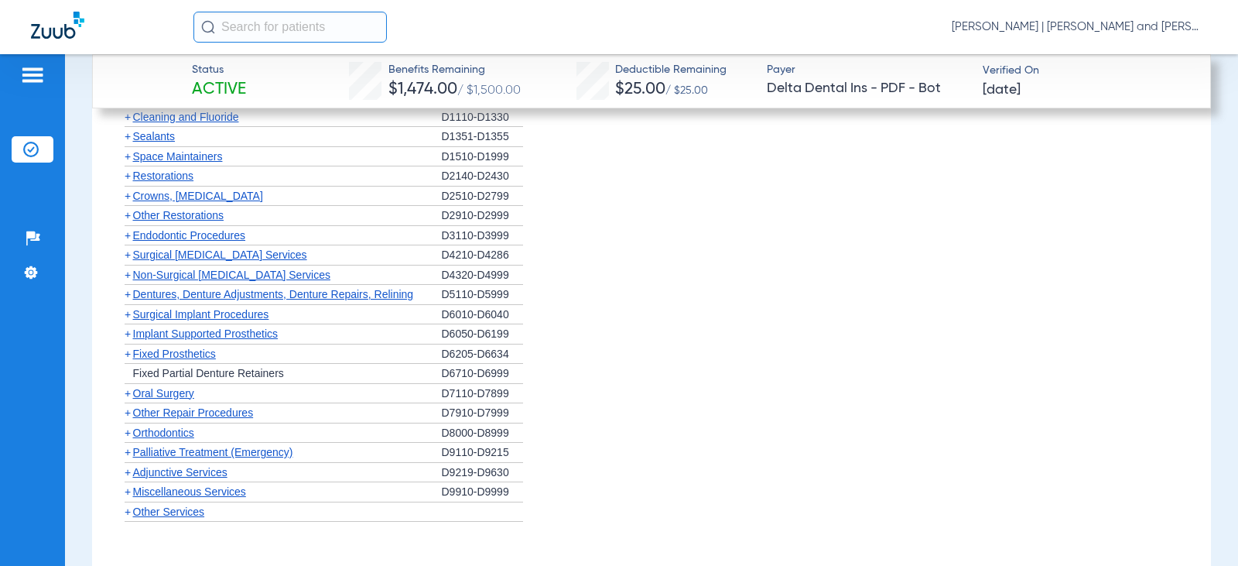
scroll to position [1857, 0]
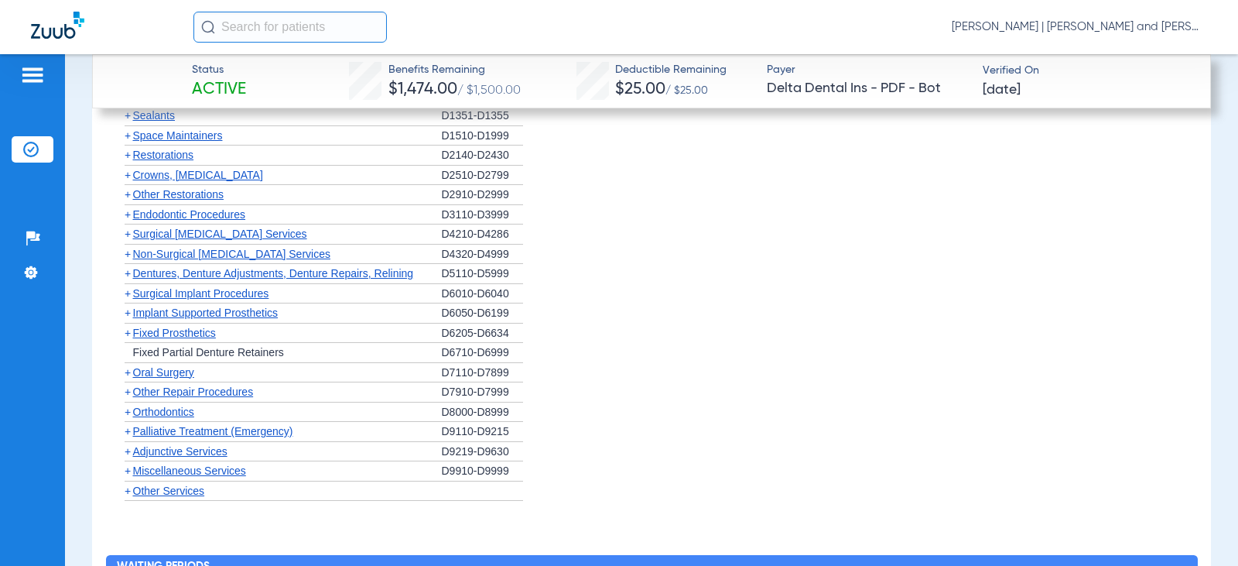
click at [128, 490] on span "+" at bounding box center [128, 490] width 6 height 12
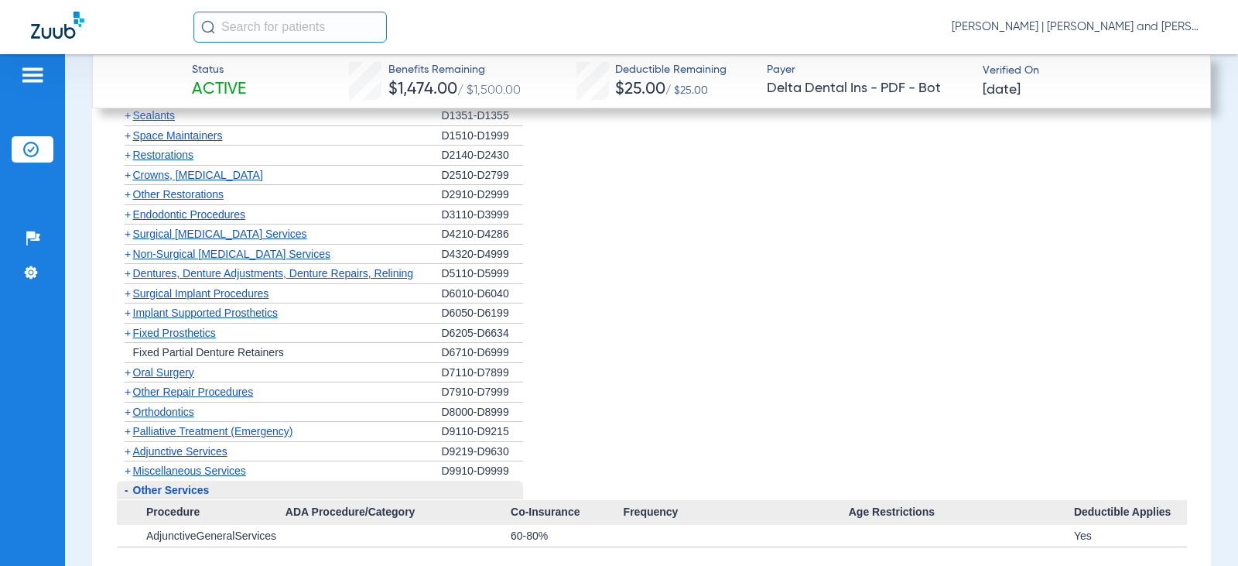
click at [130, 471] on span "+" at bounding box center [128, 470] width 6 height 12
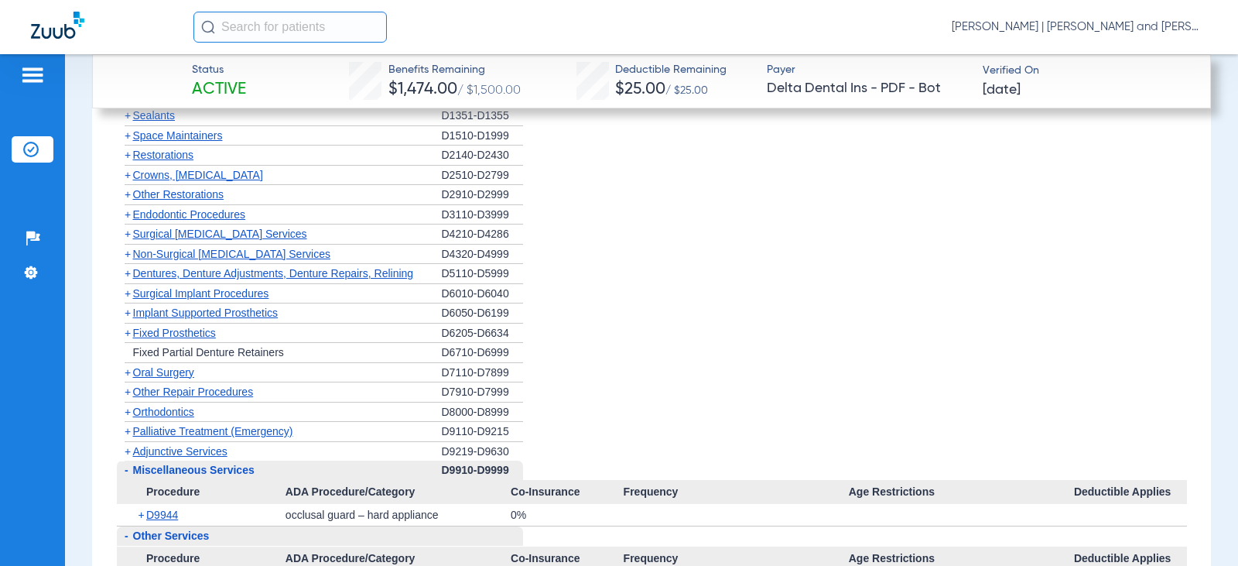
click at [129, 455] on span "+" at bounding box center [128, 451] width 6 height 12
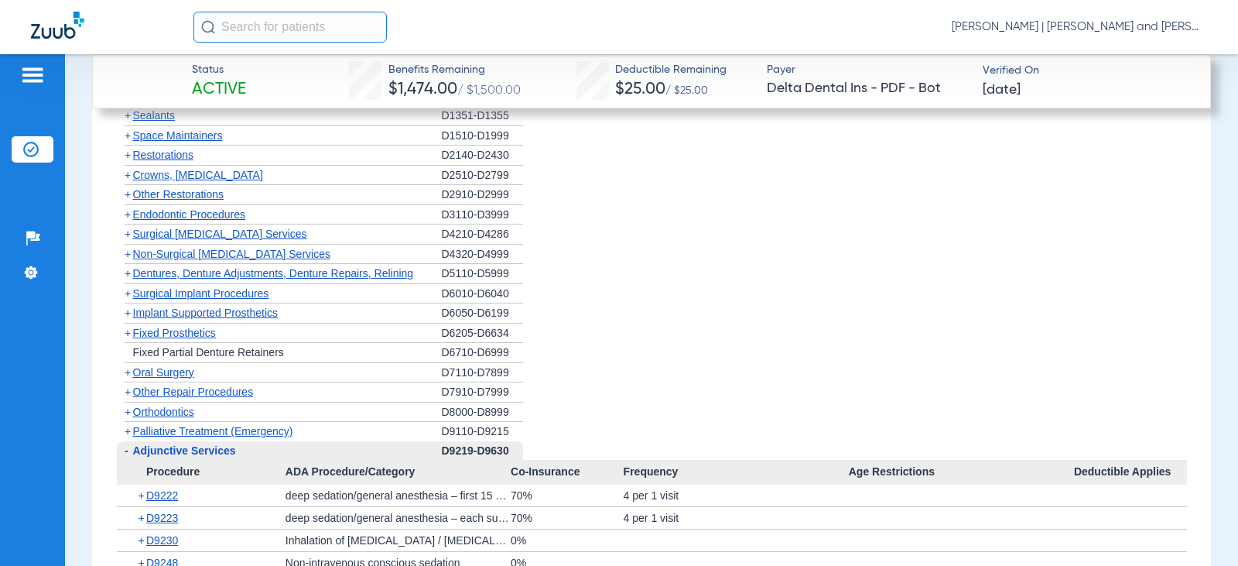
click at [127, 432] on span "+" at bounding box center [128, 431] width 6 height 12
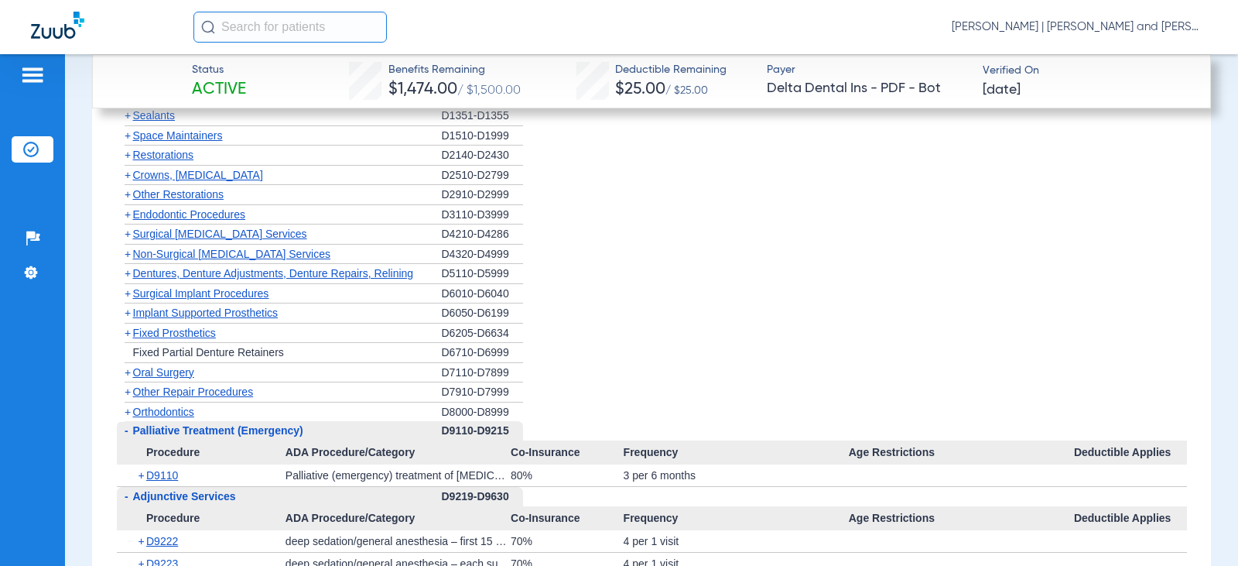
click at [128, 408] on span "+" at bounding box center [128, 411] width 6 height 12
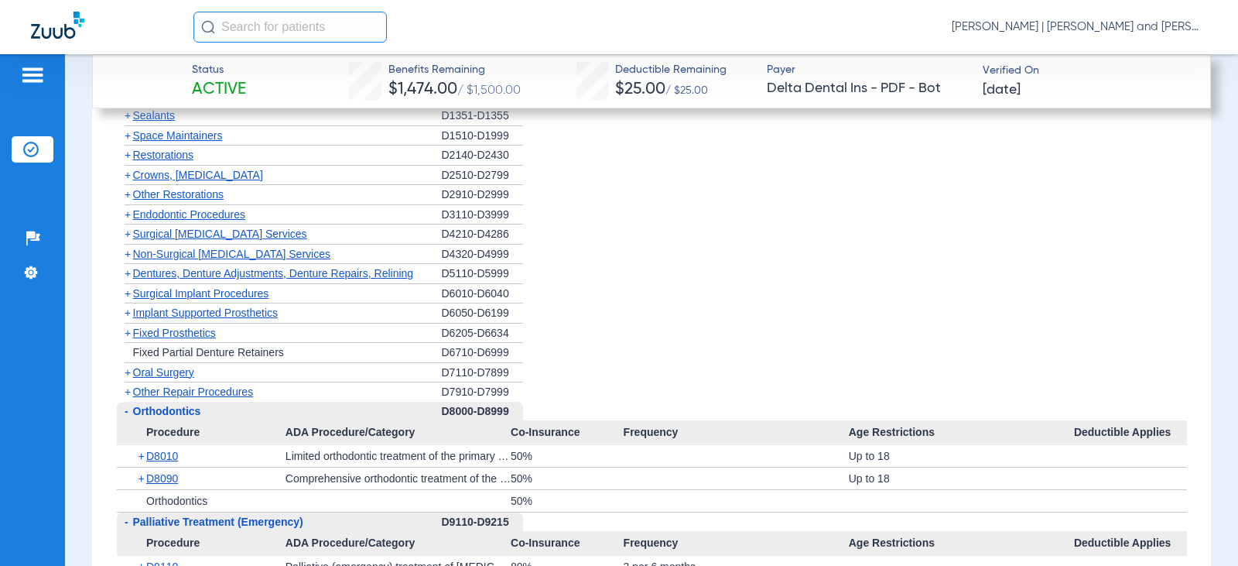
click at [130, 392] on span "+" at bounding box center [128, 391] width 6 height 12
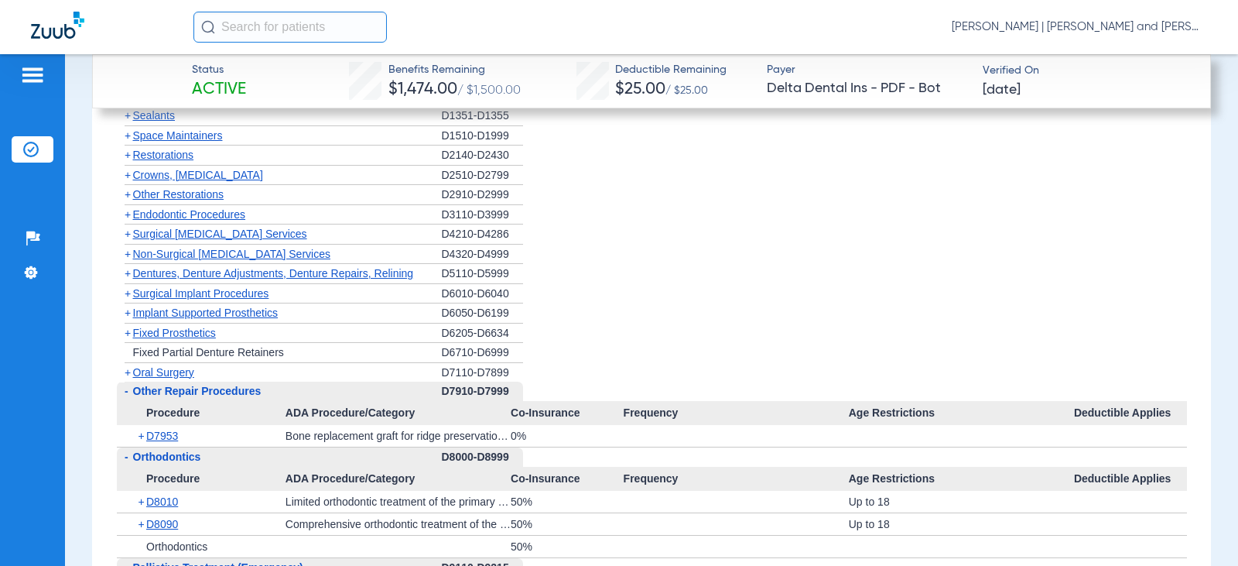
click at [128, 370] on span "+" at bounding box center [128, 372] width 6 height 12
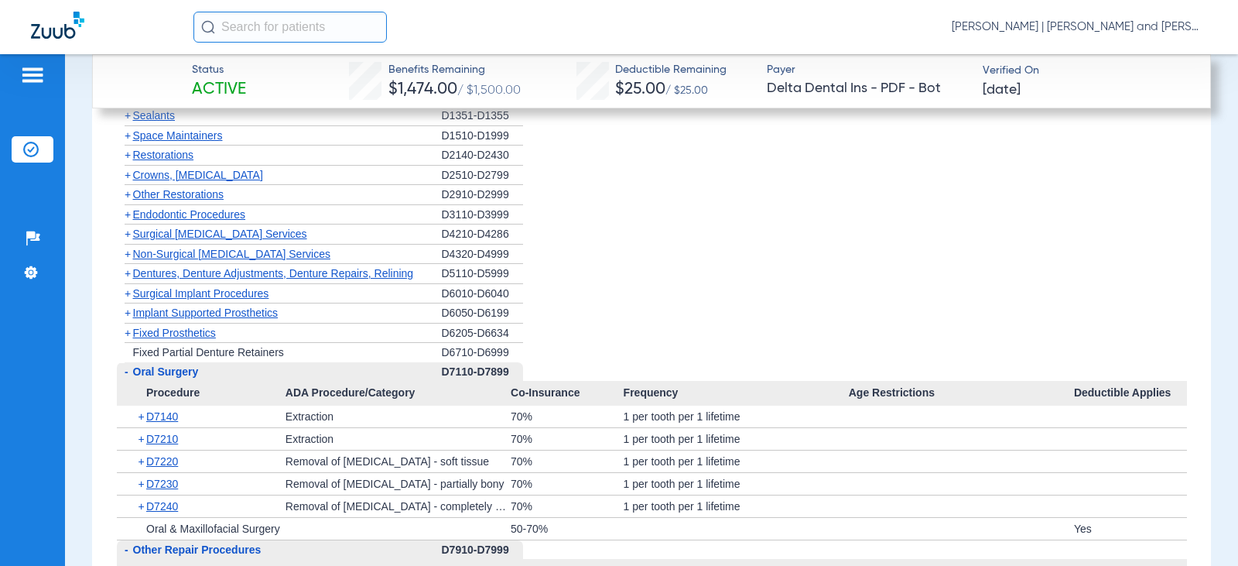
click at [128, 332] on span "+" at bounding box center [128, 333] width 6 height 12
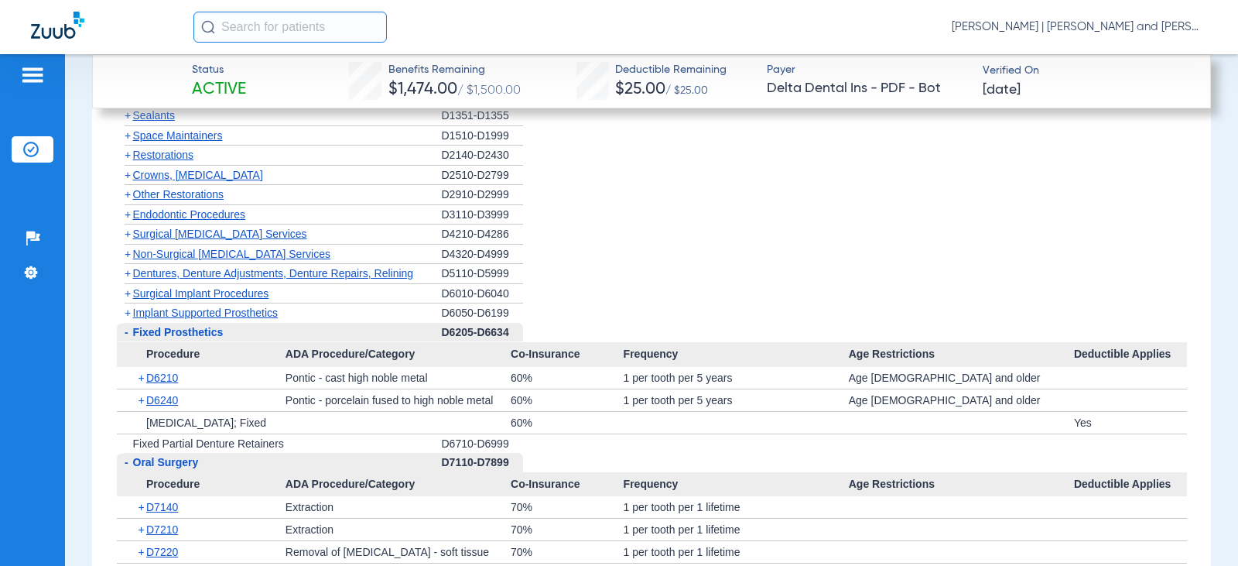
click at [128, 309] on span "+" at bounding box center [128, 312] width 6 height 12
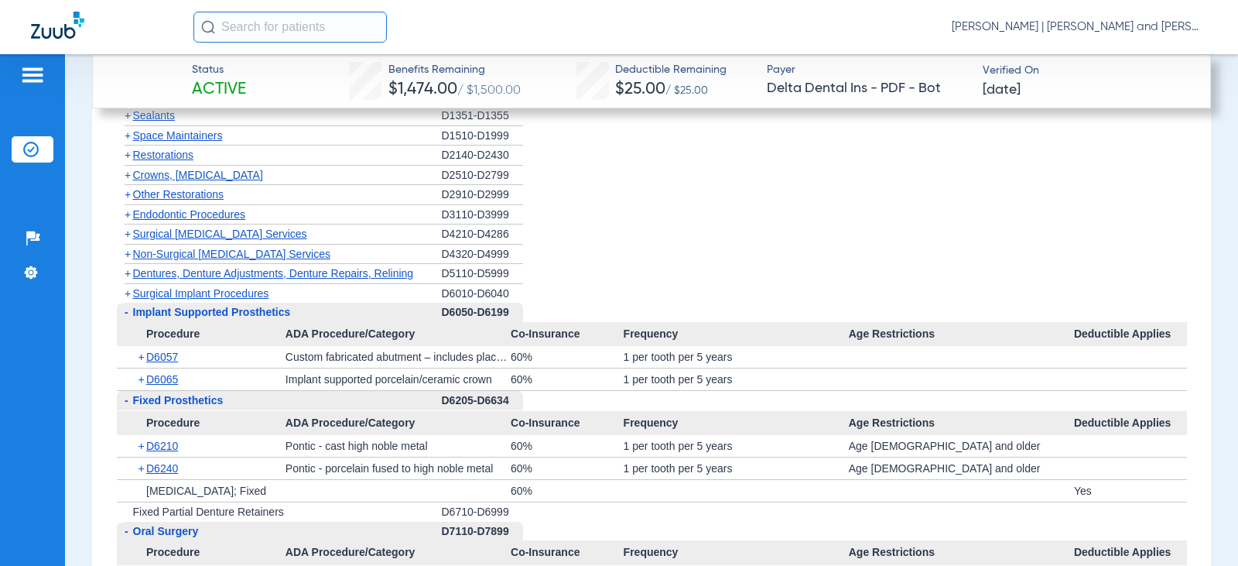
click at [127, 292] on span "+" at bounding box center [128, 293] width 6 height 12
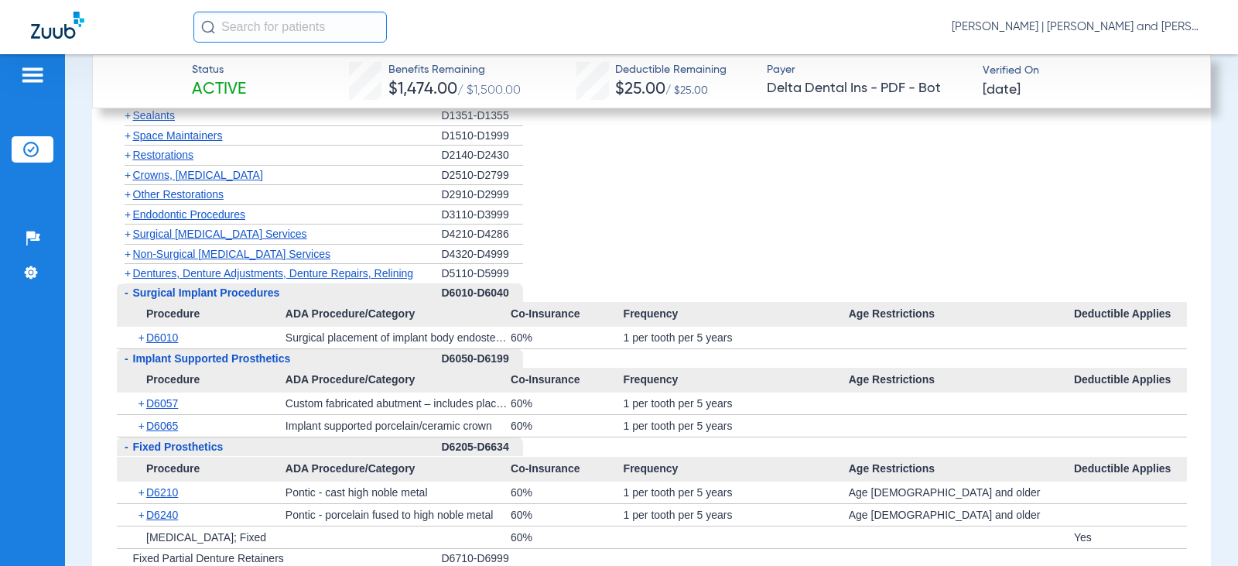
click at [128, 272] on span "+" at bounding box center [128, 273] width 6 height 12
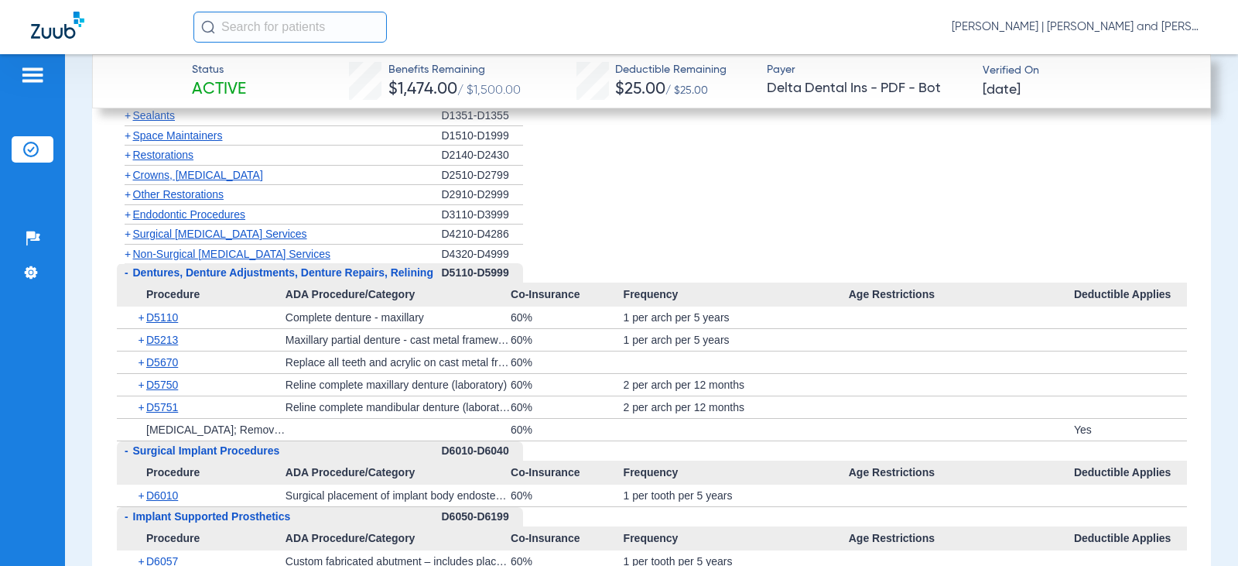
click at [128, 255] on span "+" at bounding box center [128, 254] width 6 height 12
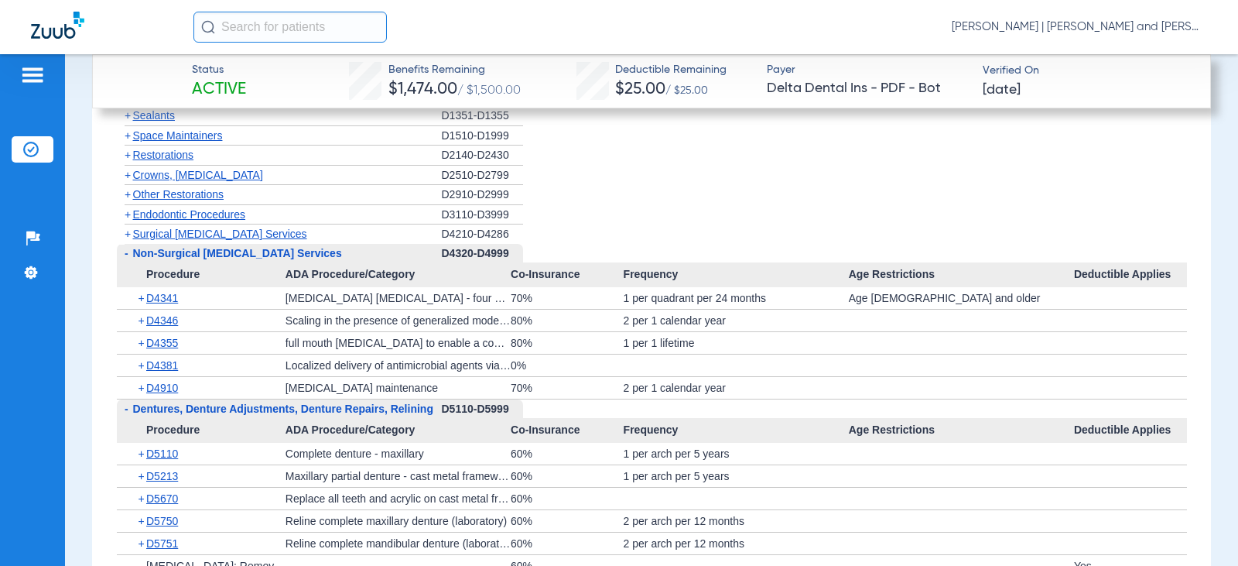
click at [127, 233] on span "+" at bounding box center [128, 233] width 6 height 12
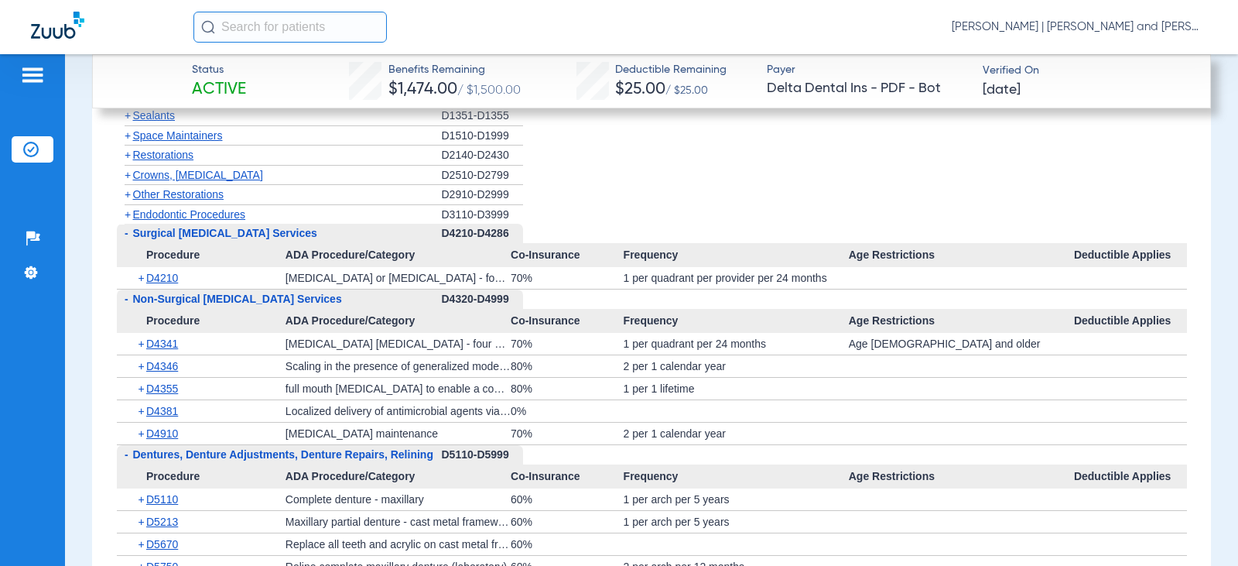
click at [128, 213] on span "+" at bounding box center [128, 214] width 6 height 12
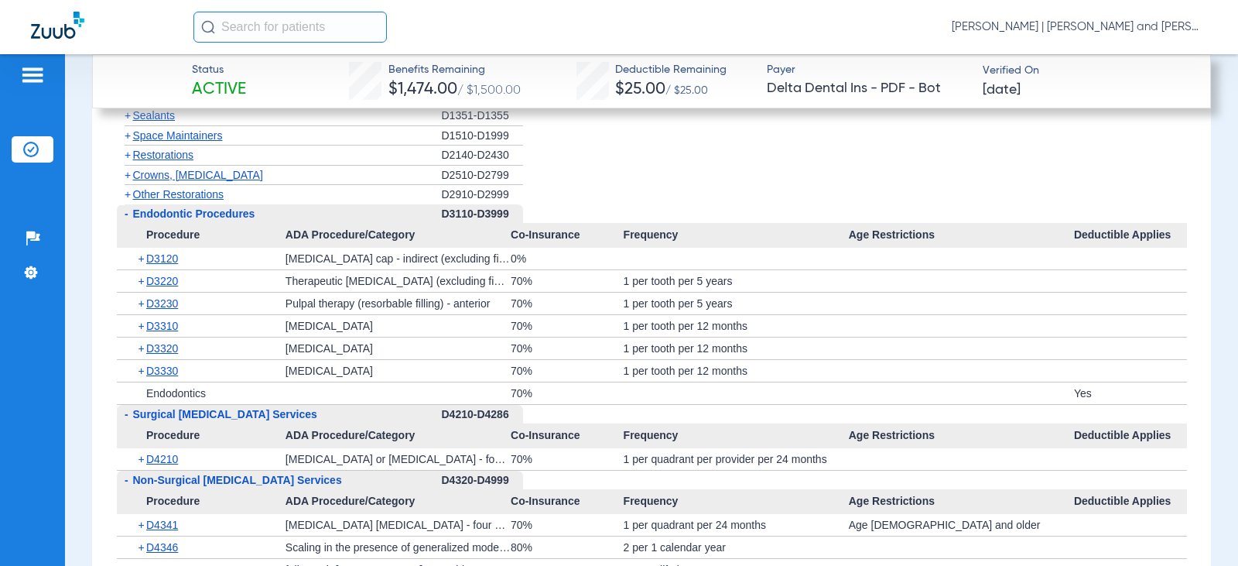
click at [128, 194] on span "+" at bounding box center [128, 194] width 6 height 12
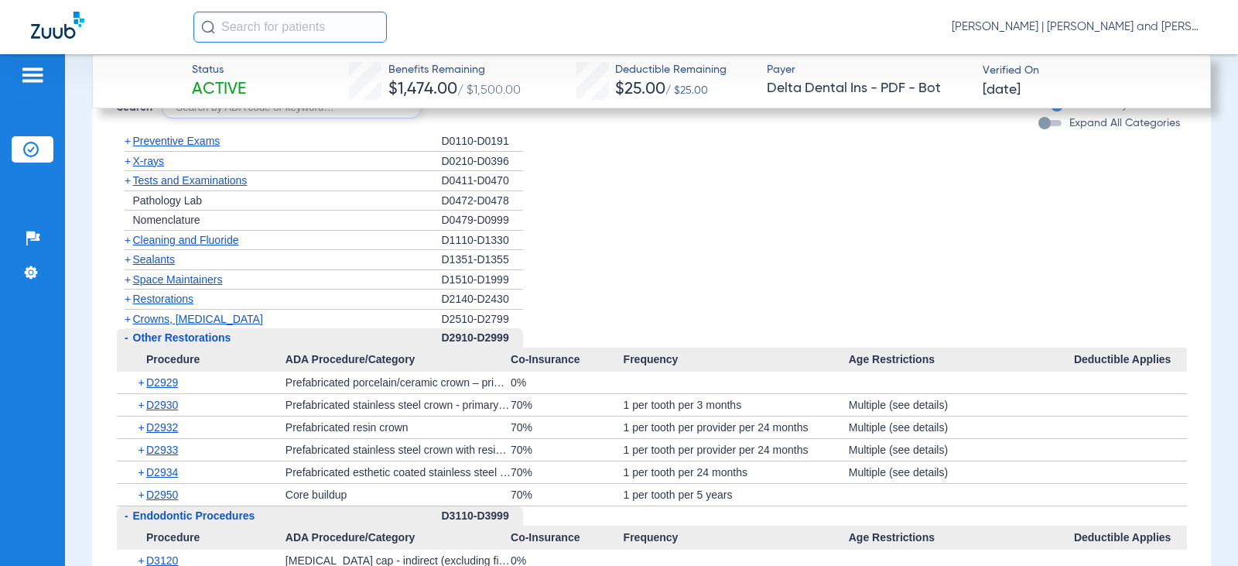
scroll to position [1702, 0]
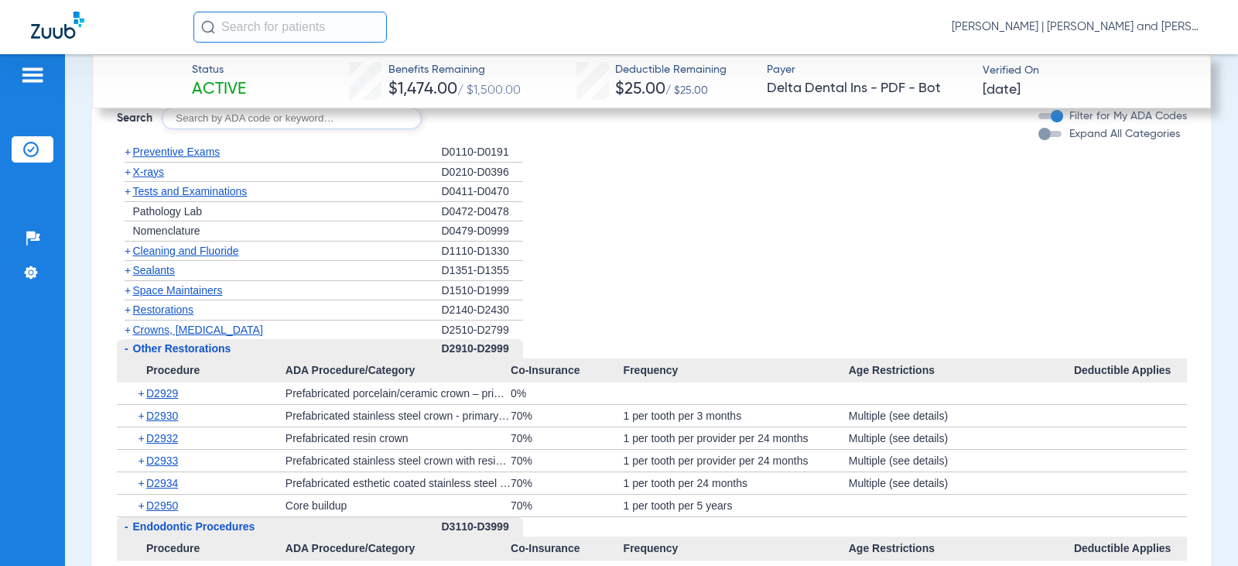
click at [125, 326] on span "+" at bounding box center [128, 329] width 6 height 12
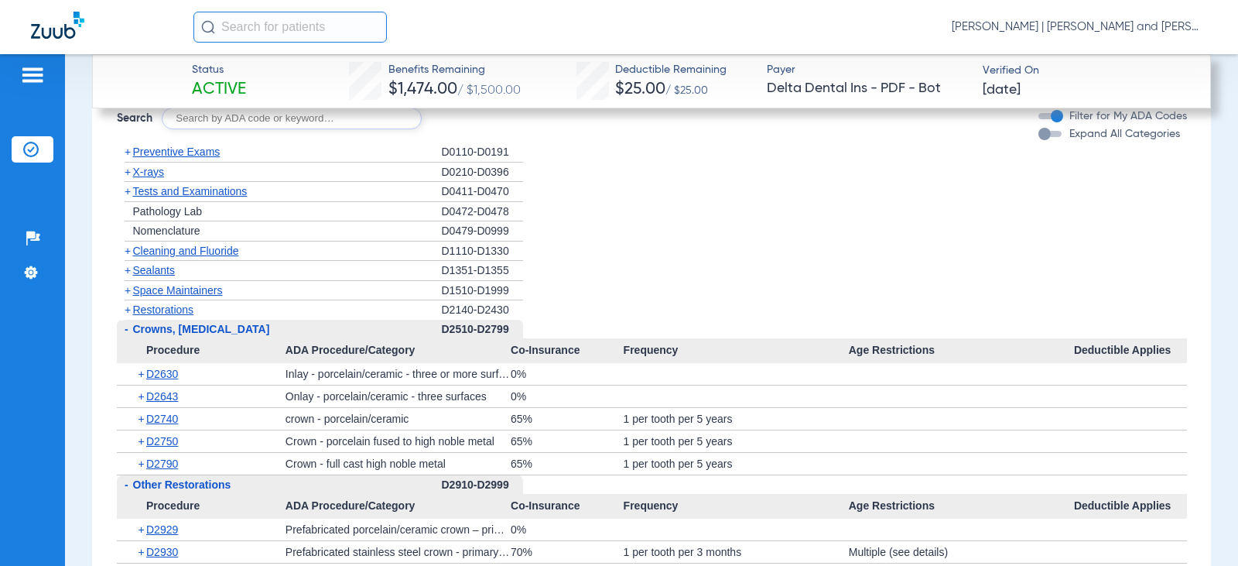
click at [126, 306] on span "+" at bounding box center [128, 309] width 6 height 12
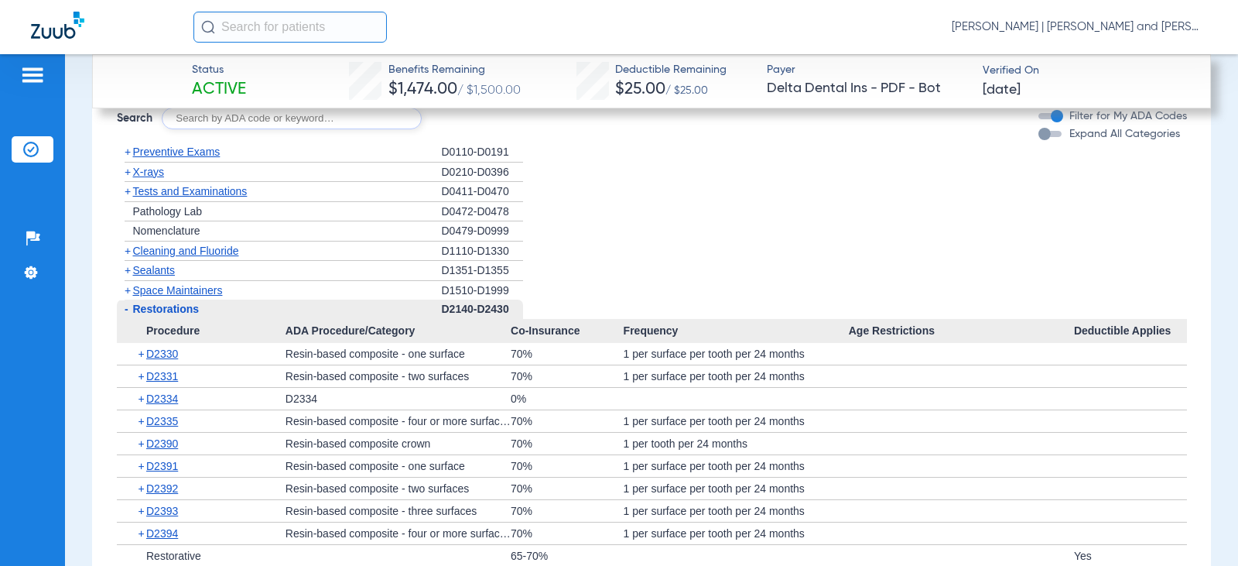
click at [126, 286] on span "+" at bounding box center [128, 290] width 6 height 12
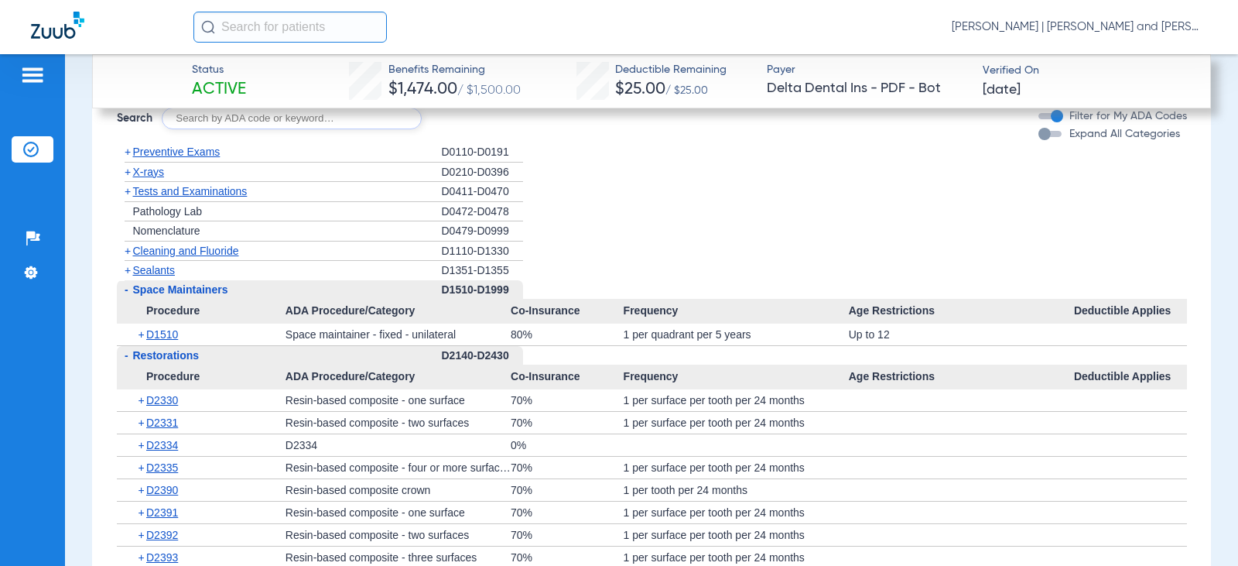
click at [127, 266] on span "+" at bounding box center [128, 270] width 6 height 12
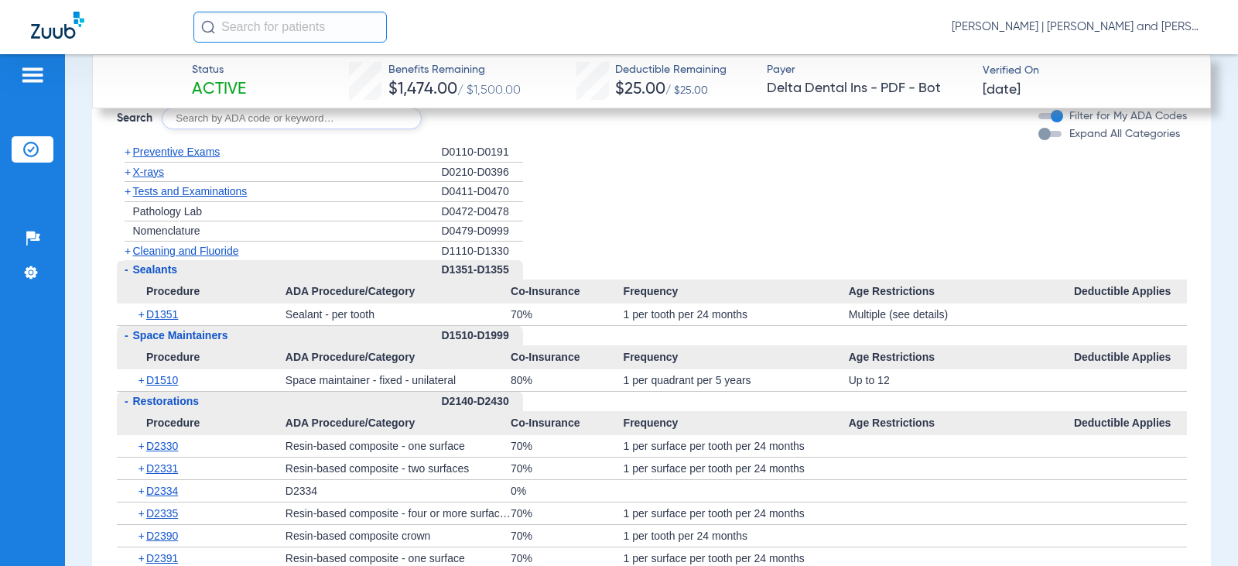
click at [128, 252] on span "+" at bounding box center [128, 251] width 6 height 12
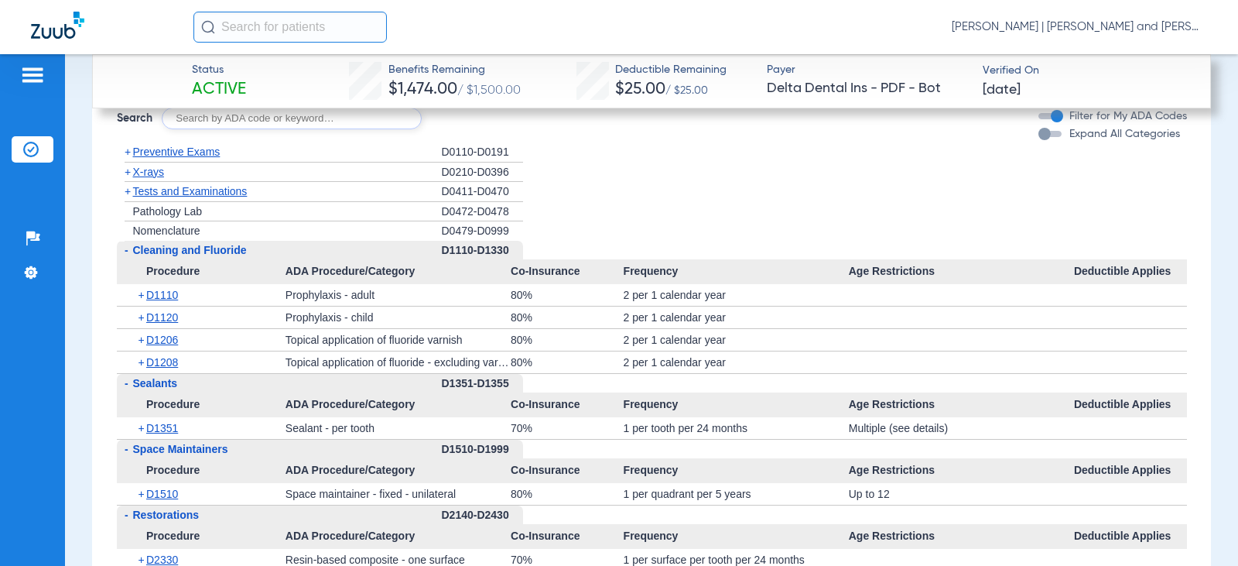
click at [128, 191] on span "+" at bounding box center [128, 191] width 6 height 12
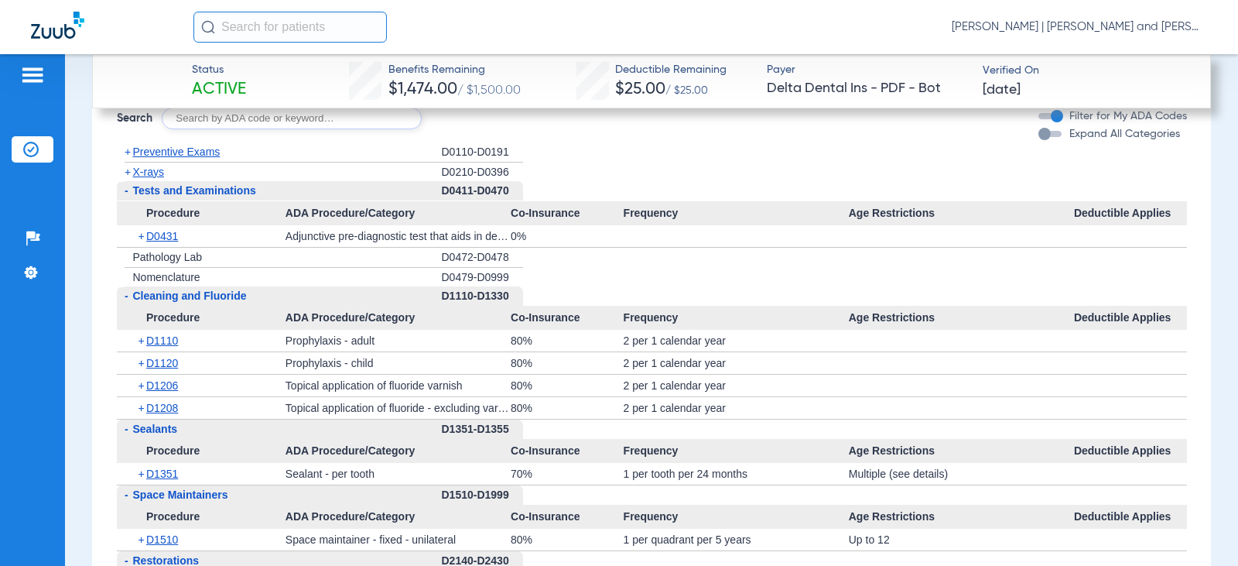
scroll to position [1548, 0]
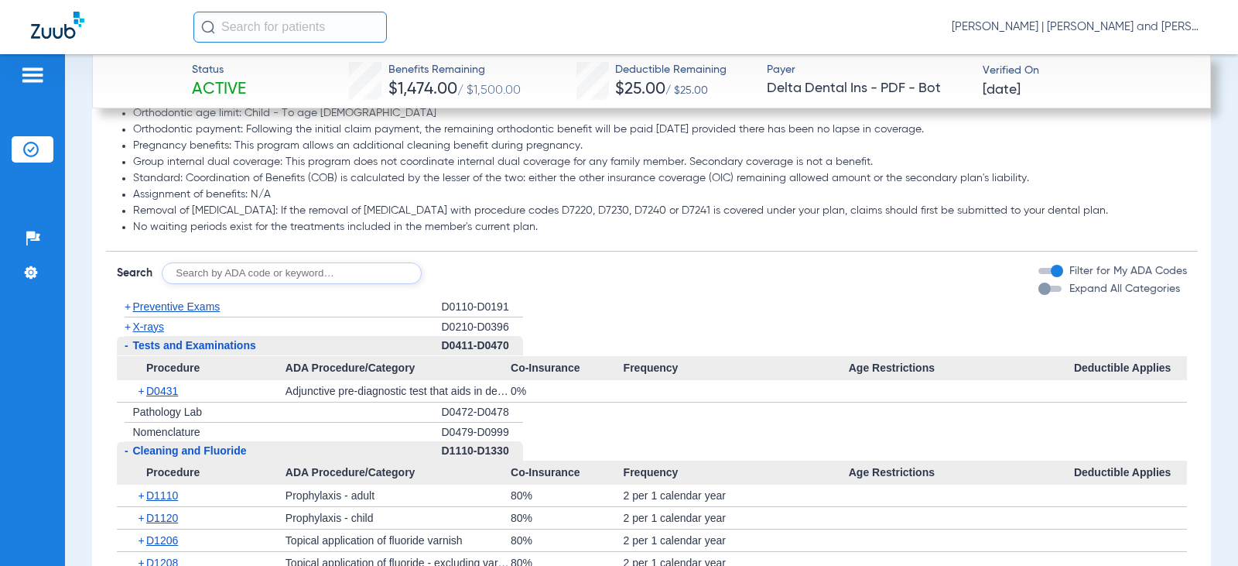
click at [128, 325] on span "+" at bounding box center [128, 326] width 6 height 12
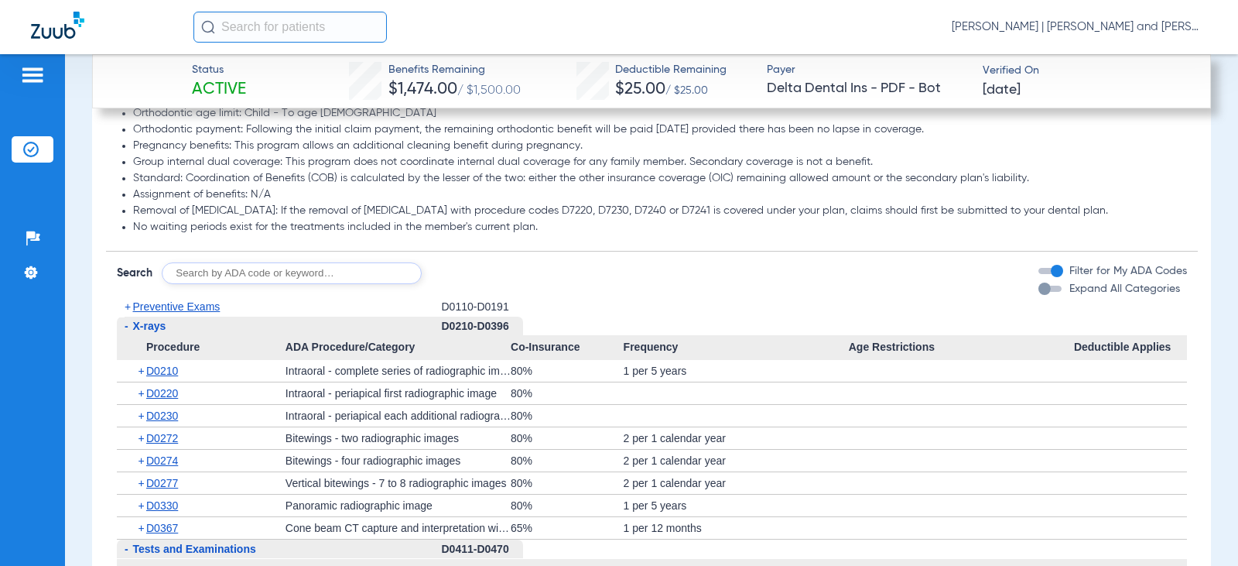
click at [125, 304] on span "+" at bounding box center [128, 306] width 6 height 12
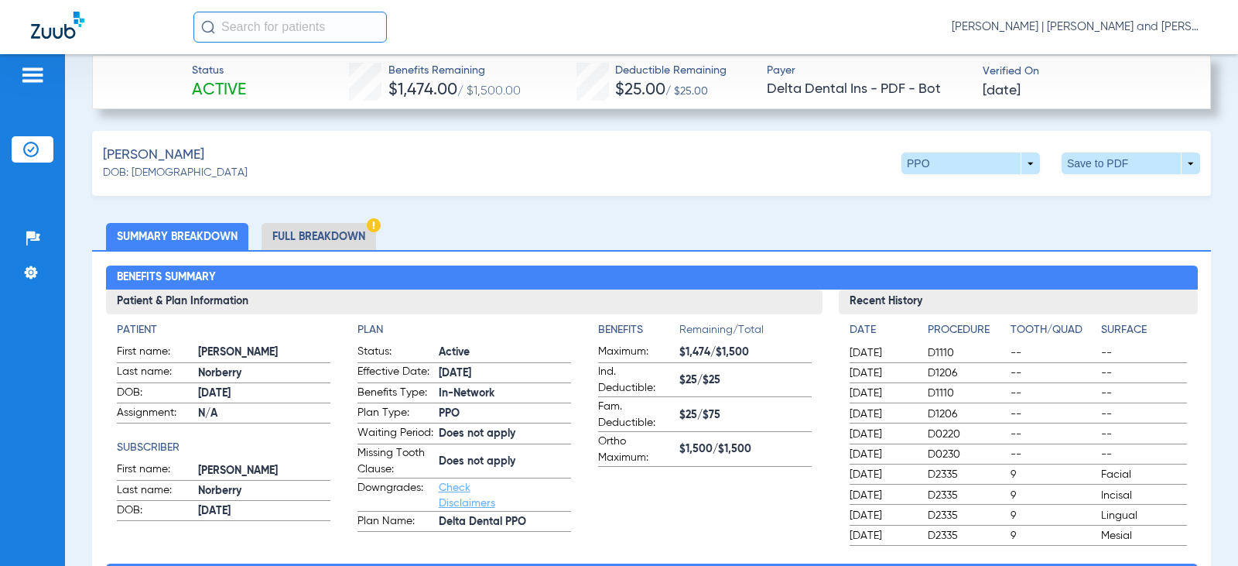
scroll to position [619, 0]
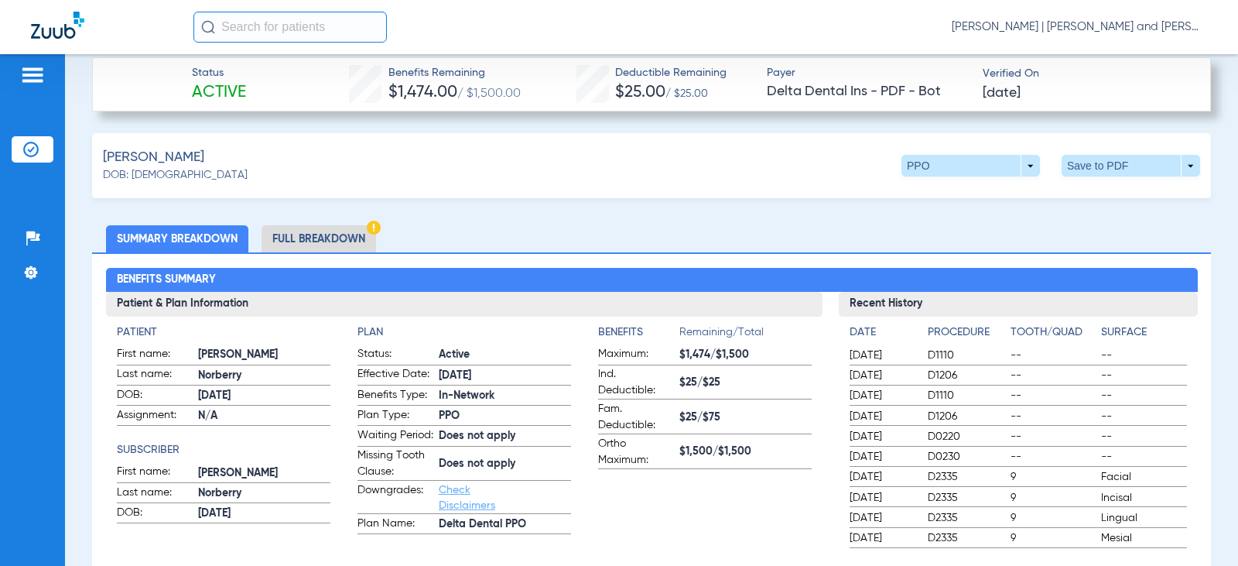
click at [1113, 162] on span at bounding box center [1131, 165] width 37 height 37
click at [998, 197] on span "Save to PDF" at bounding box center [1003, 195] width 61 height 11
click at [985, 29] on span "[PERSON_NAME] | [PERSON_NAME] and [PERSON_NAME] Dental Group" at bounding box center [1079, 26] width 255 height 15
click at [1124, 84] on span "Log out" at bounding box center [1149, 85] width 87 height 11
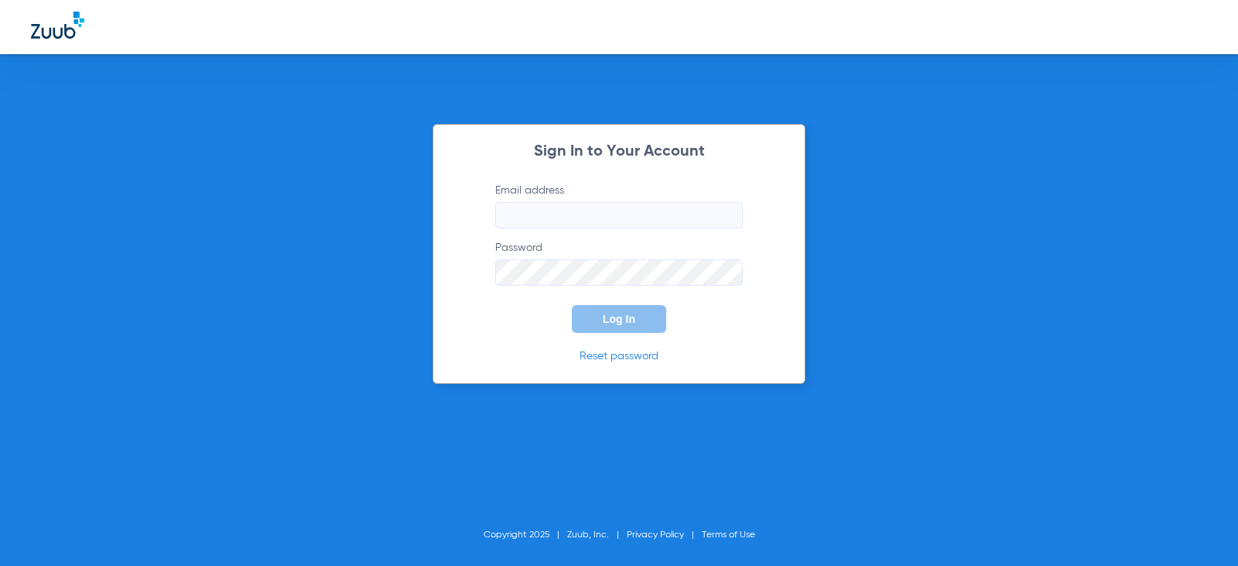
type input "[PERSON_NAME][EMAIL_ADDRESS][DOMAIN_NAME]"
